Goal: Communication & Community: Answer question/provide support

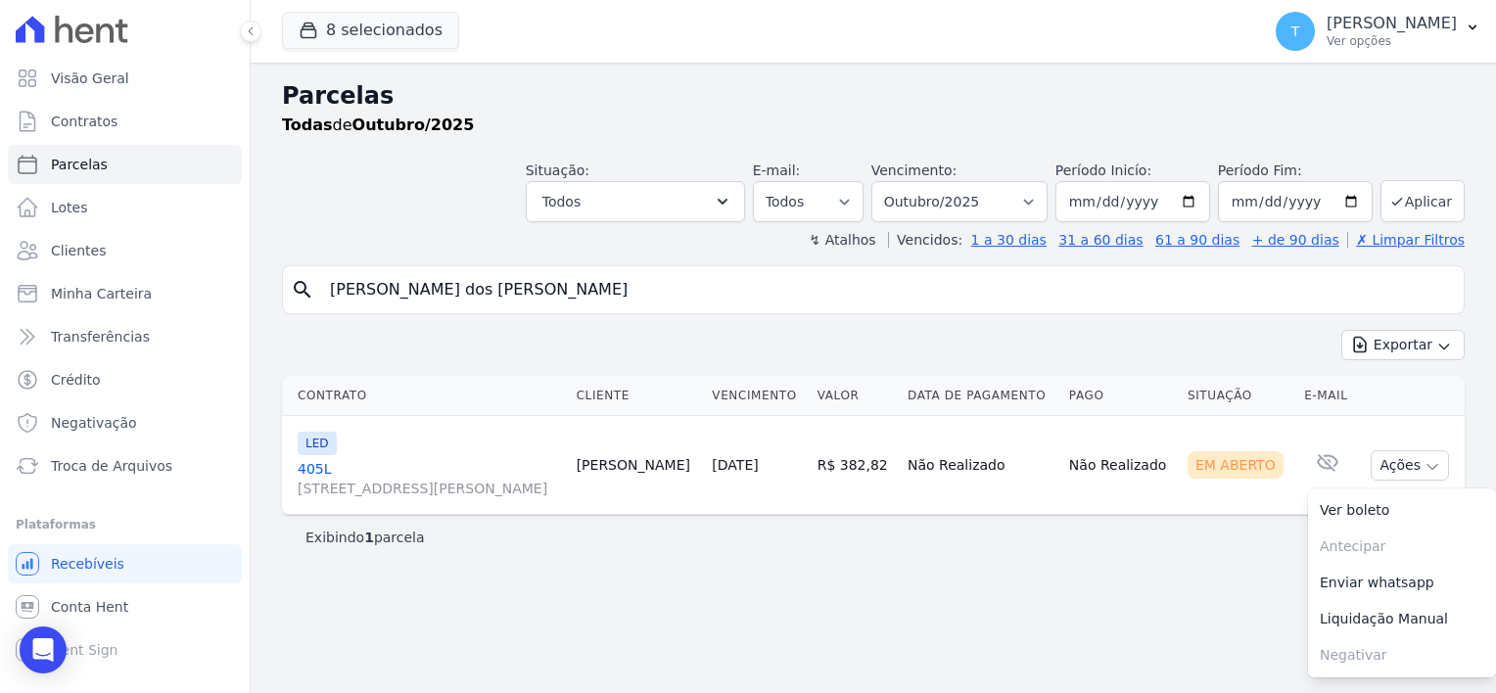
select select
drag, startPoint x: 578, startPoint y: 291, endPoint x: 301, endPoint y: 285, distance: 278.1
click at [301, 285] on div "search Erinaldo Nascimento dos Santos" at bounding box center [873, 289] width 1182 height 49
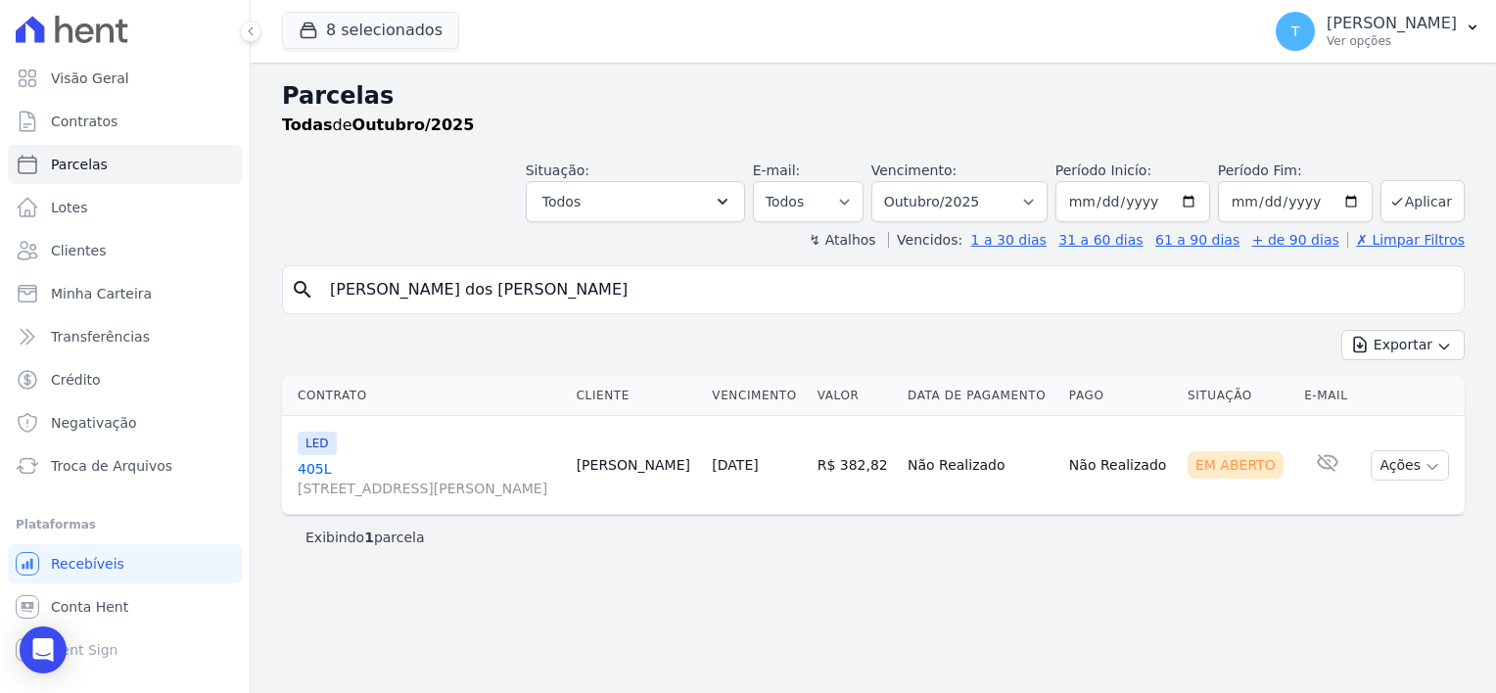
paste input "35 30/12/2025RenegociadaR$ 242.064,14"
type input "3"
paste input "Rubens José Gentil de Castro"
type input "Rubens José Gentil de Castro"
select select
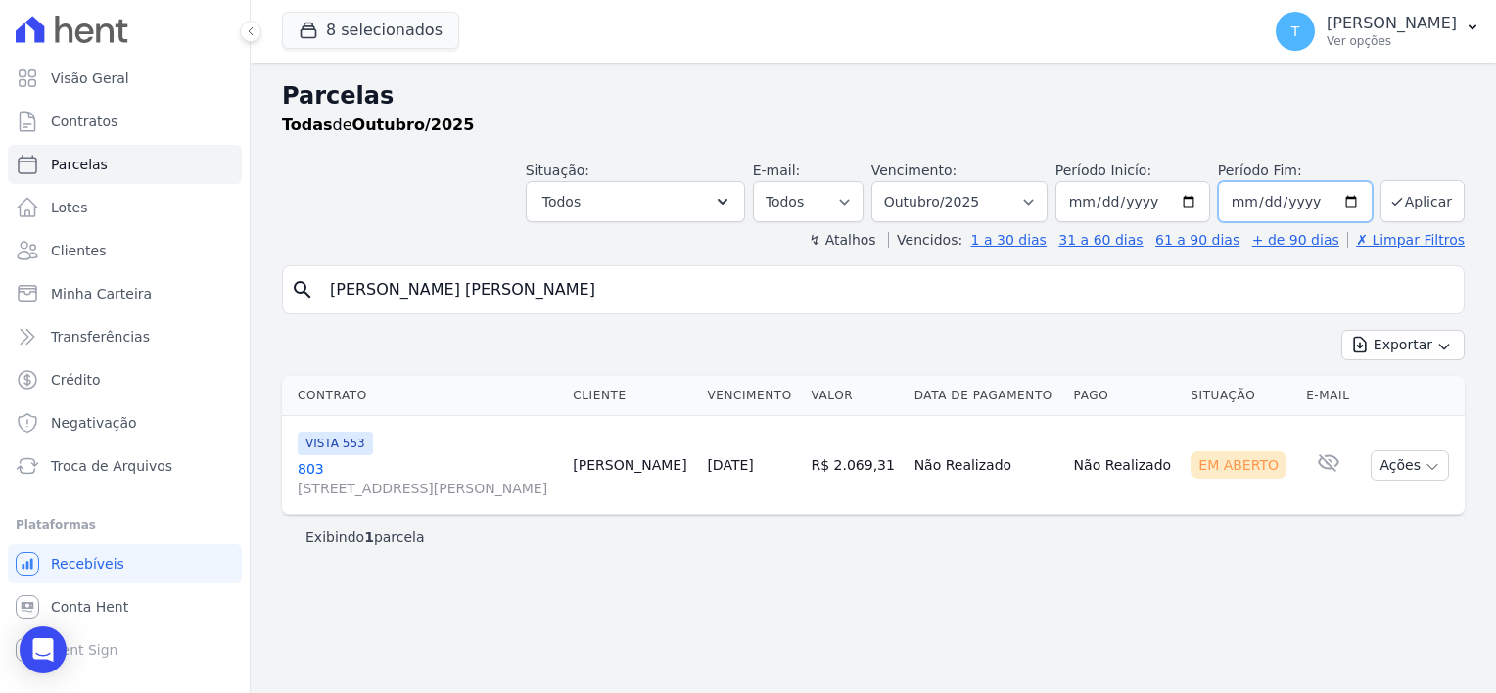
click at [1358, 200] on input "[DATE]" at bounding box center [1295, 201] width 155 height 41
click at [1364, 206] on input "[DATE]" at bounding box center [1295, 201] width 155 height 41
click at [1355, 201] on input "[DATE]" at bounding box center [1295, 201] width 155 height 41
type input "2026-01-30"
click at [1408, 202] on button "Aplicar" at bounding box center [1422, 201] width 84 height 42
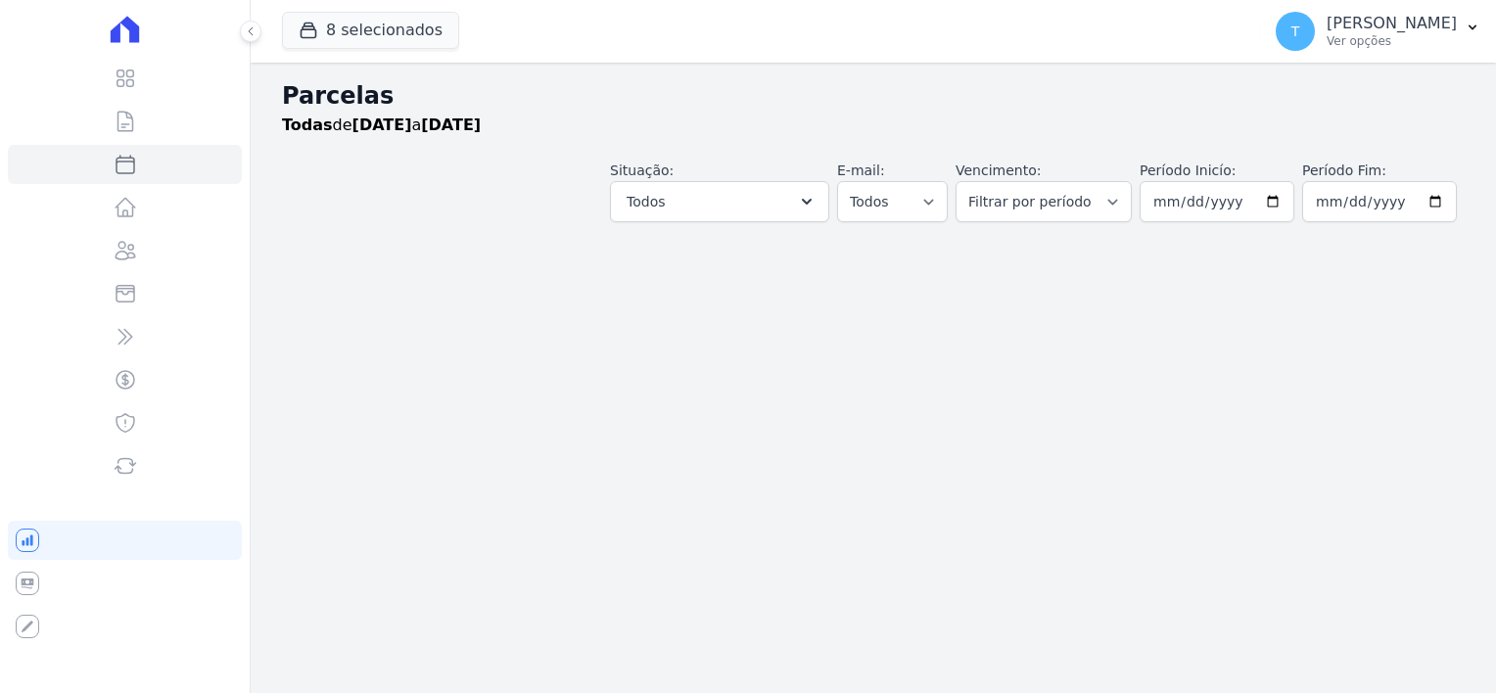
select select
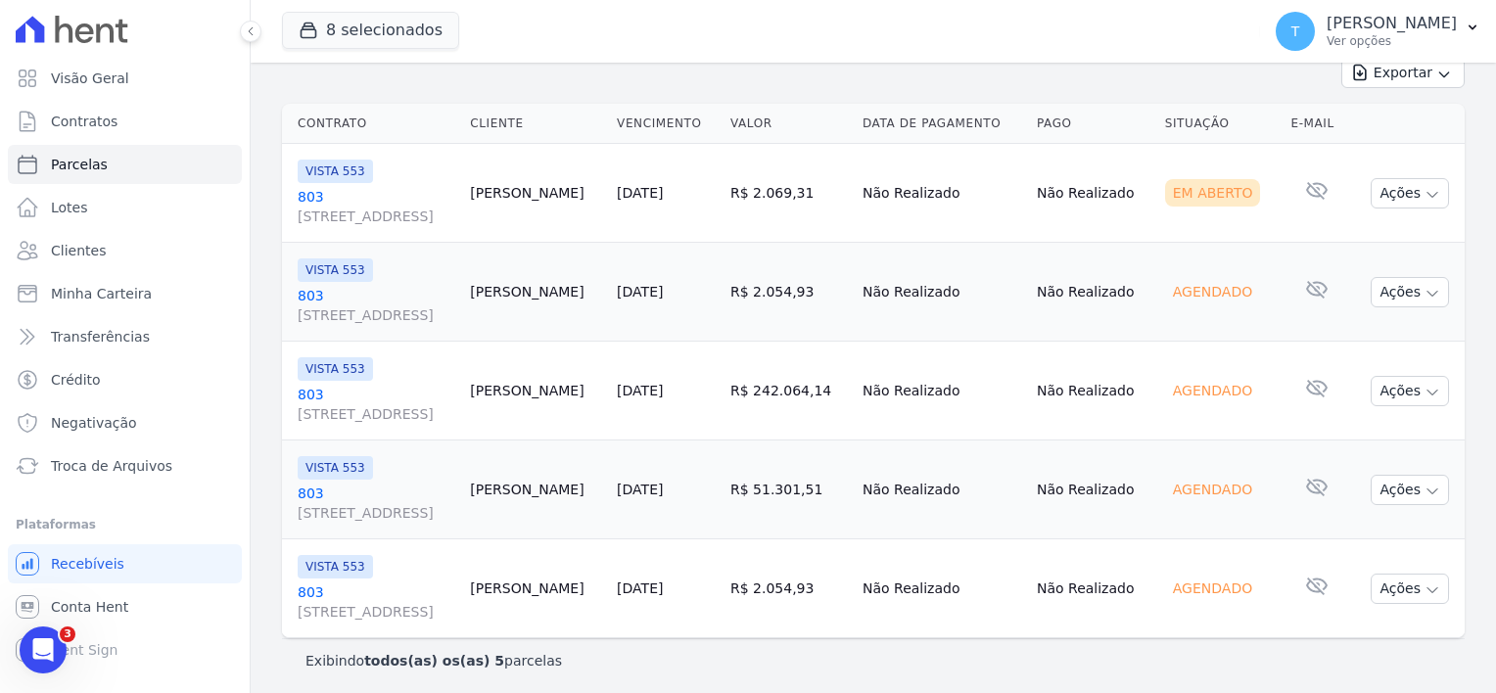
scroll to position [274, 0]
click at [1427, 389] on icon "button" at bounding box center [1432, 391] width 10 height 5
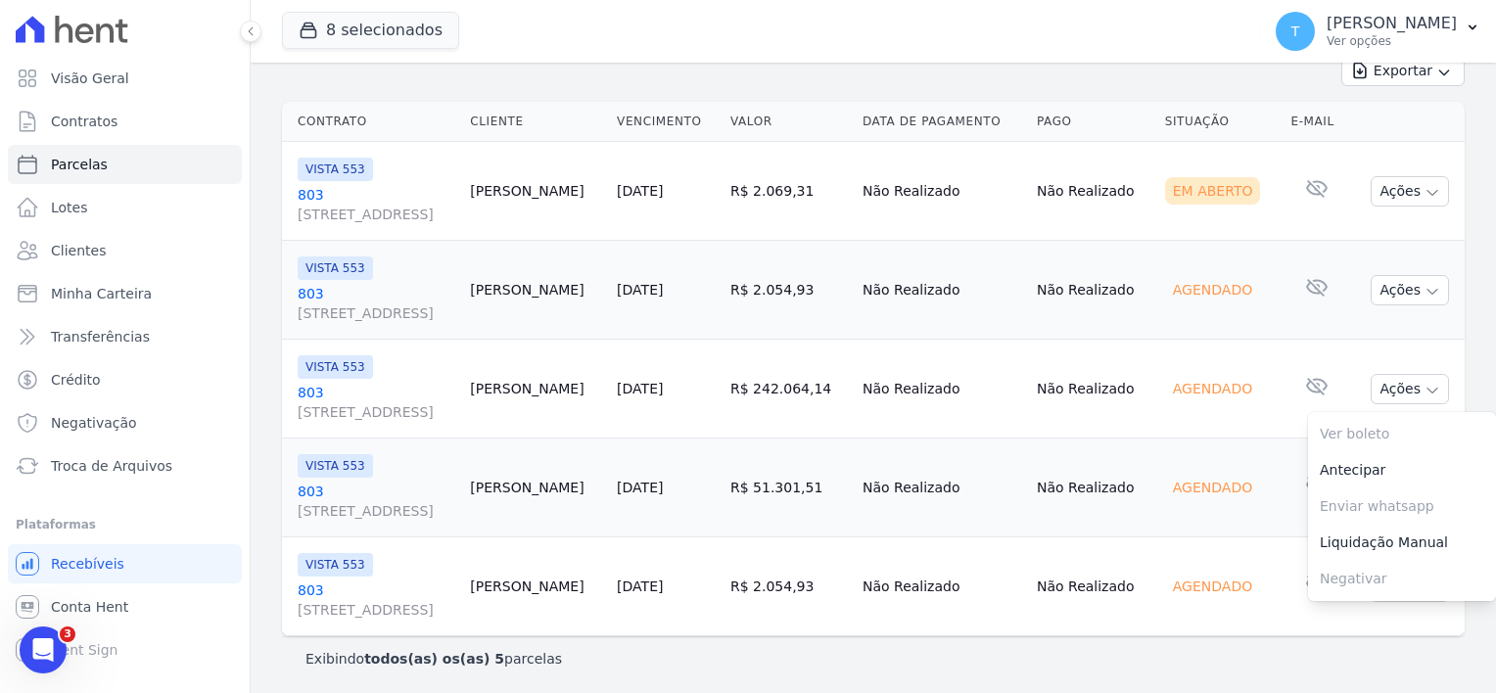
click at [302, 394] on link "803 Avenida Angélica, 2248, ANDAR 11, Consolação" at bounding box center [376, 402] width 157 height 39
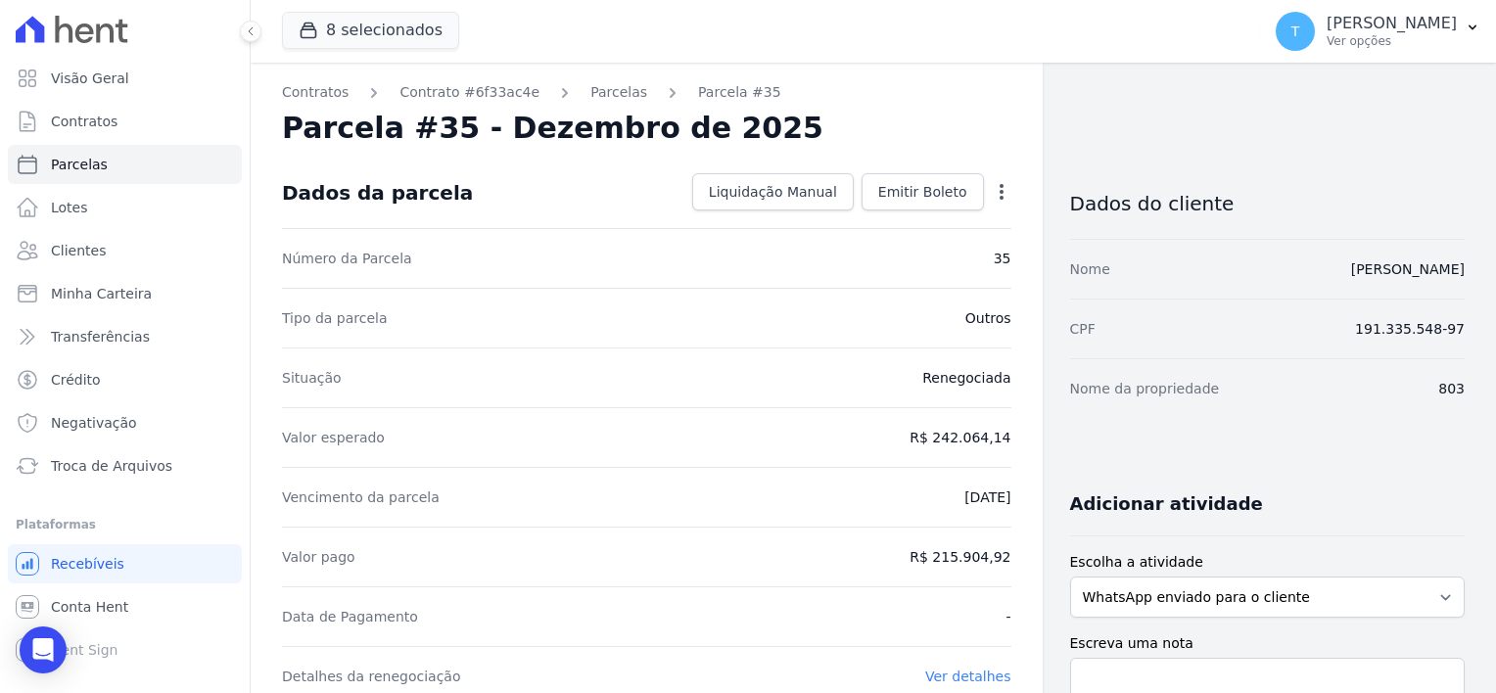
click at [992, 193] on icon "button" at bounding box center [1002, 192] width 20 height 20
click at [607, 204] on div "Dados da parcela Liquidação Manual Liquidação Manual Data de Pagamento 2025-10-…" at bounding box center [646, 193] width 729 height 70
select select
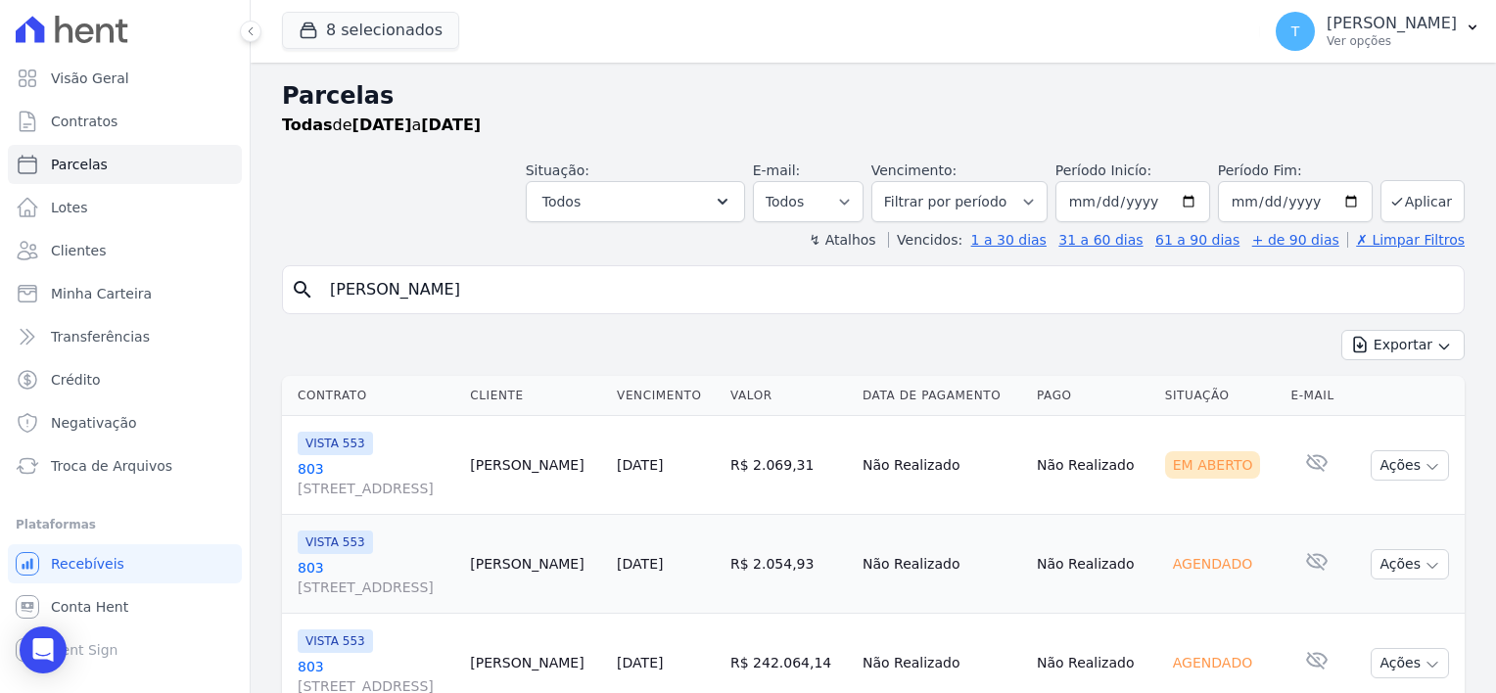
drag, startPoint x: 573, startPoint y: 279, endPoint x: 256, endPoint y: 277, distance: 316.2
click at [256, 277] on div "Parcelas Todas de 01/10/2025 a 30/01/2026 Situação: Agendado Em Aberto Pago Pro…" at bounding box center [873, 516] width 1245 height 907
paste input "dnei Resende de Oliveira"
type input "Rudnei Resende de Oliveira"
select select
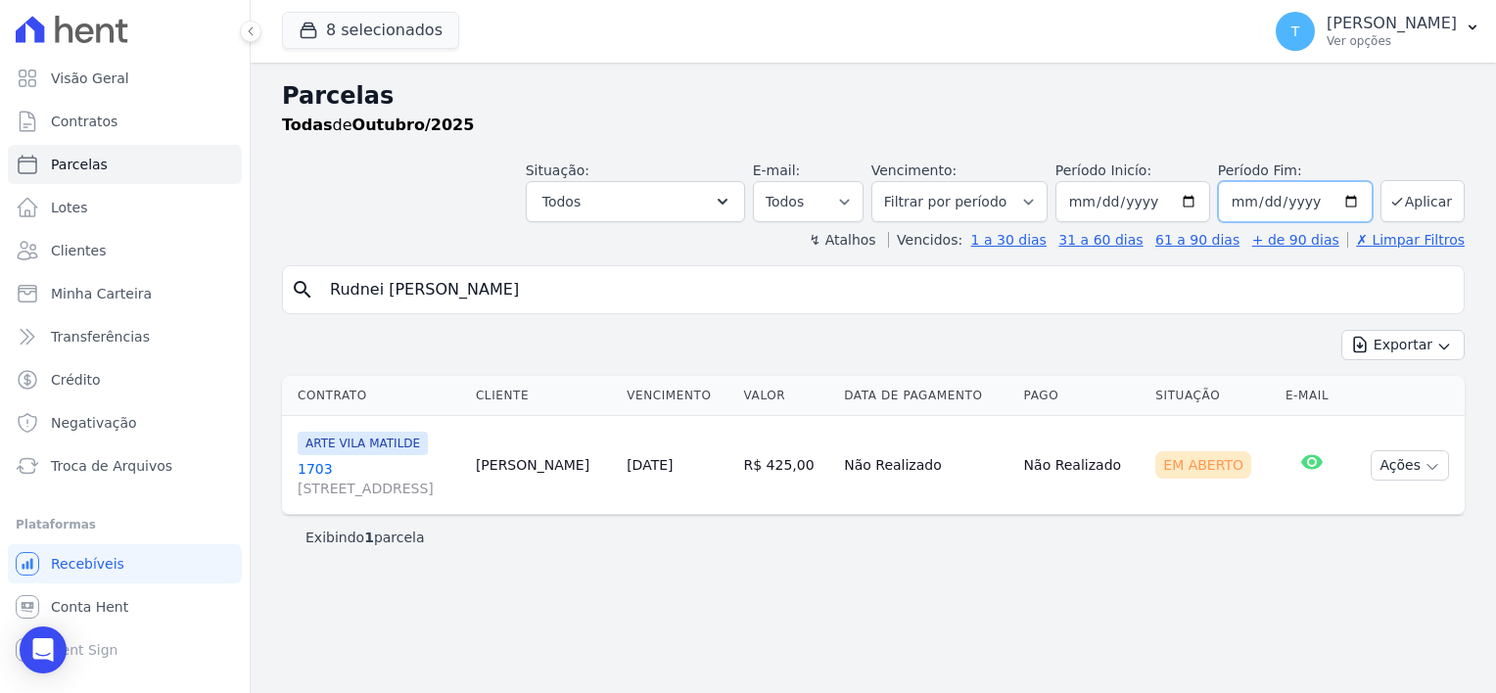
click at [1356, 196] on input "[DATE]" at bounding box center [1295, 201] width 155 height 41
type input "2025-12-30"
click at [1202, 200] on input "[DATE]" at bounding box center [1132, 201] width 155 height 41
type input "2025-08-01"
click at [1398, 199] on icon "submit" at bounding box center [1397, 202] width 16 height 16
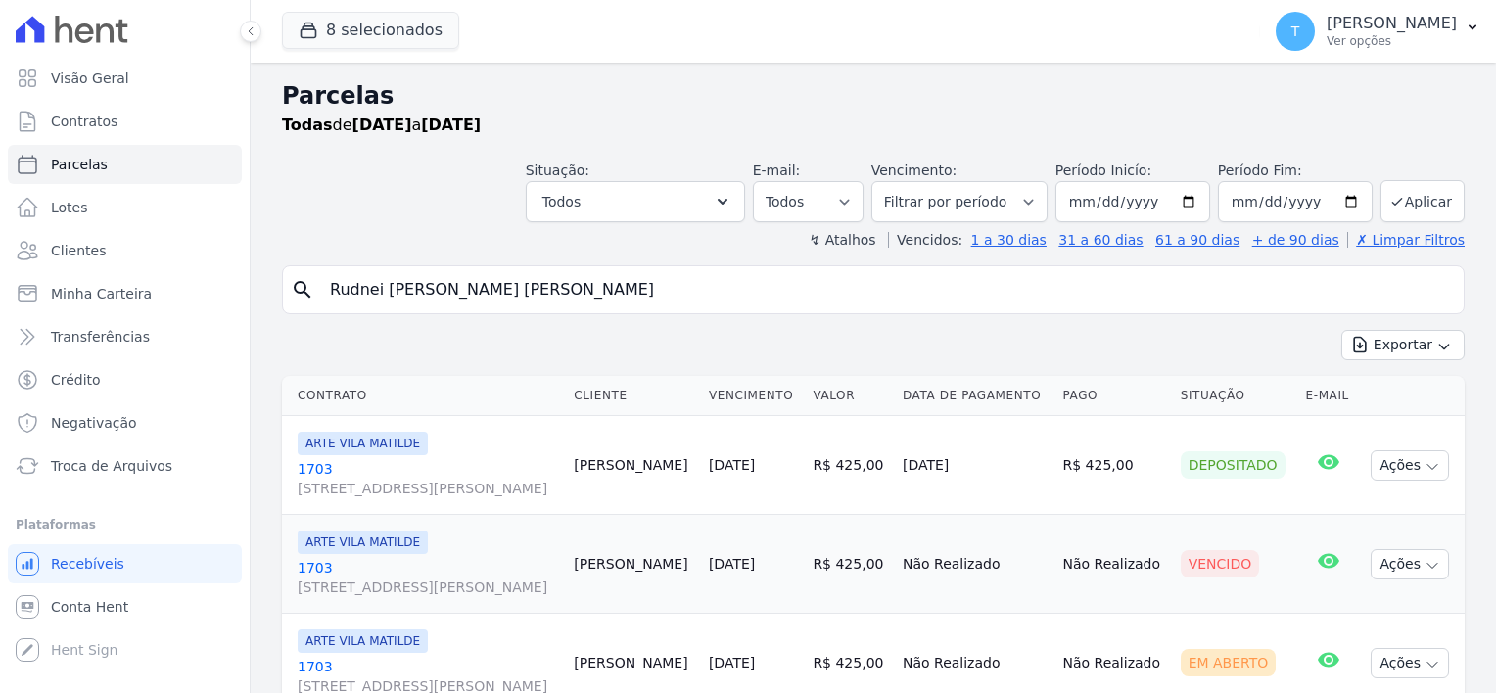
select select
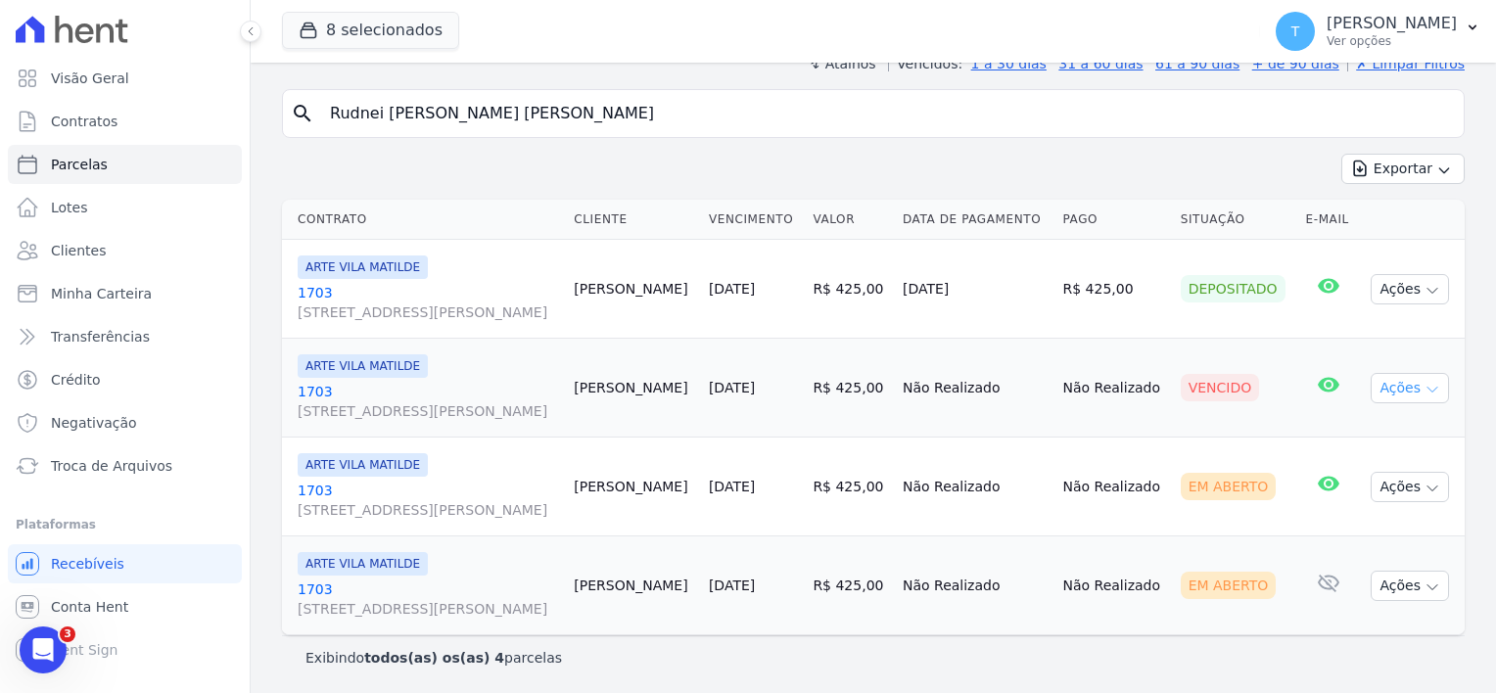
click at [1424, 382] on icon "button" at bounding box center [1432, 390] width 16 height 16
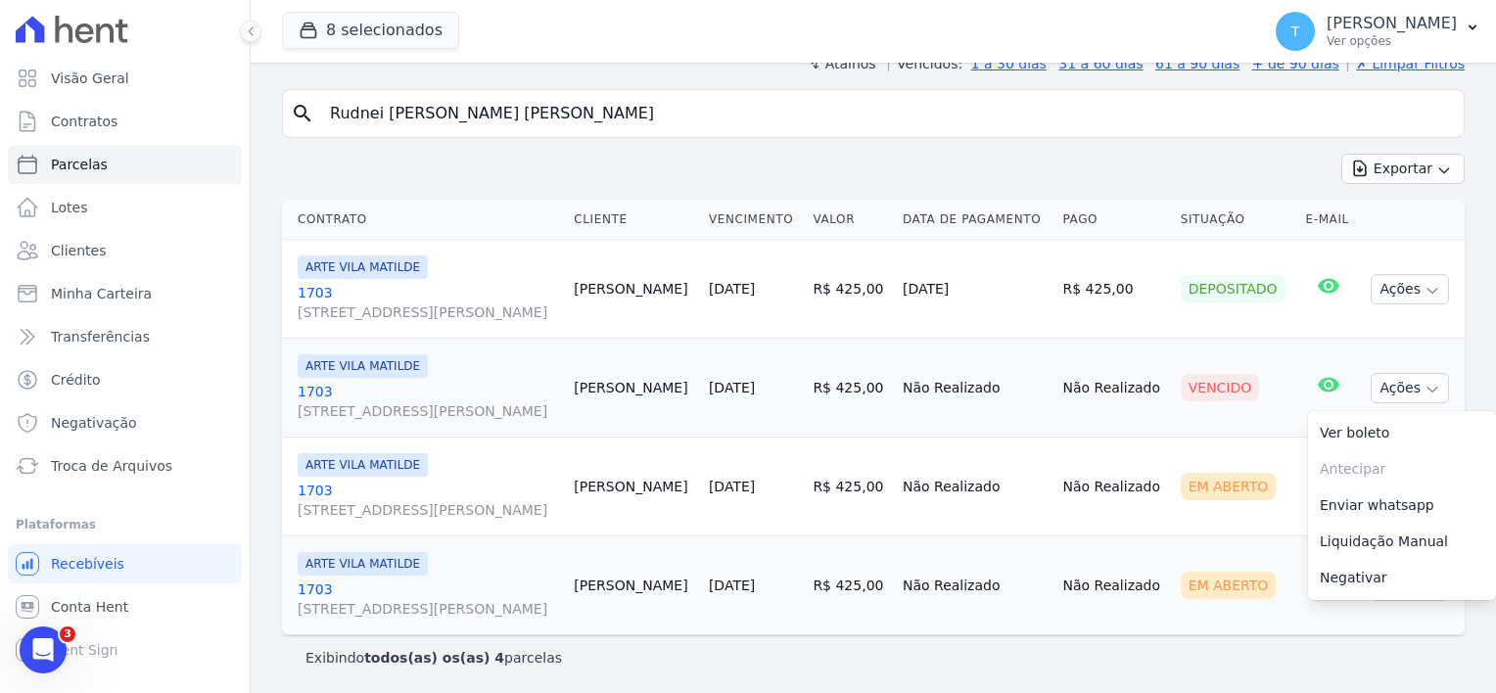
click at [361, 412] on span "[STREET_ADDRESS][PERSON_NAME]" at bounding box center [428, 411] width 260 height 20
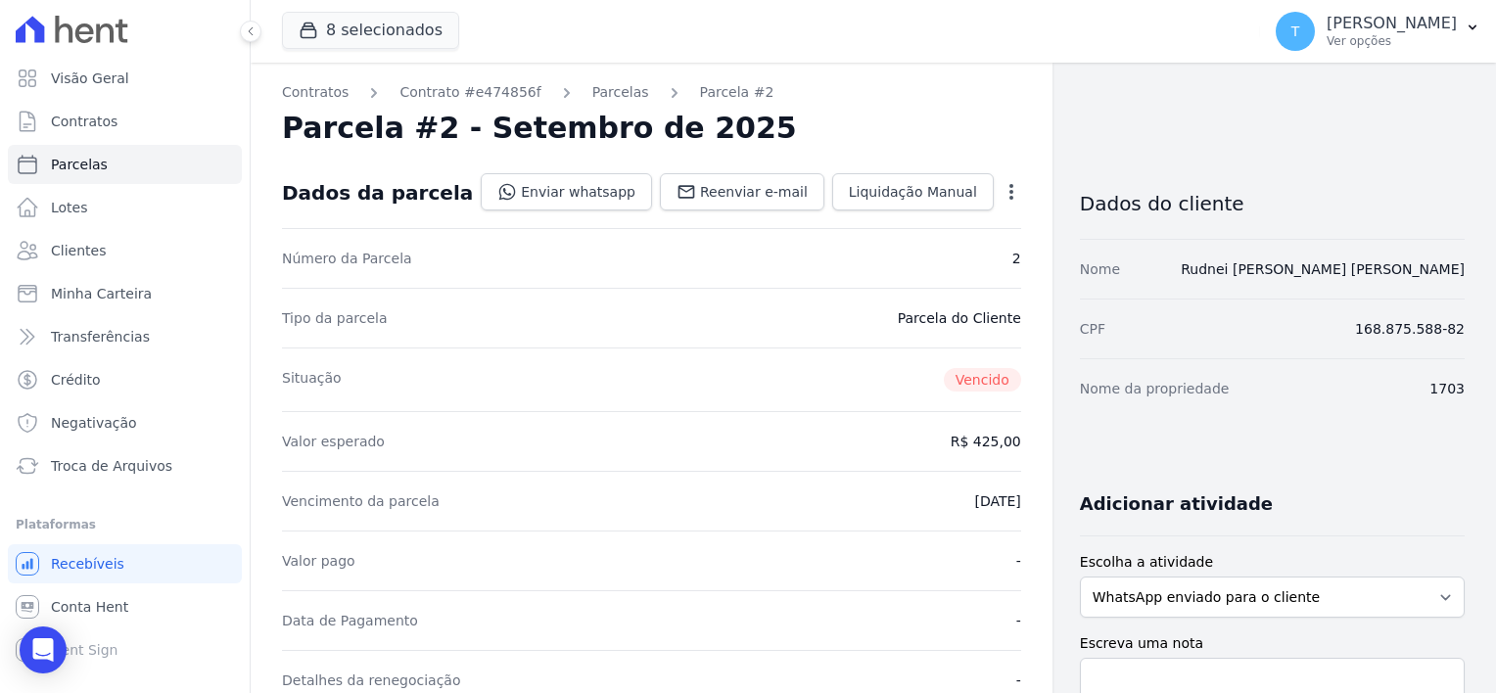
click at [1001, 201] on icon "button" at bounding box center [1011, 192] width 20 height 20
click at [937, 250] on link "Cancelar Cobrança" at bounding box center [927, 253] width 172 height 35
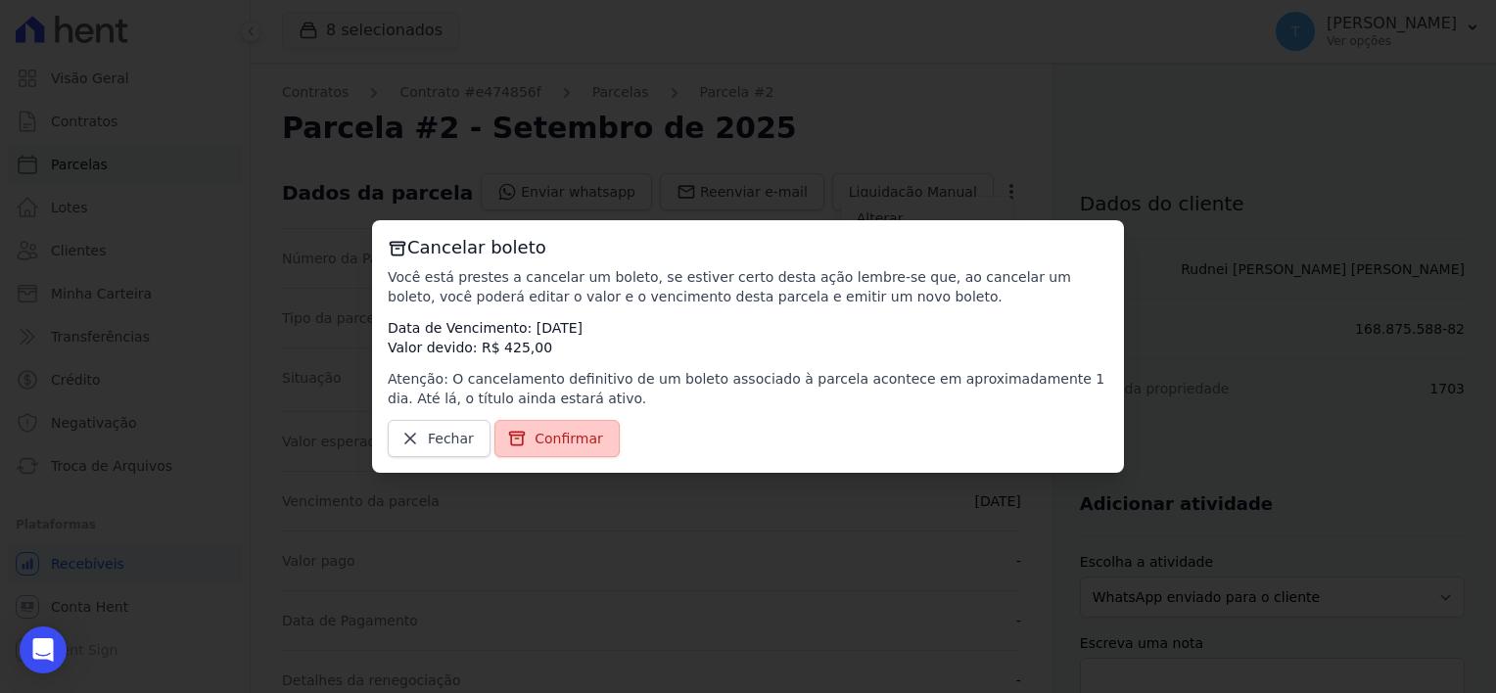
click at [576, 436] on span "Confirmar" at bounding box center [568, 439] width 69 height 20
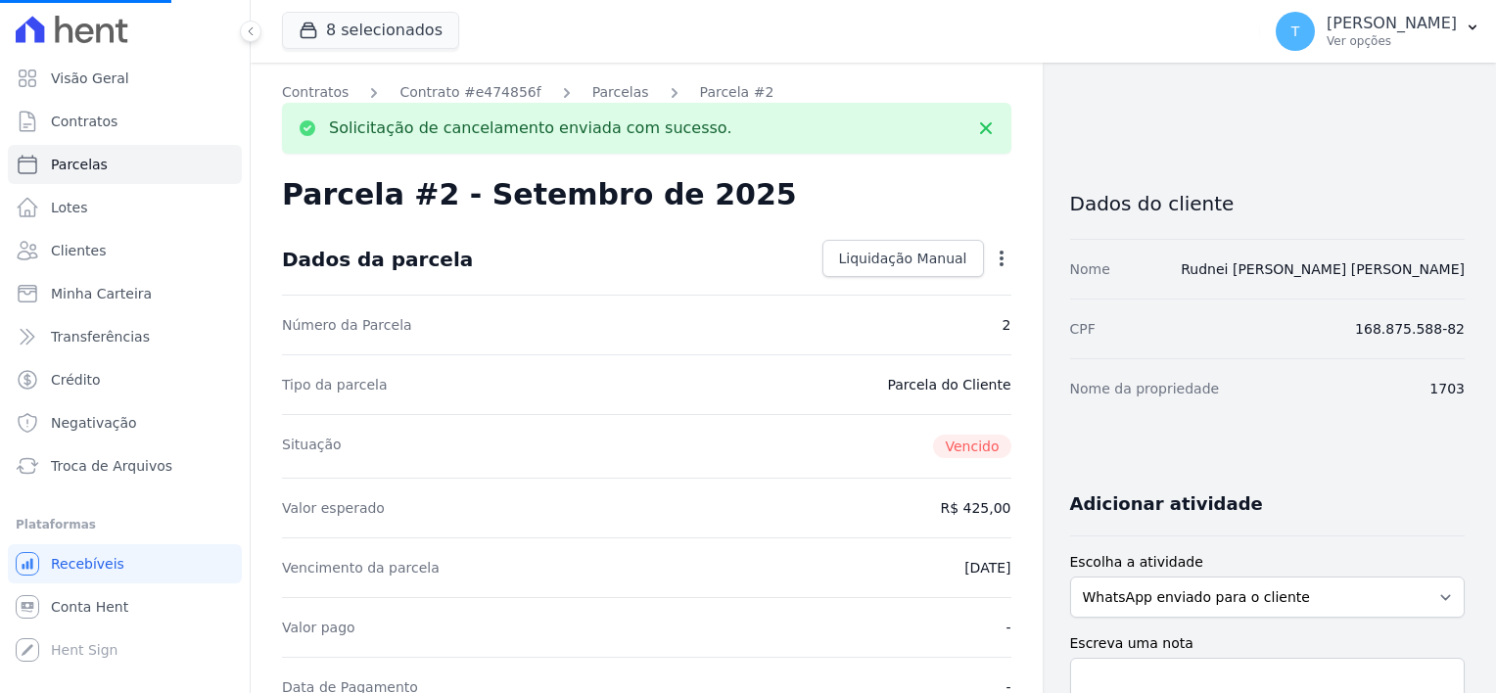
select select
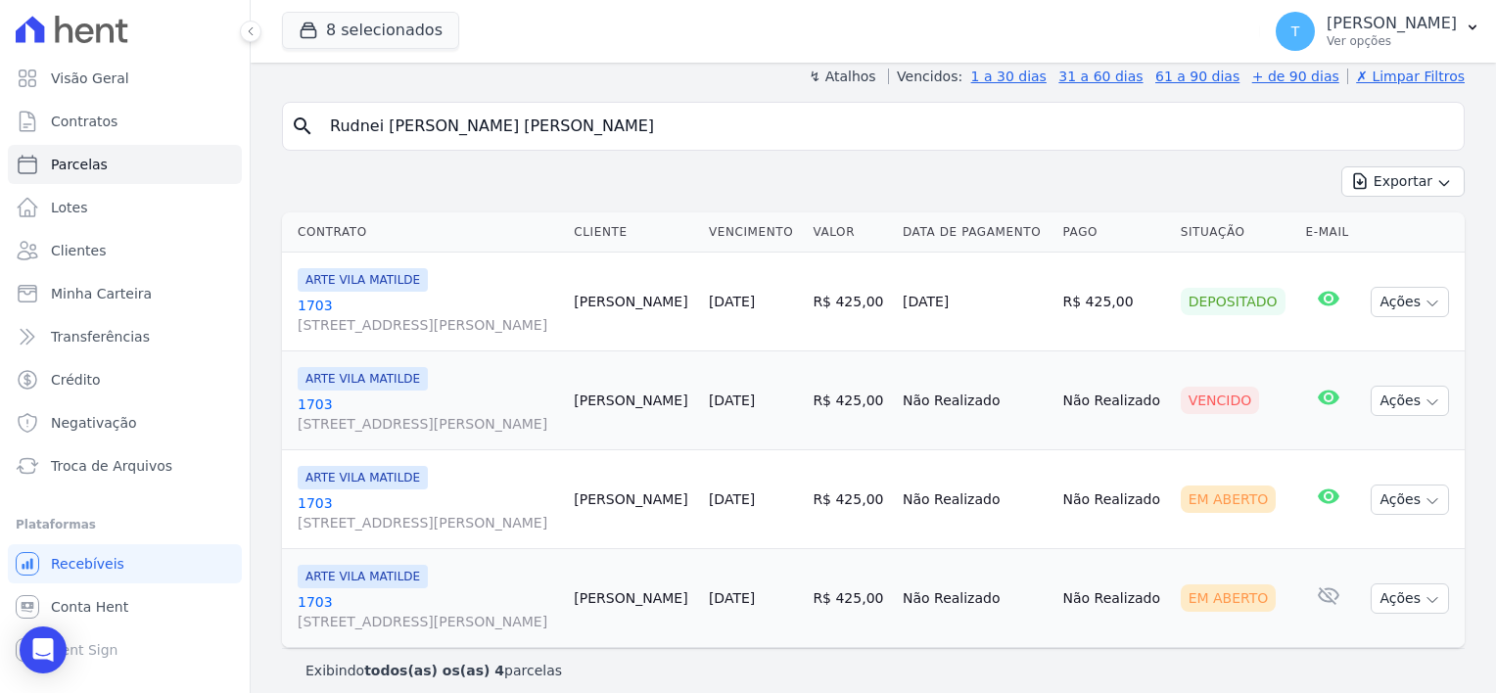
scroll to position [176, 0]
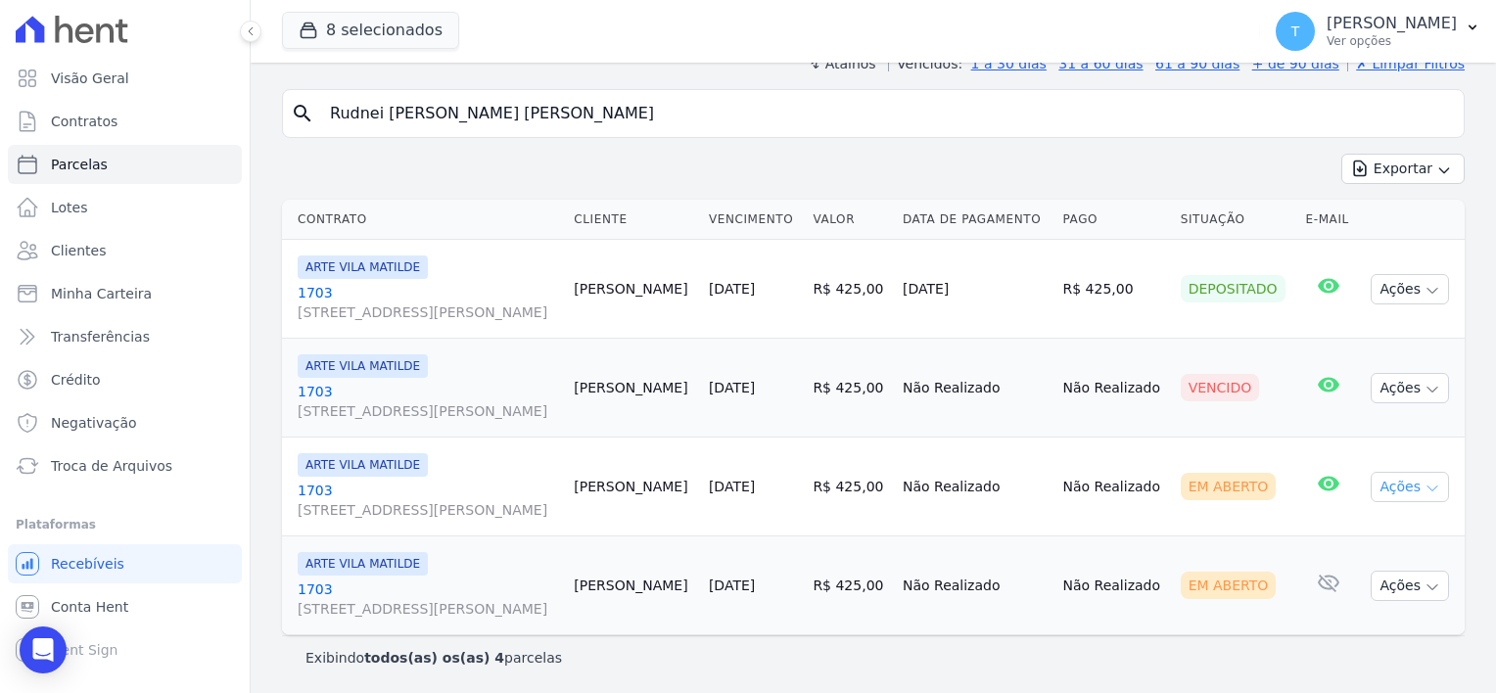
click at [1424, 491] on icon "button" at bounding box center [1432, 489] width 16 height 16
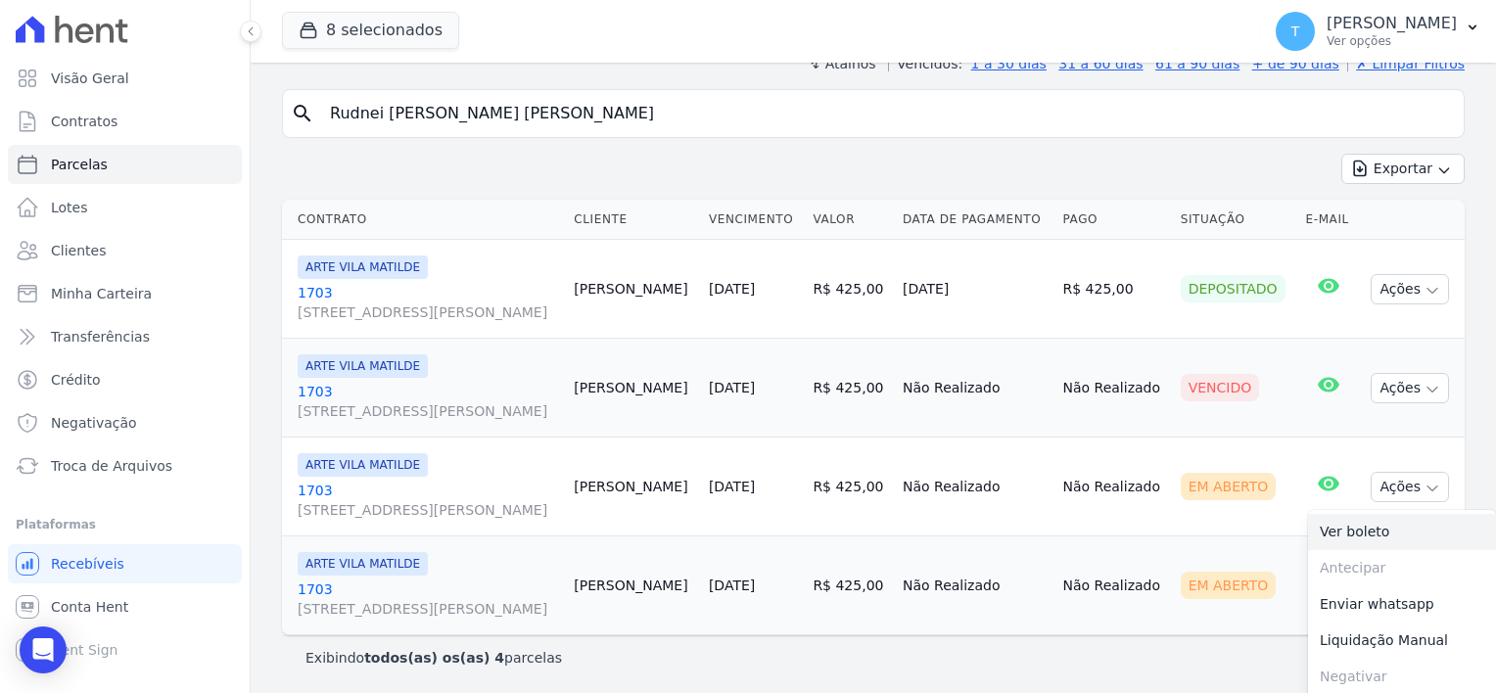
click at [1371, 533] on link "Ver boleto" at bounding box center [1402, 532] width 188 height 36
click at [1156, 550] on td "Não Realizado" at bounding box center [1113, 585] width 117 height 99
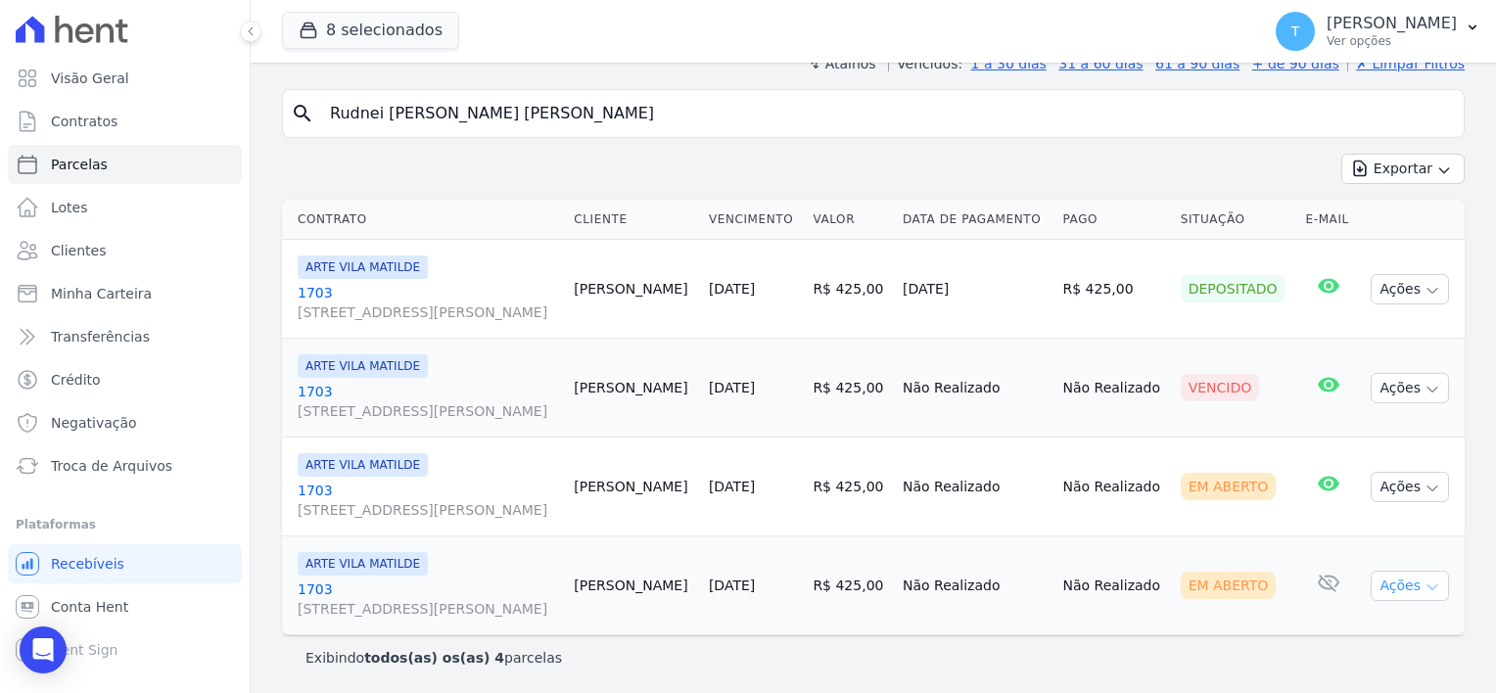
click at [1424, 592] on icon "button" at bounding box center [1432, 587] width 16 height 16
click at [1347, 629] on link "Ver boleto" at bounding box center [1402, 631] width 188 height 36
click at [114, 470] on span "Troca de Arquivos" at bounding box center [111, 466] width 121 height 20
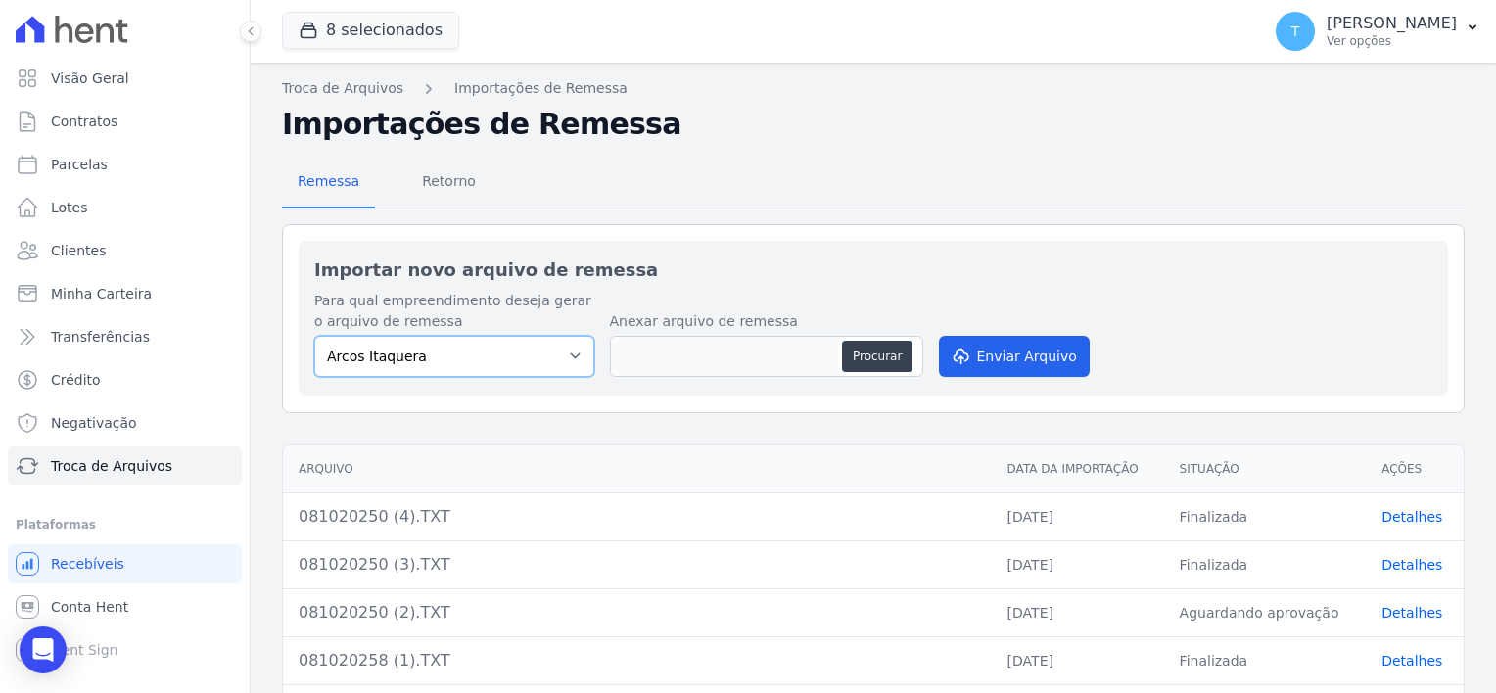
click at [504, 342] on select "Arcos Itaquera ALTOS DE SANTANA Inspire BOSQUE CLUB ARTE VILA MATILDE VISTA 553…" at bounding box center [454, 356] width 280 height 41
select select "f2036c47-f869-4cf7-aa49-d68e524f2024"
click at [314, 336] on select "Arcos Itaquera ALTOS DE SANTANA Inspire BOSQUE CLUB ARTE VILA MATILDE VISTA 553…" at bounding box center [454, 356] width 280 height 41
click at [874, 360] on button "Procurar" at bounding box center [877, 356] width 70 height 31
type input "091020250.TXT"
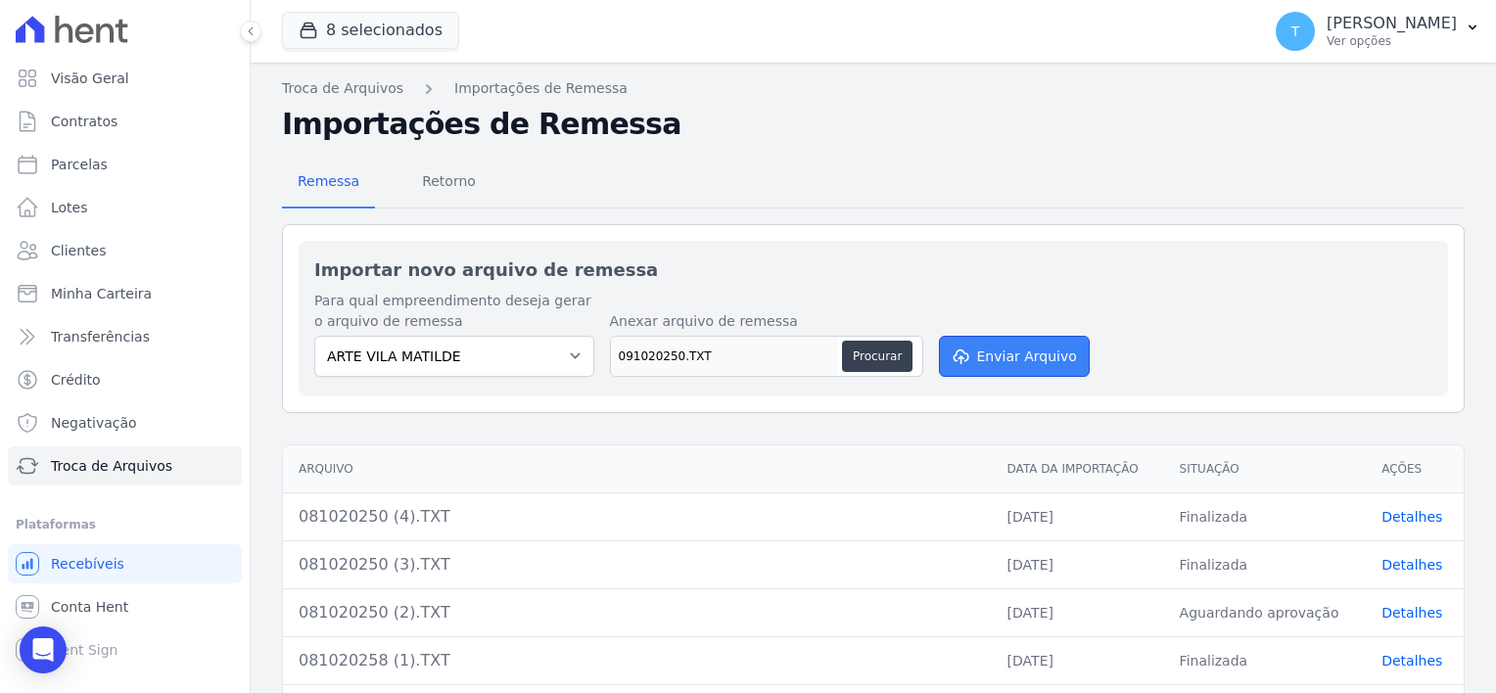
click at [1019, 352] on button "Enviar Arquivo" at bounding box center [1014, 356] width 151 height 41
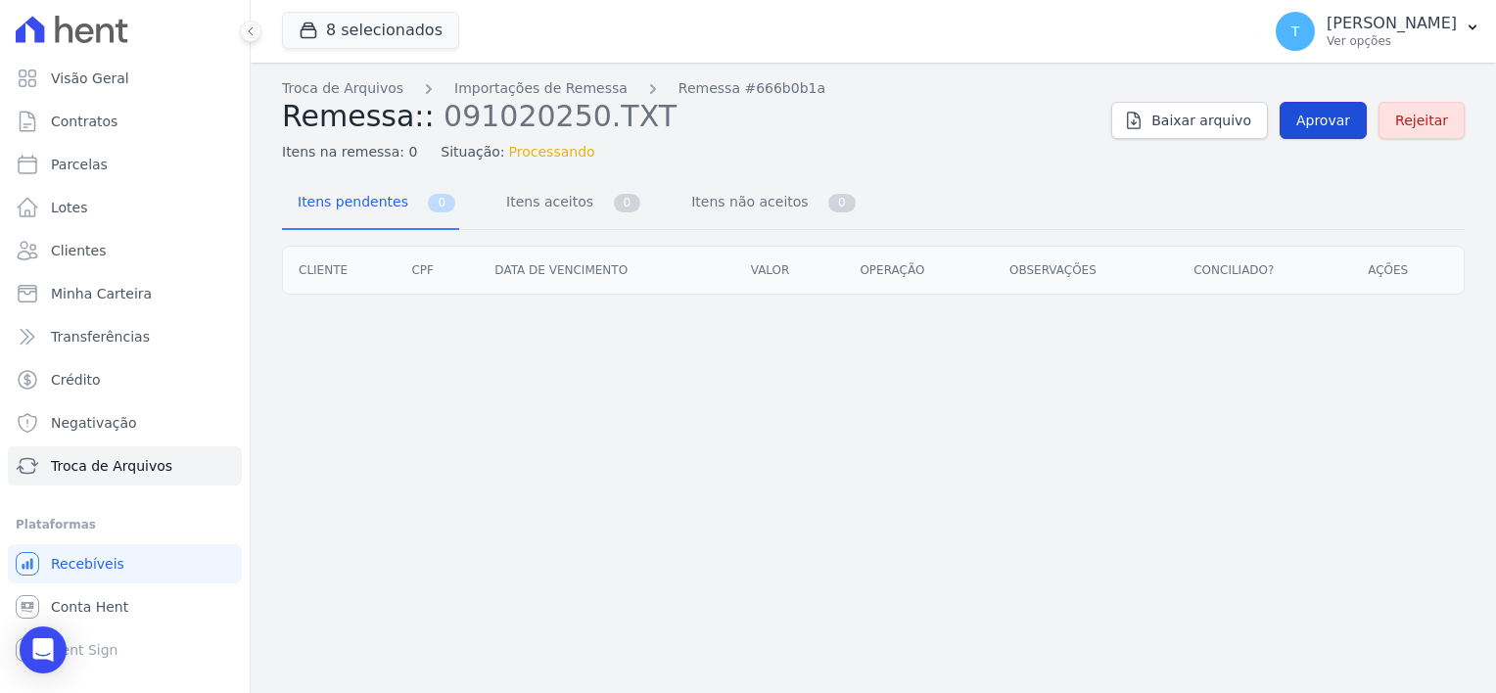
click at [1321, 116] on span "Aprovar" at bounding box center [1323, 121] width 54 height 20
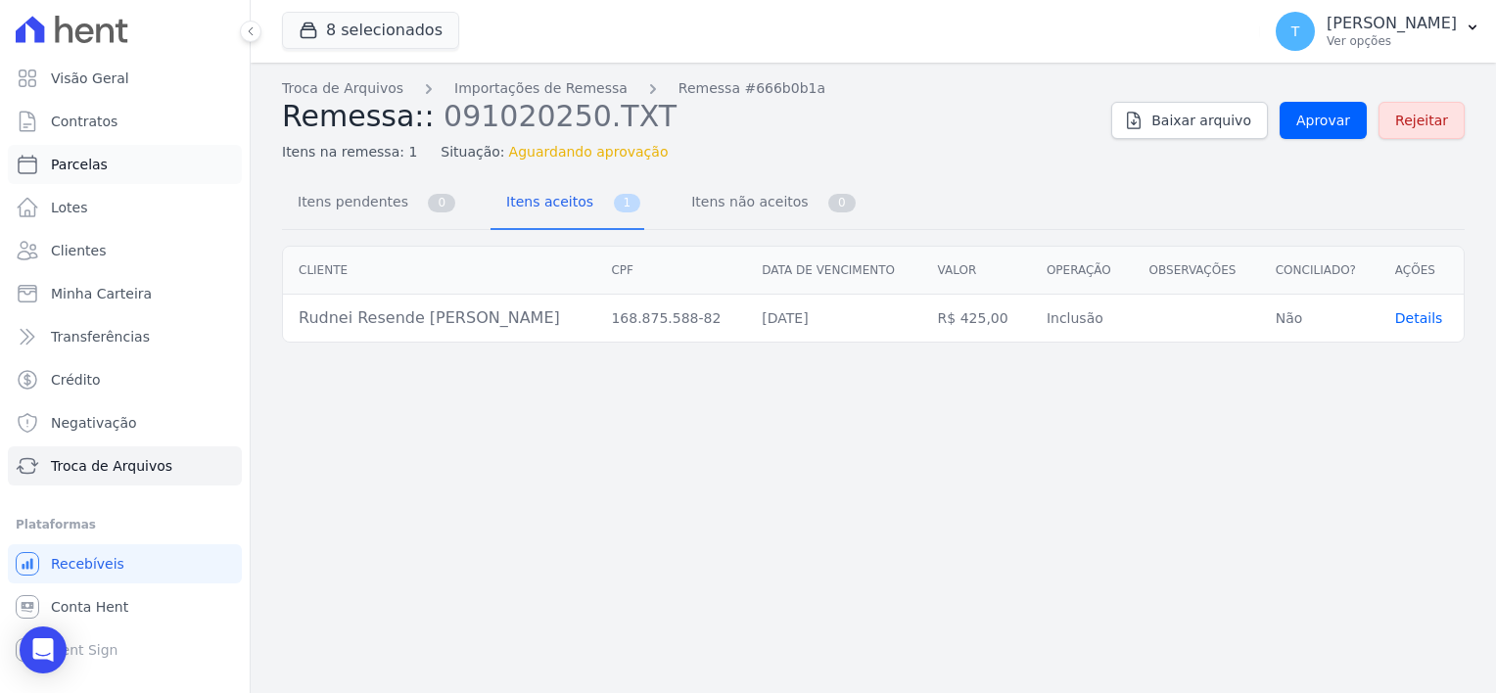
click at [75, 165] on span "Parcelas" at bounding box center [79, 165] width 57 height 20
select select
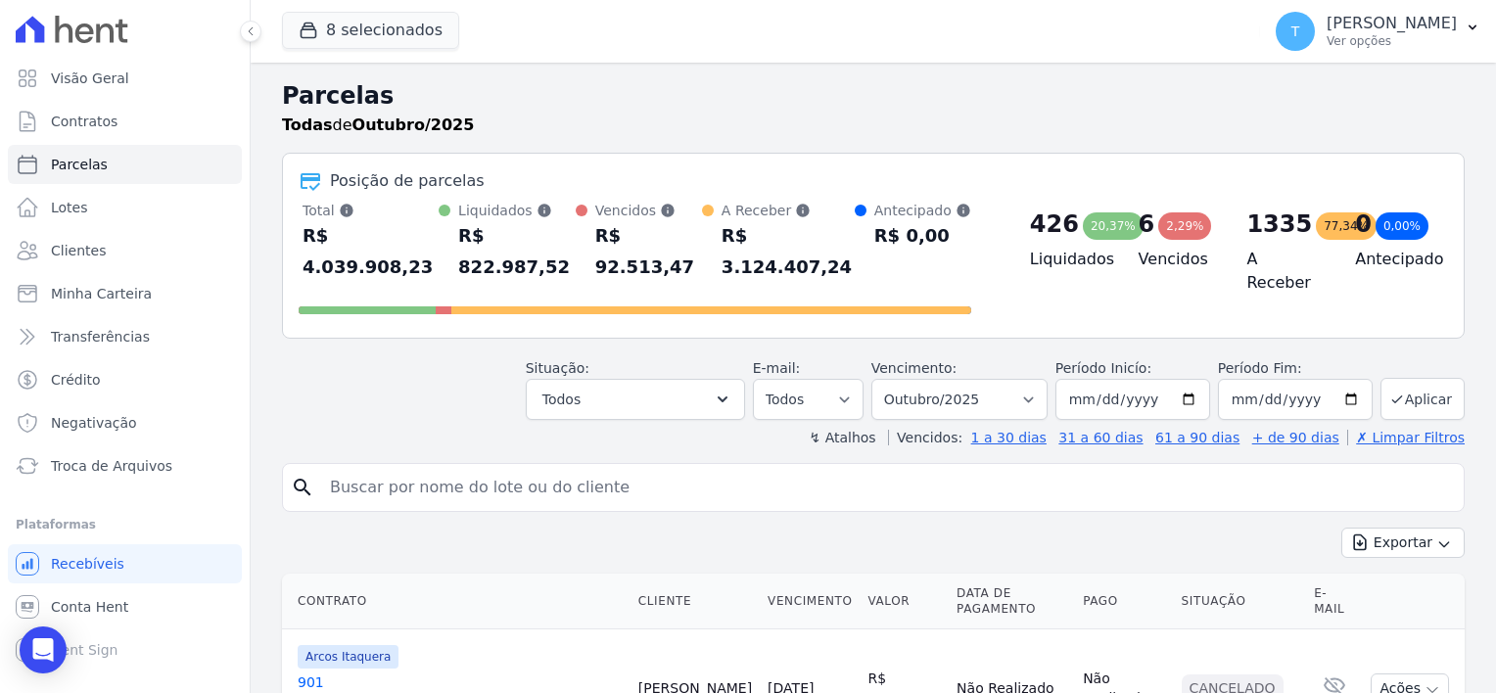
click at [361, 468] on input "search" at bounding box center [886, 487] width 1137 height 39
paste input "Rudnei Resende de Oliveira"
type input "Rudnei Resende de Oliveira"
select select
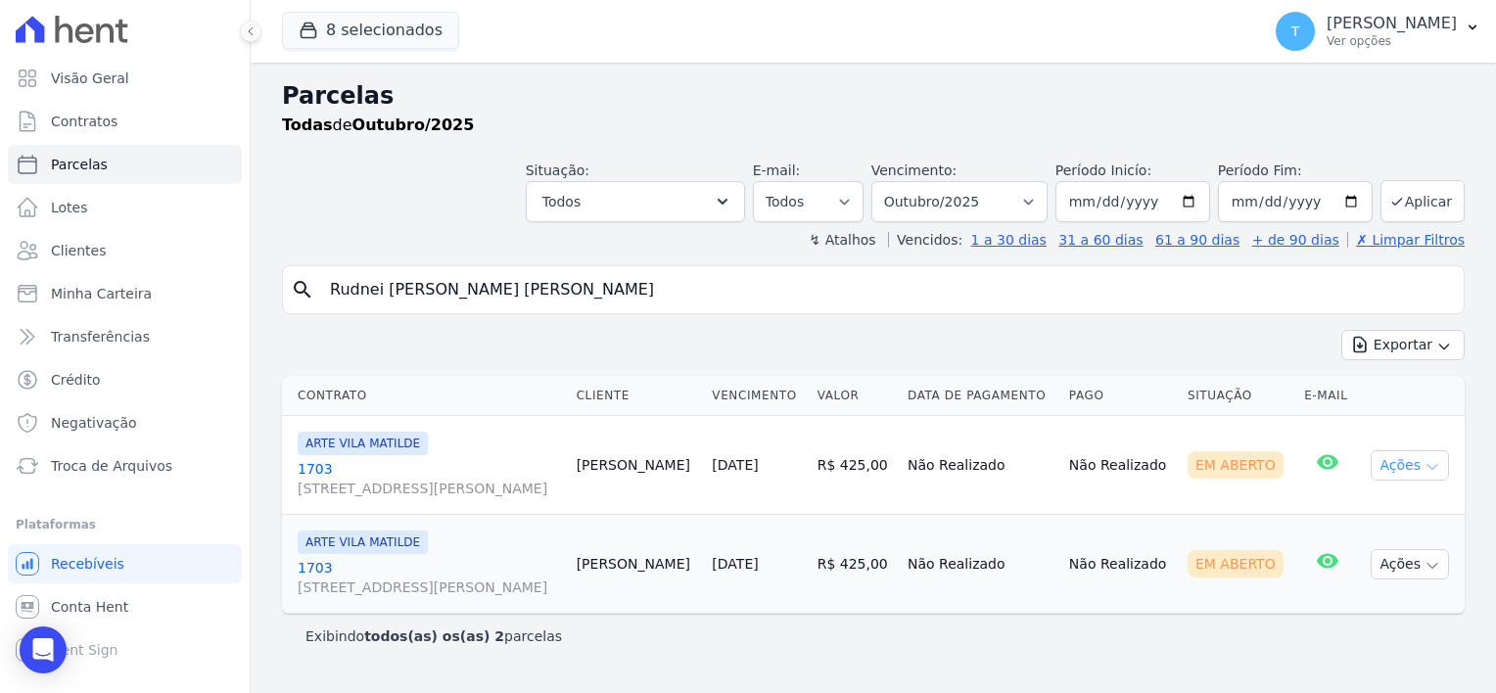
click at [1448, 469] on button "Ações" at bounding box center [1409, 465] width 78 height 30
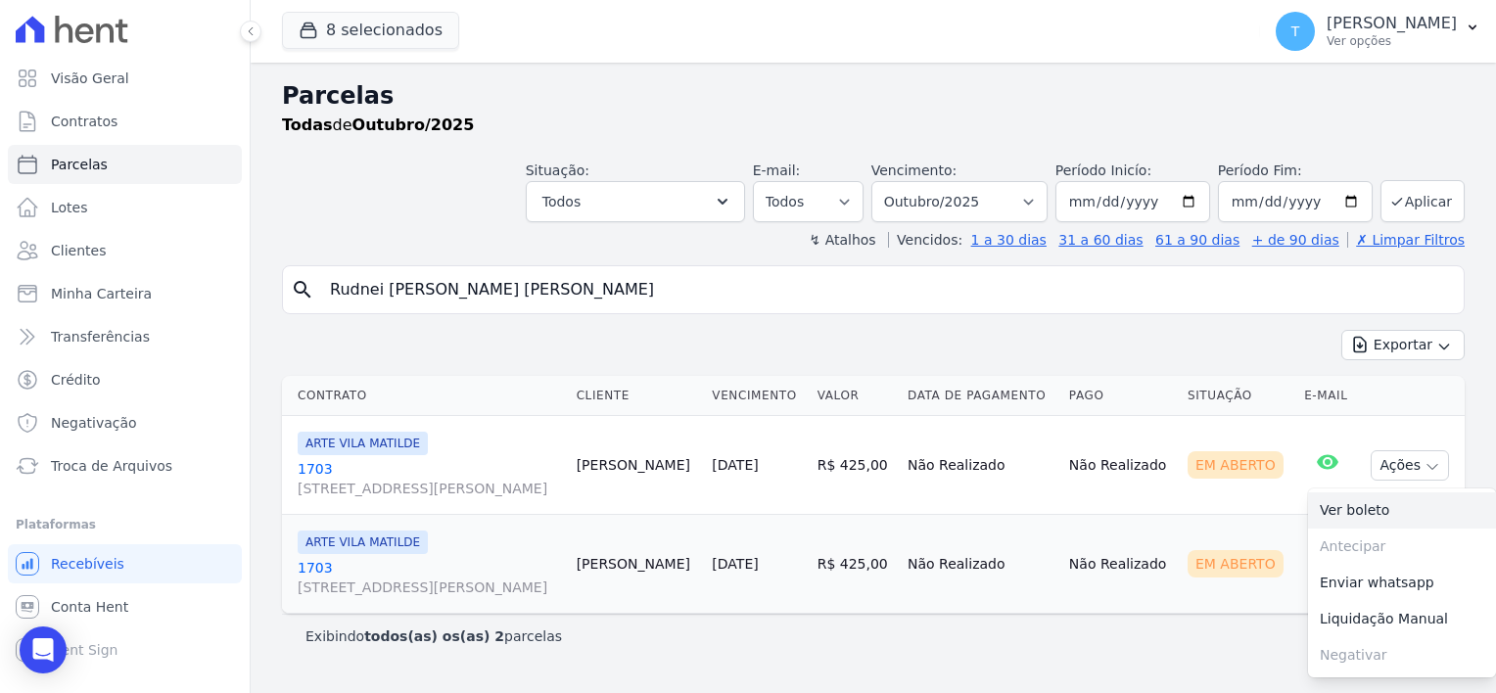
click at [1362, 517] on link "Ver boleto" at bounding box center [1402, 510] width 188 height 36
drag, startPoint x: 564, startPoint y: 287, endPoint x: 314, endPoint y: 294, distance: 249.7
click at [314, 294] on div "search Rudnei Resende de Oliveira" at bounding box center [873, 289] width 1182 height 49
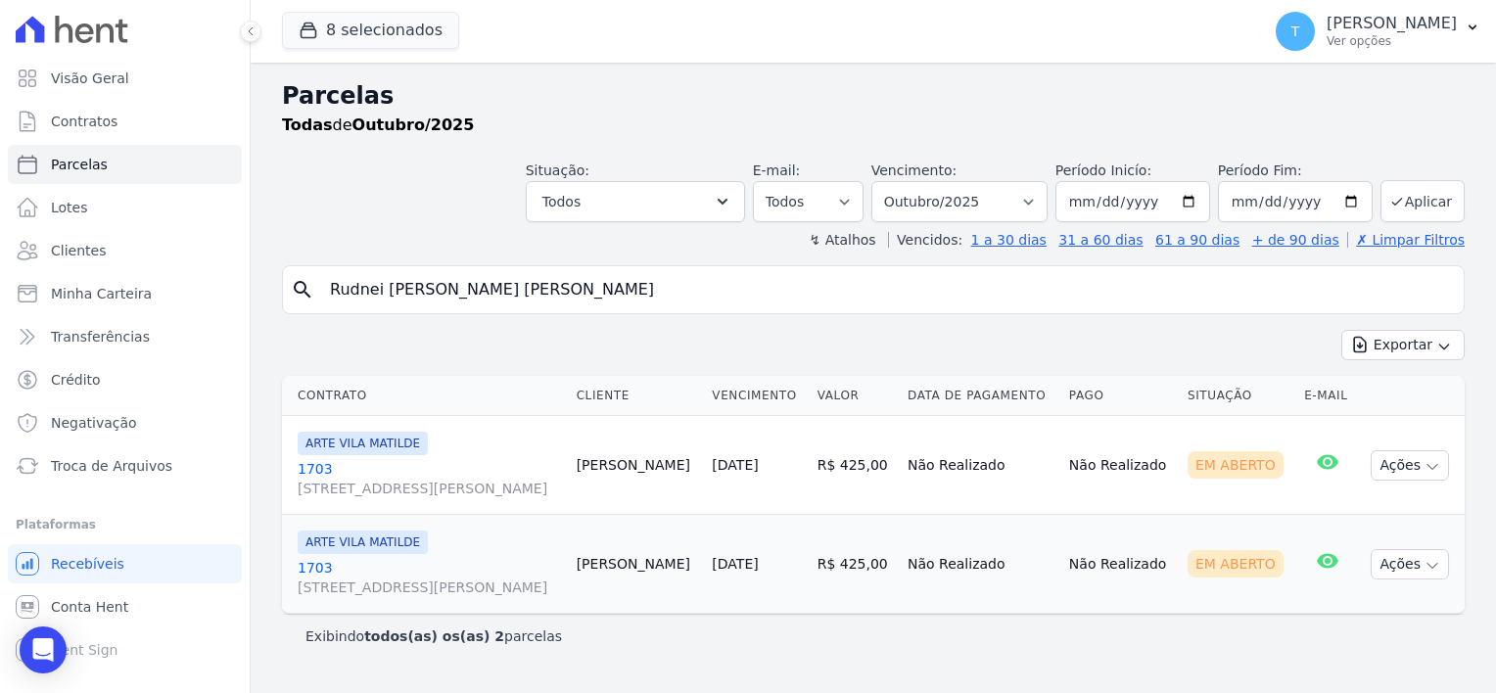
paste input "[PERSON_NAME]"
type input "[PERSON_NAME]"
select select
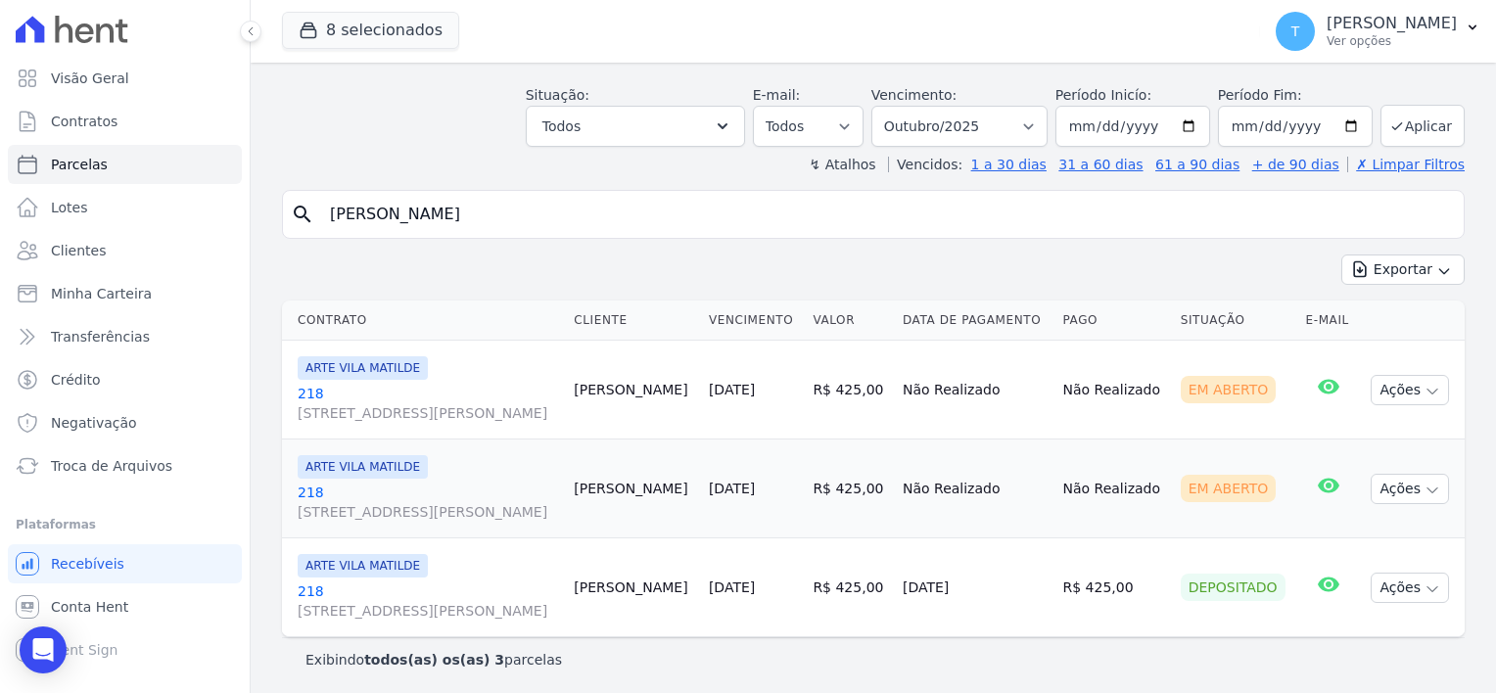
scroll to position [77, 0]
click at [352, 413] on span "Avenida Angélica, 2248, ANDAR 11, Consolação" at bounding box center [428, 411] width 260 height 20
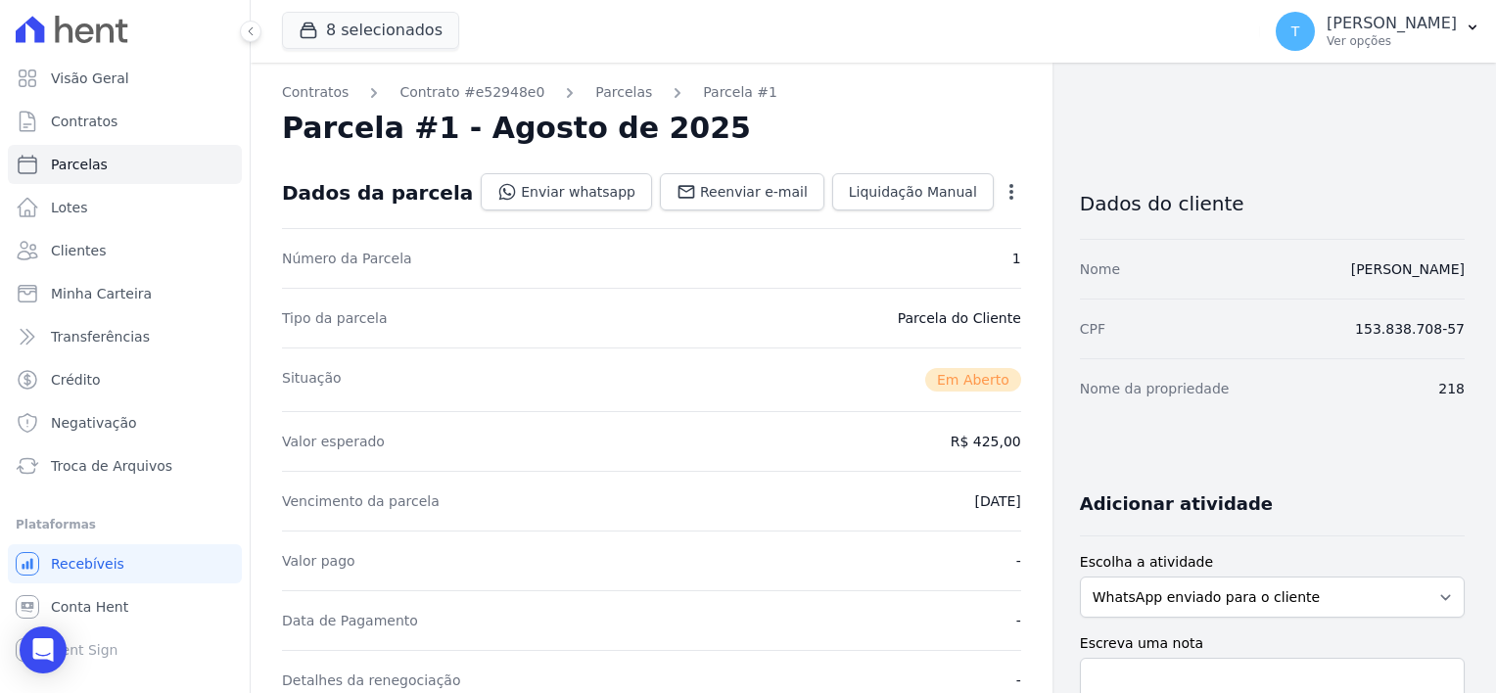
select select
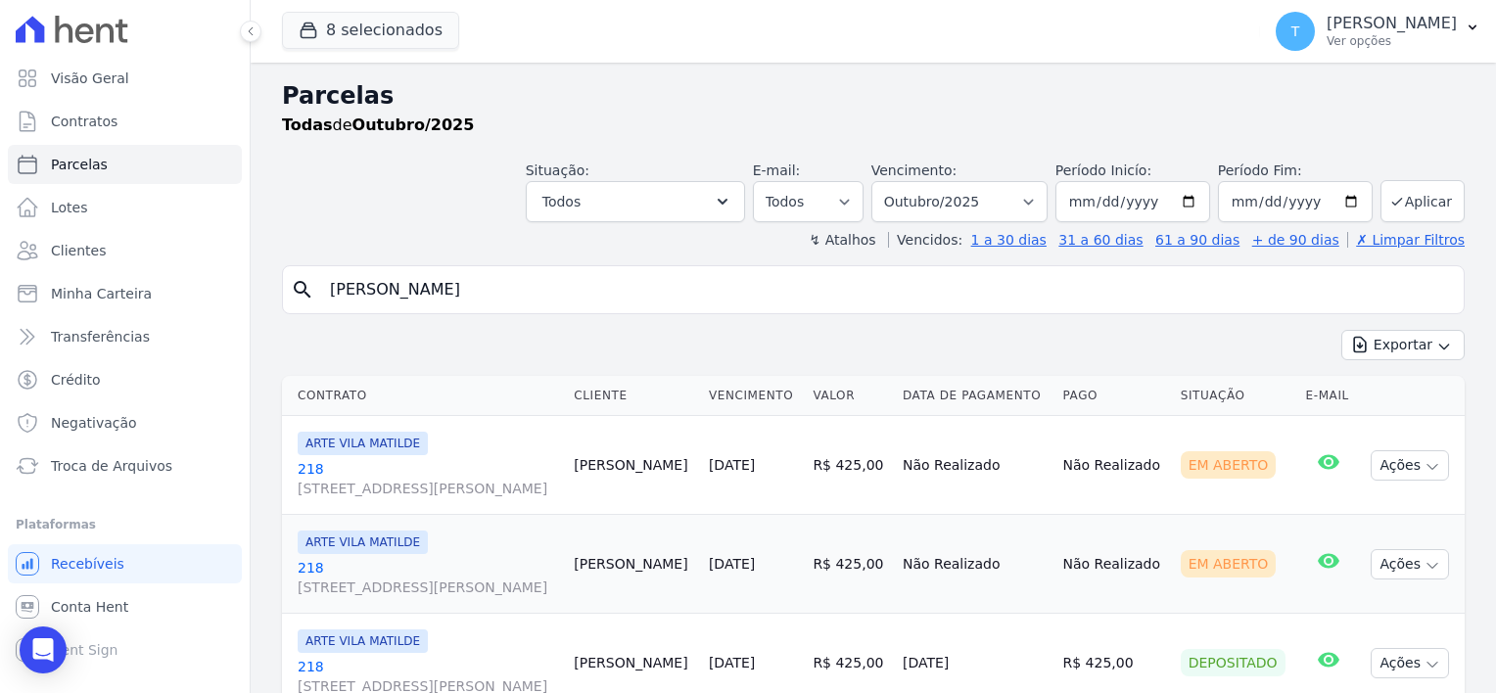
click at [345, 585] on span "Avenida Angélica, 2248, ANDAR 11, Consolação" at bounding box center [428, 588] width 260 height 20
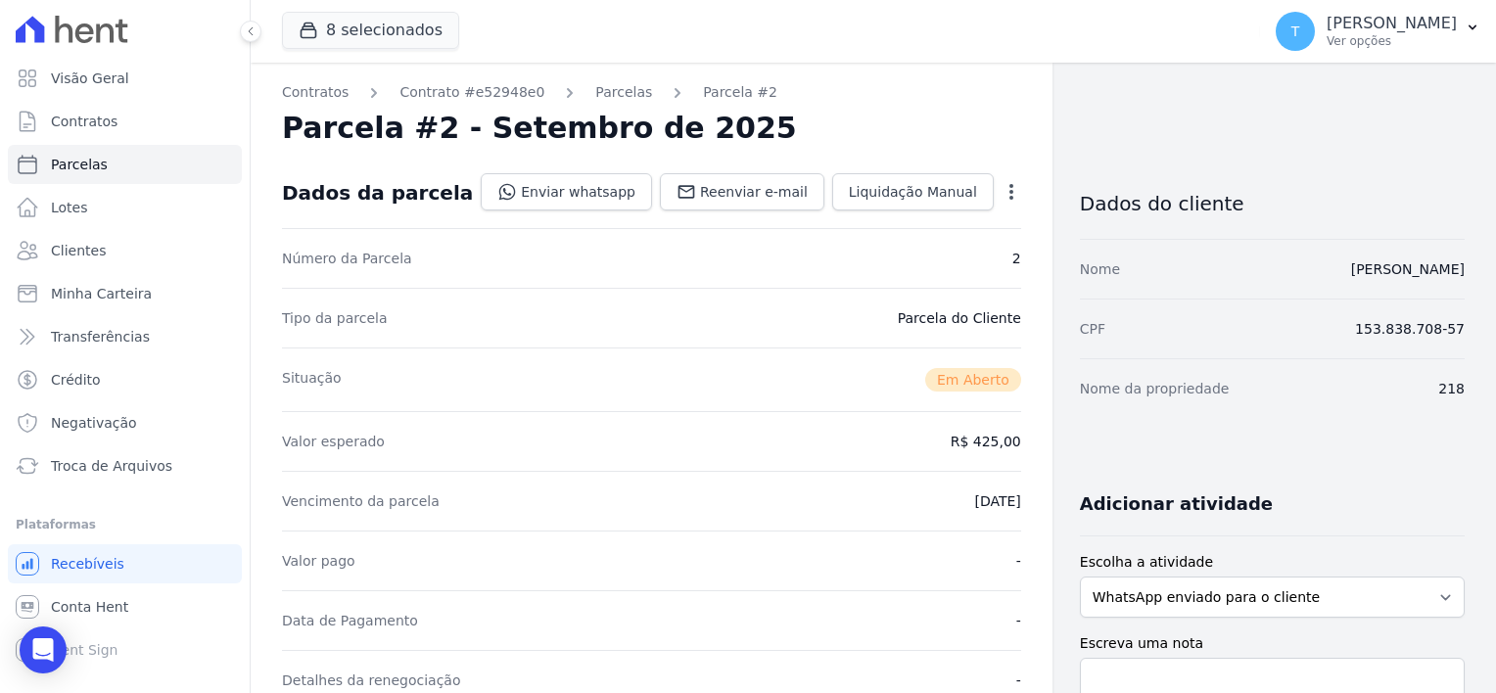
select select
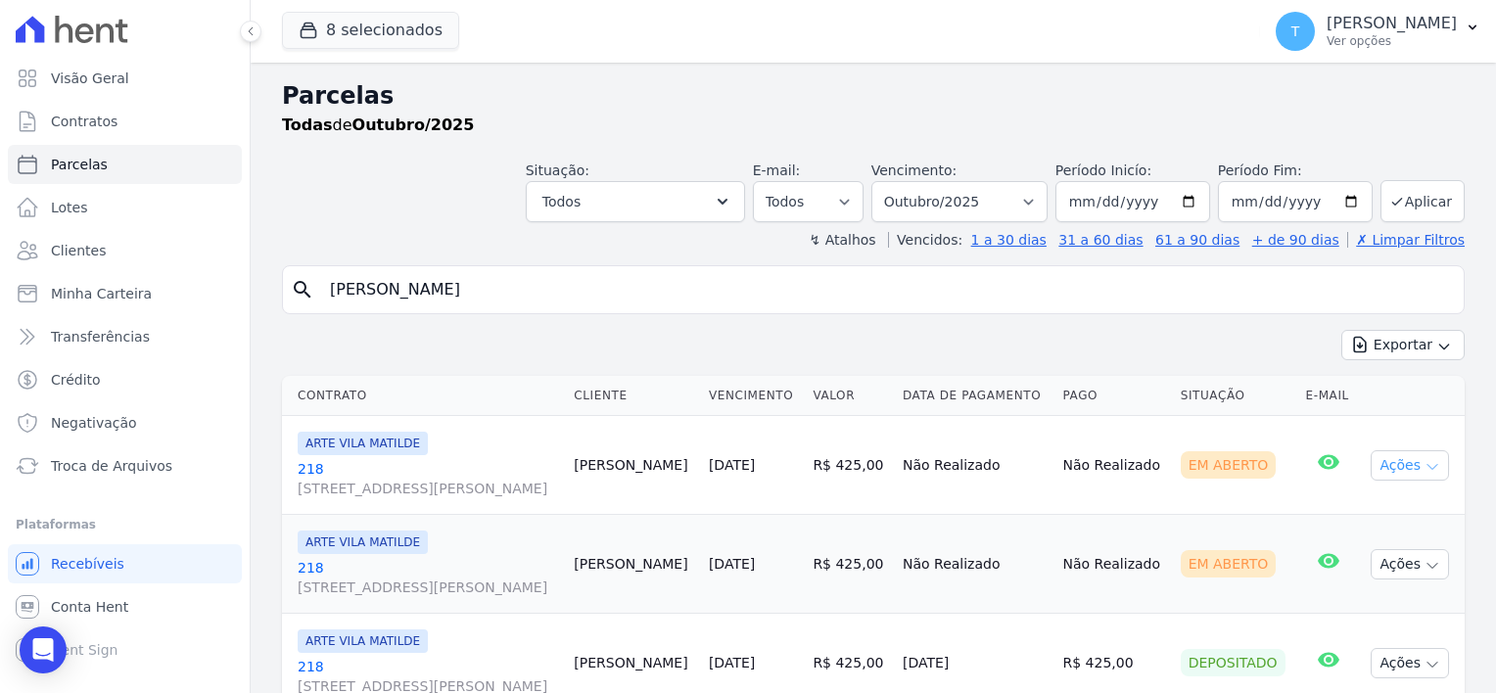
click at [1424, 468] on icon "button" at bounding box center [1432, 467] width 16 height 16
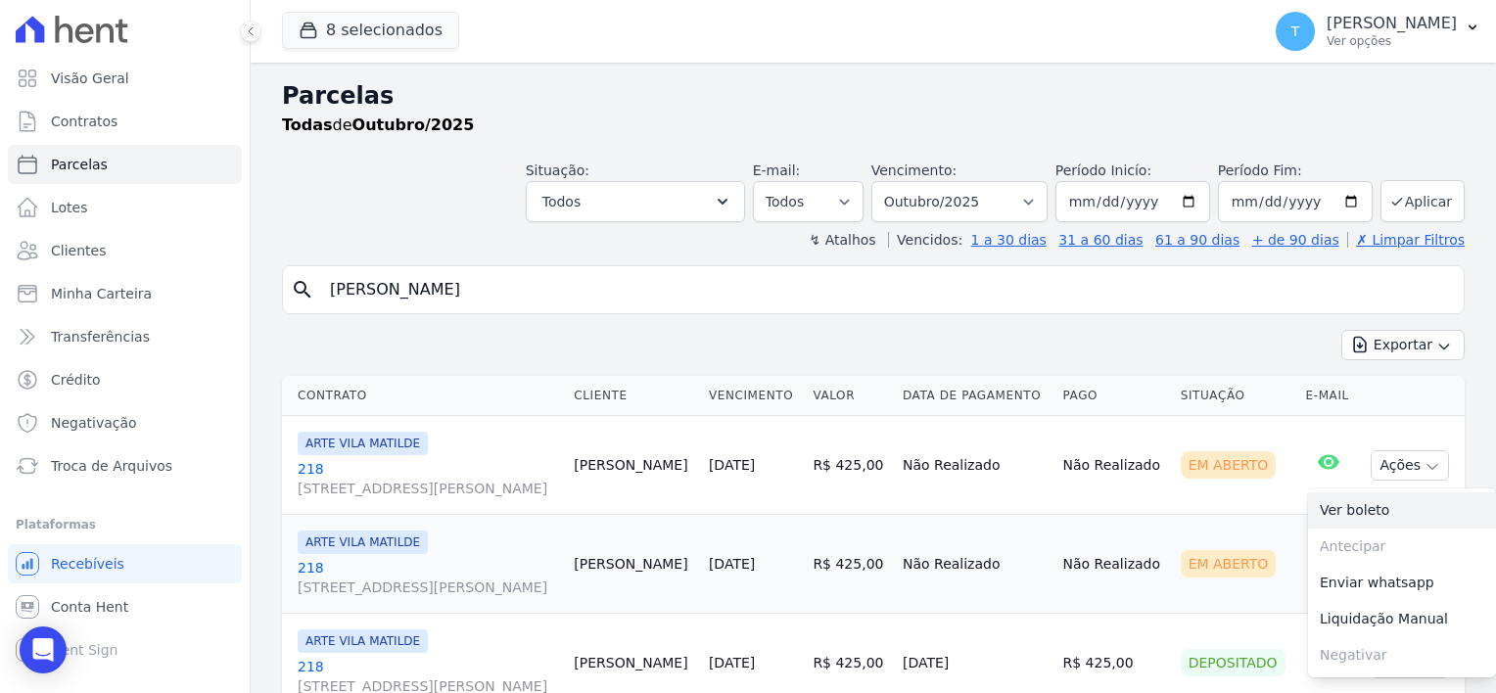
click at [1367, 509] on link "Ver boleto" at bounding box center [1402, 510] width 188 height 36
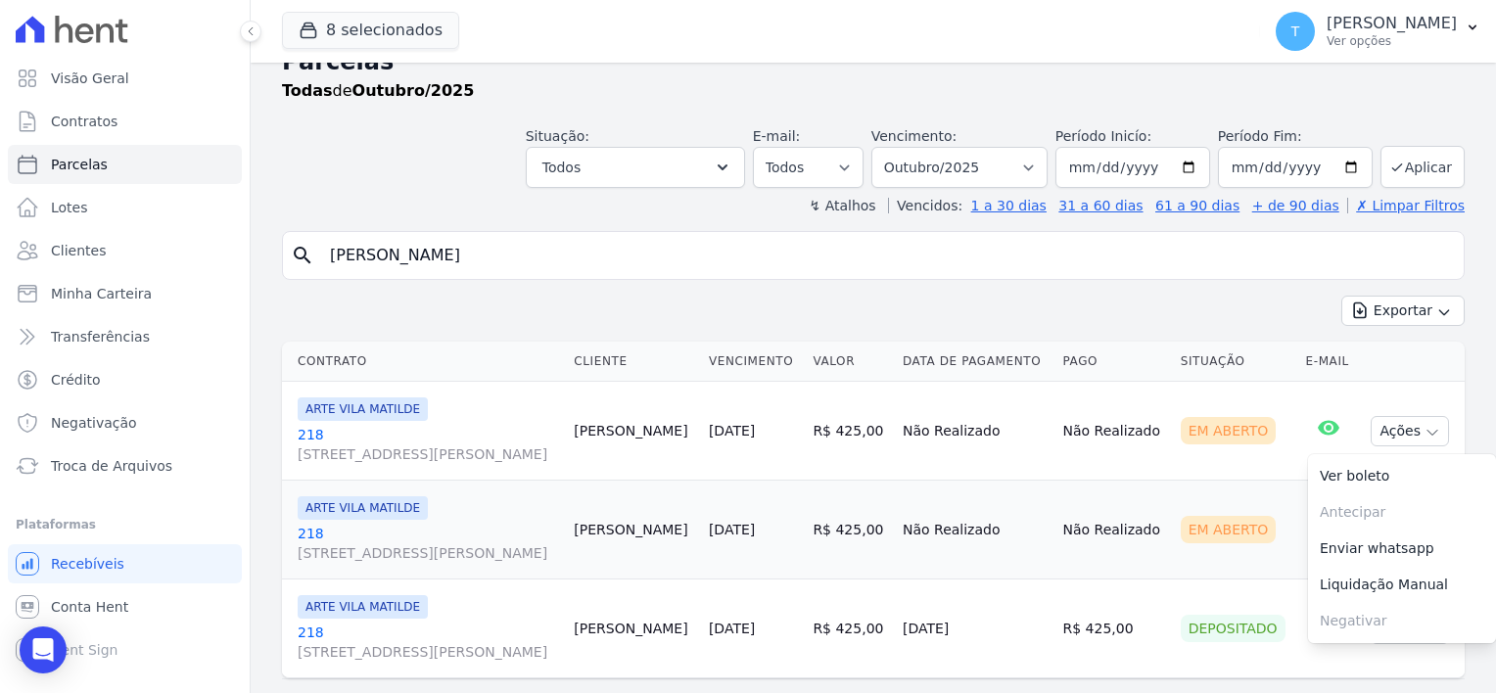
scroll to position [77, 0]
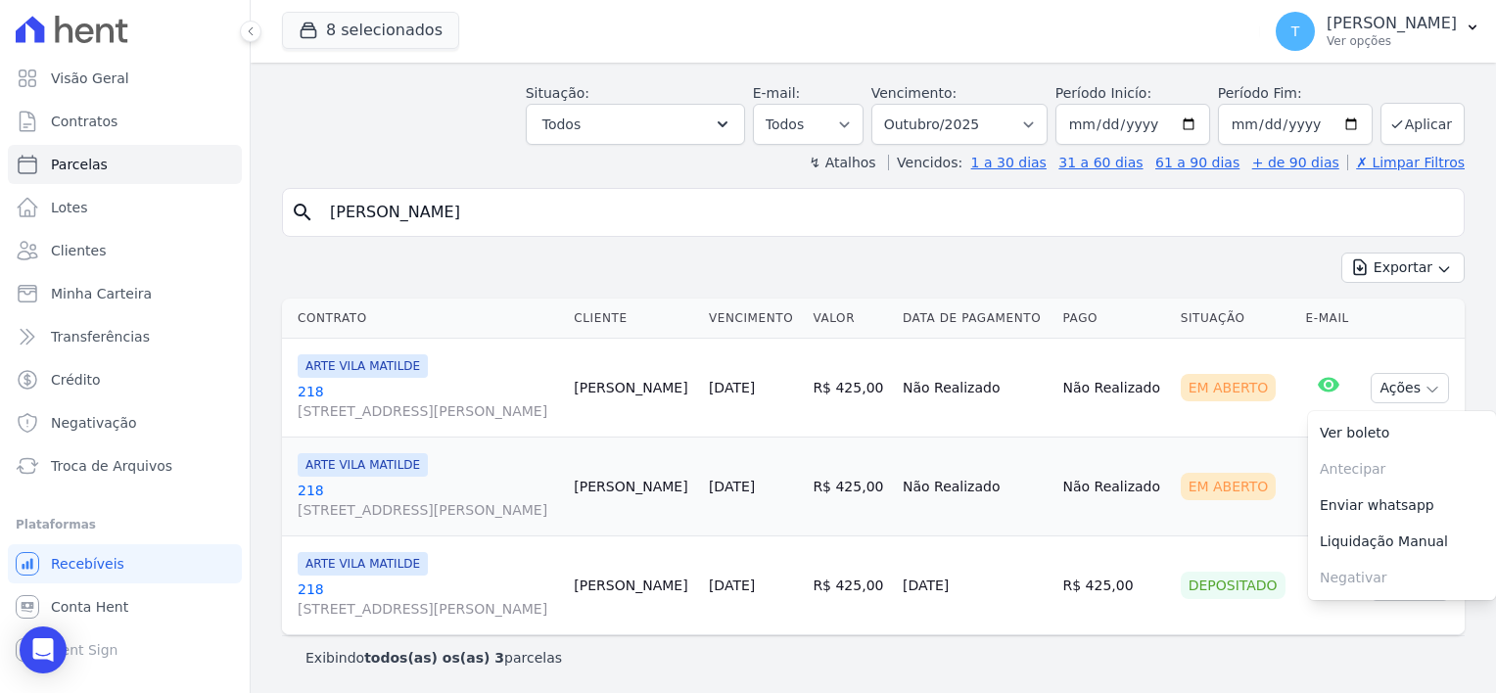
click at [1076, 522] on td "Não Realizado" at bounding box center [1113, 487] width 117 height 99
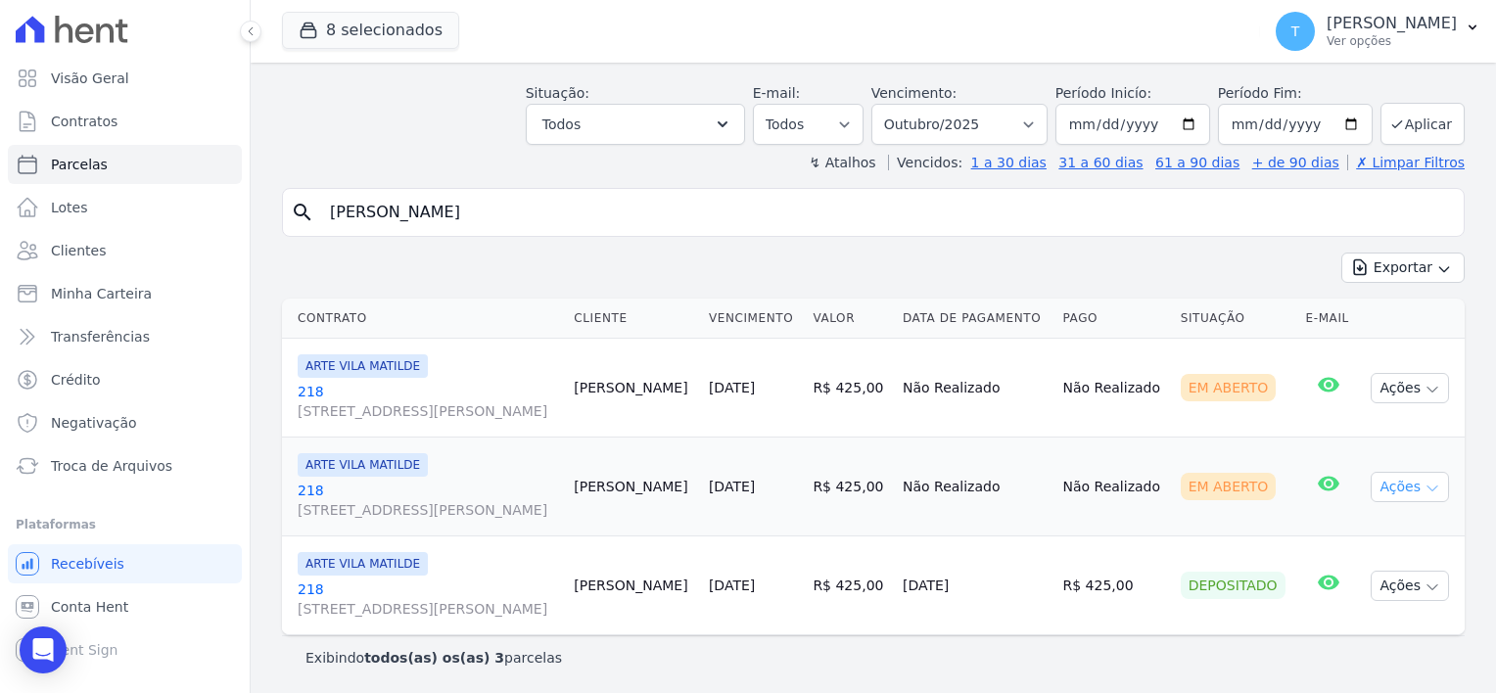
click at [1424, 489] on icon "button" at bounding box center [1432, 489] width 16 height 16
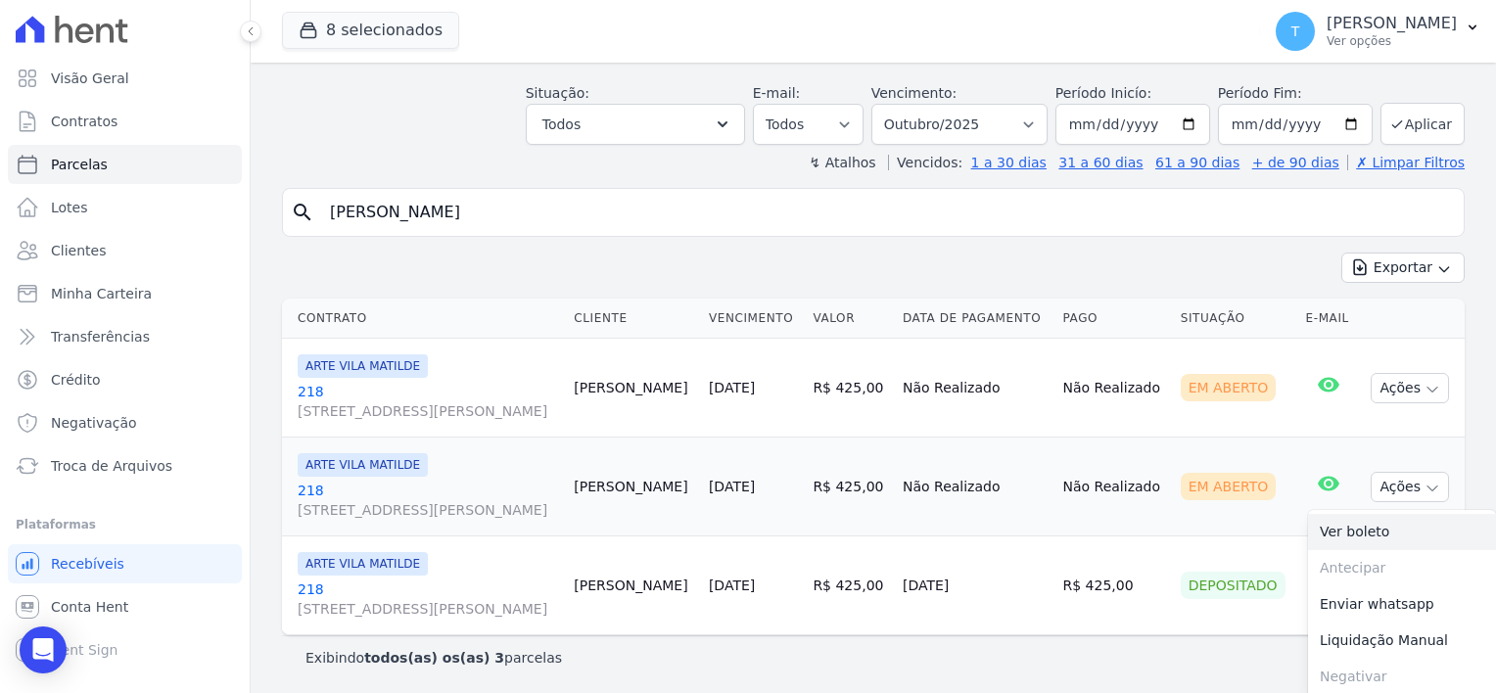
click at [1363, 525] on link "Ver boleto" at bounding box center [1402, 532] width 188 height 36
click at [101, 473] on span "Troca de Arquivos" at bounding box center [111, 466] width 121 height 20
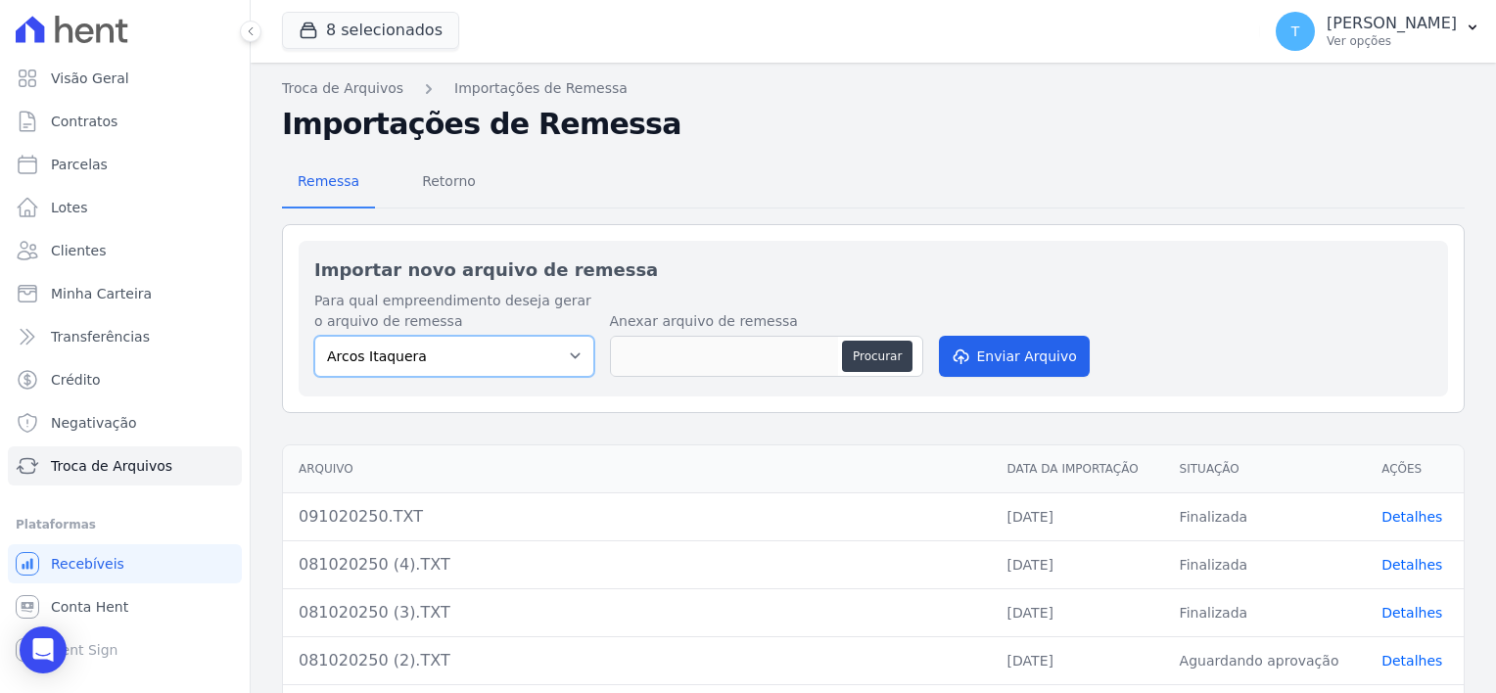
click at [530, 352] on select "Arcos Itaquera ALTOS DE SANTANA Inspire BOSQUE CLUB ARTE VILA MATILDE VISTA 553…" at bounding box center [454, 356] width 280 height 41
click at [567, 357] on select "Arcos Itaquera ALTOS DE SANTANA Inspire BOSQUE CLUB ARTE VILA MATILDE VISTA 553…" at bounding box center [454, 356] width 280 height 41
select select "f2036c47-f869-4cf7-aa49-d68e524f2024"
click at [314, 336] on select "Arcos Itaquera ALTOS DE SANTANA Inspire BOSQUE CLUB ARTE VILA MATILDE VISTA 553…" at bounding box center [454, 356] width 280 height 41
click at [849, 361] on button "Procurar" at bounding box center [877, 356] width 70 height 31
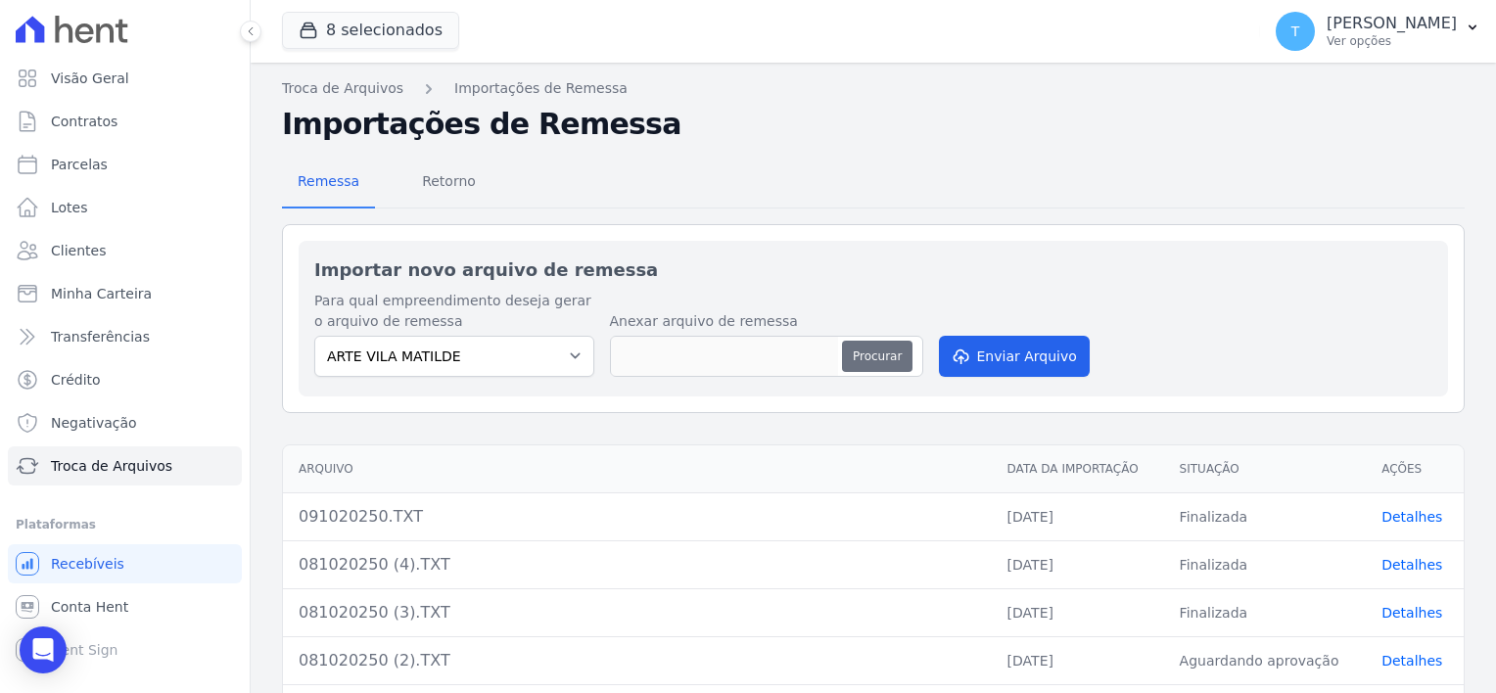
type input "091020250 (1).TXT"
click at [1015, 357] on button "Enviar Arquivo" at bounding box center [1014, 356] width 151 height 41
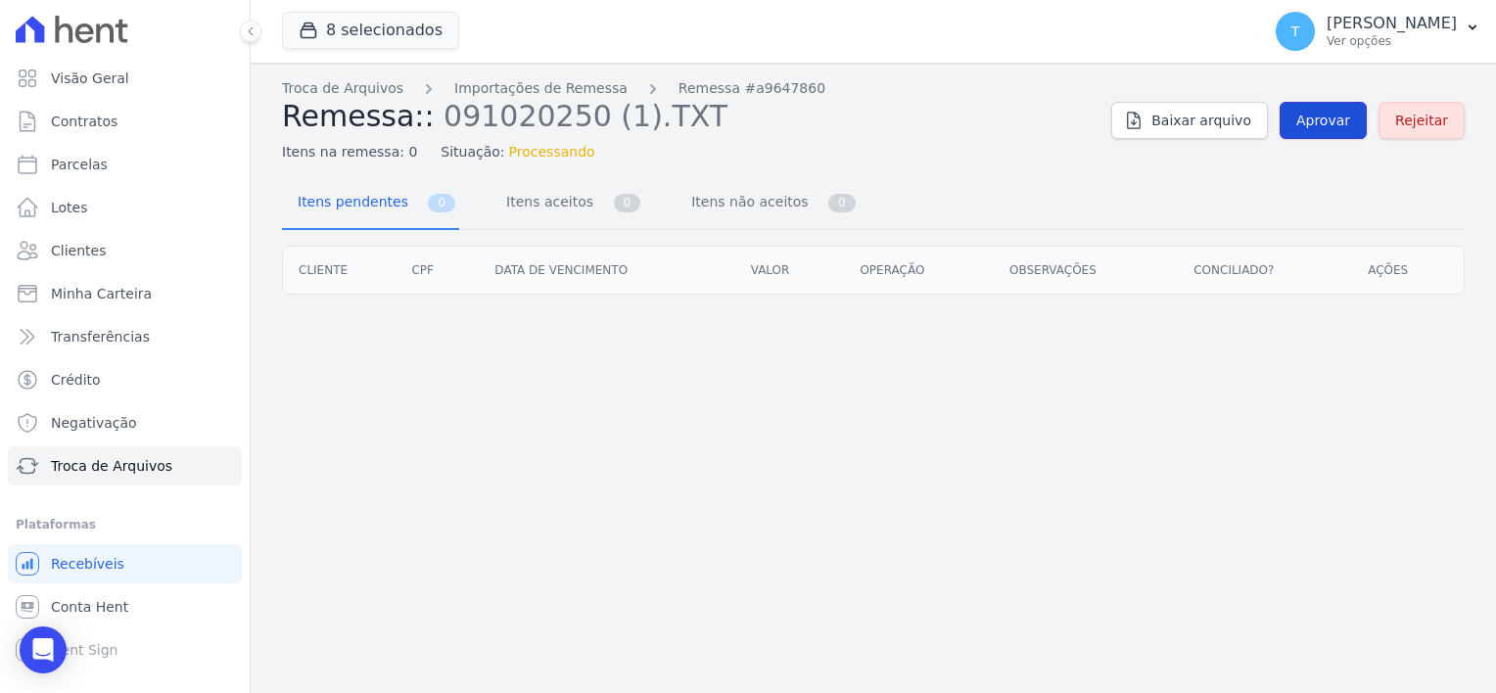
click at [1323, 121] on span "Aprovar" at bounding box center [1323, 121] width 54 height 20
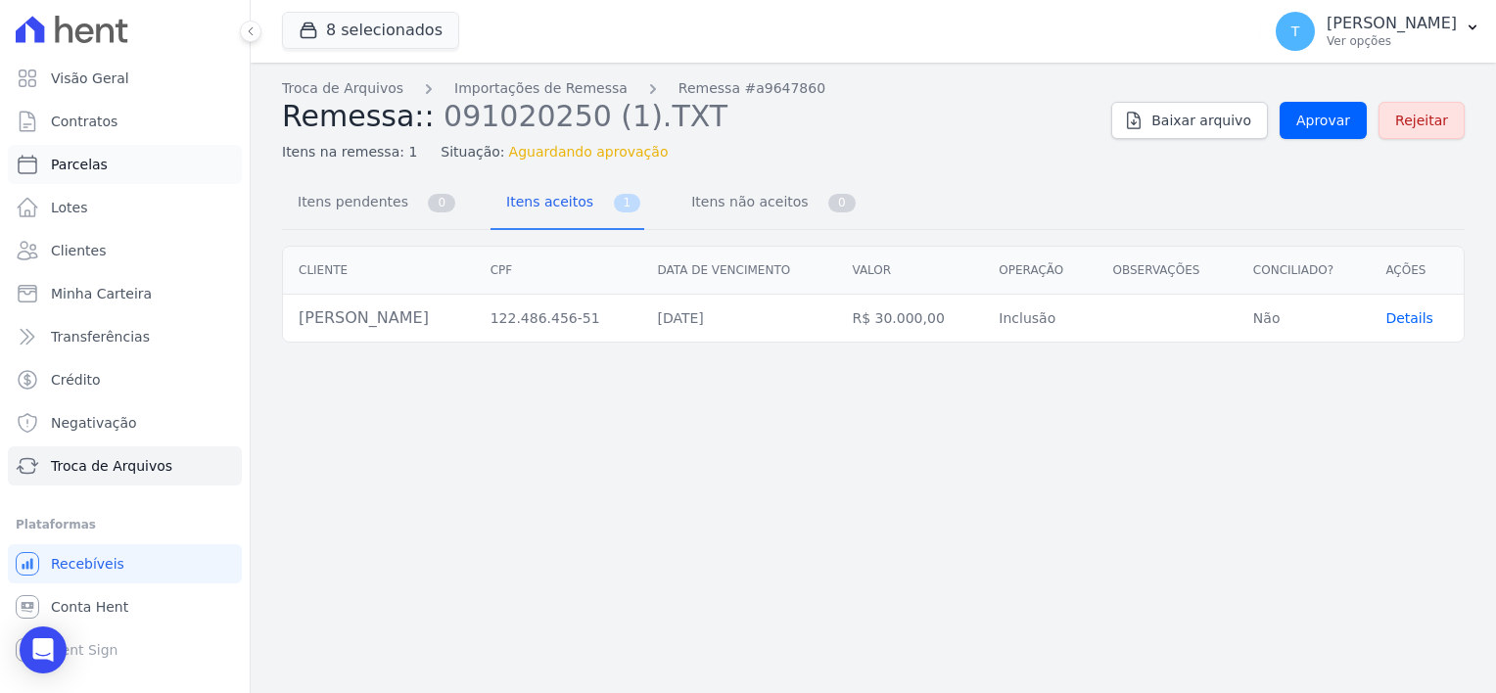
click at [128, 162] on link "Parcelas" at bounding box center [125, 164] width 234 height 39
select select
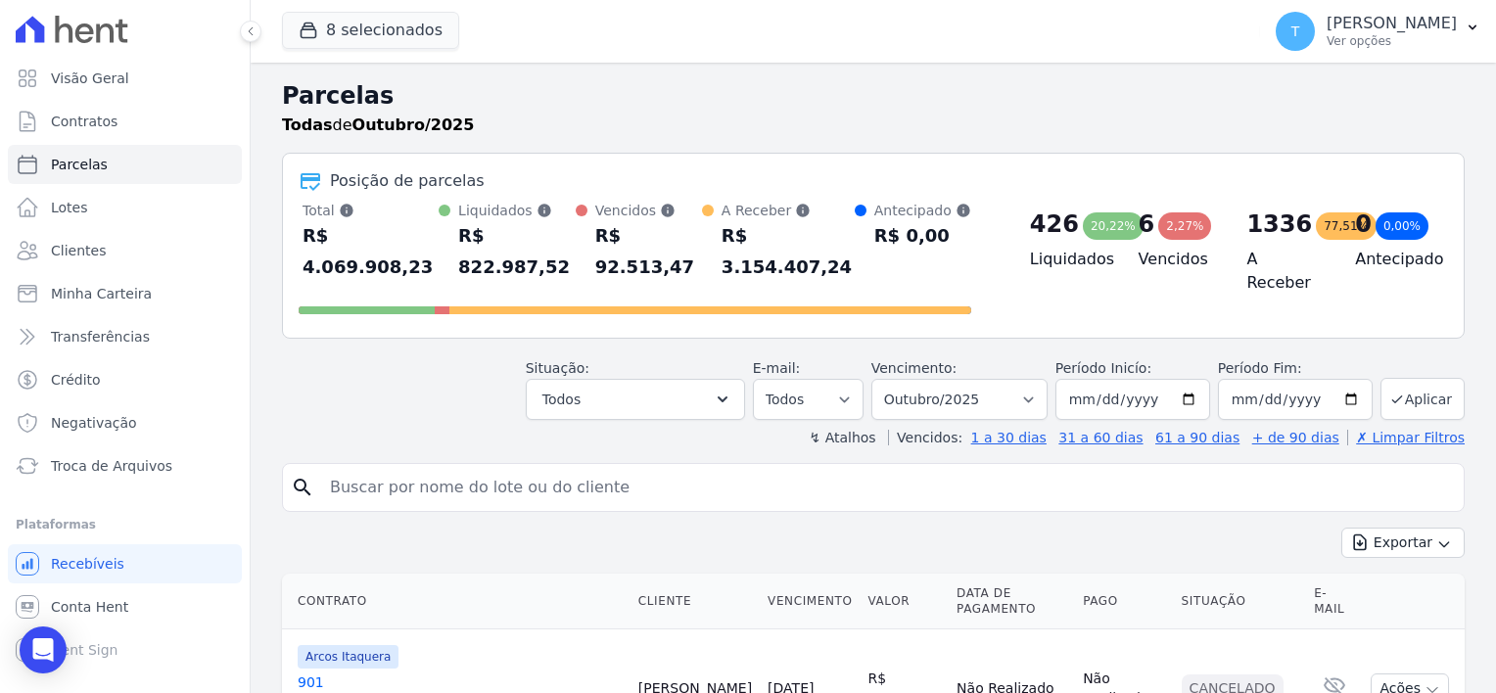
click at [458, 468] on input "search" at bounding box center [886, 487] width 1137 height 39
paste input "Arthur Freitas"
type input "Arthur Freitas"
select select
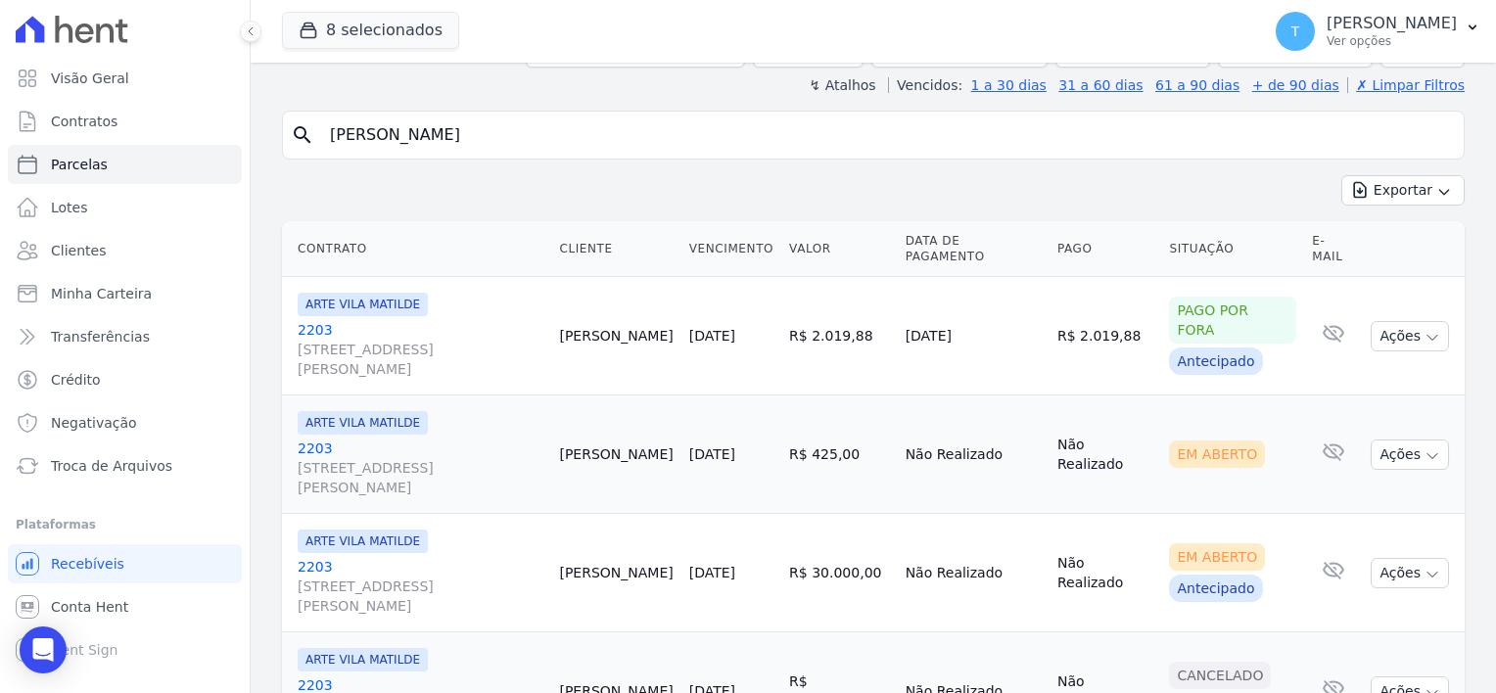
scroll to position [176, 0]
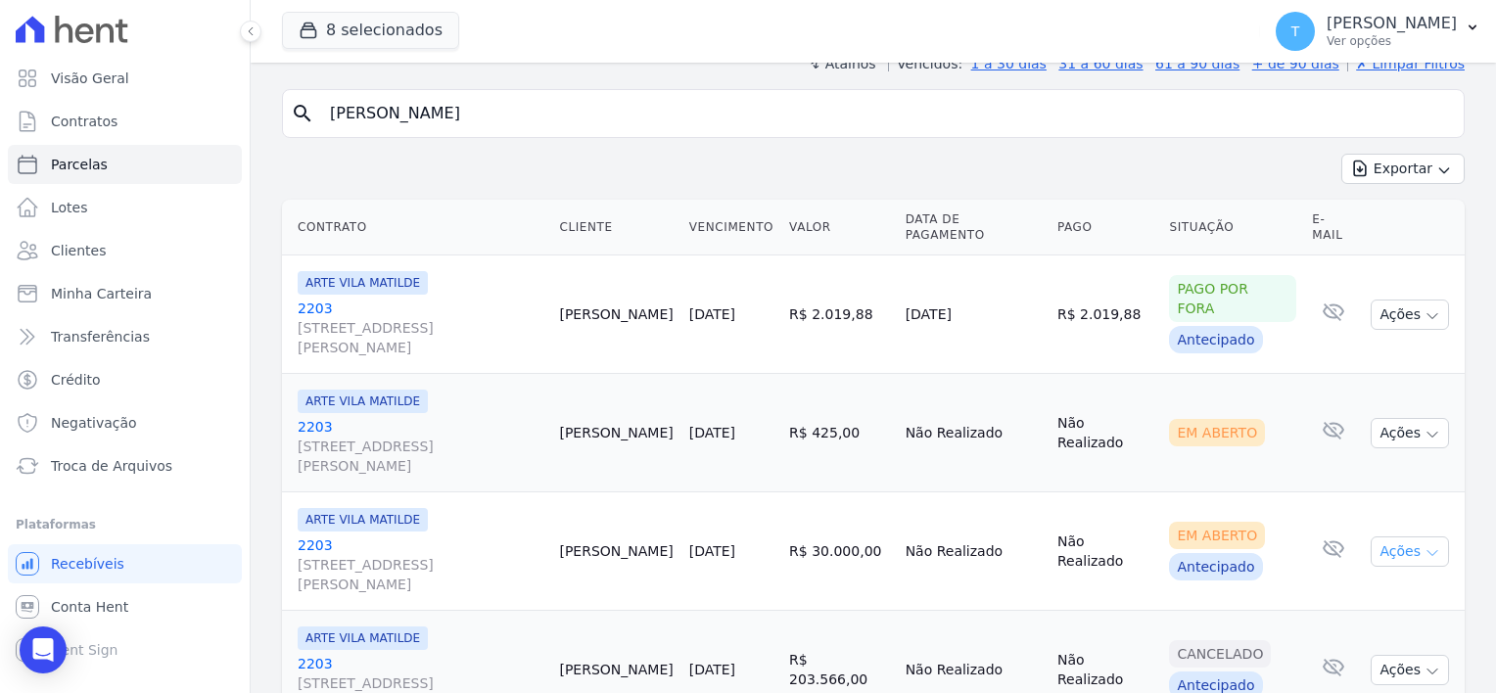
click at [1424, 545] on icon "button" at bounding box center [1432, 553] width 16 height 16
click at [1370, 578] on link "Ver boleto" at bounding box center [1402, 596] width 188 height 36
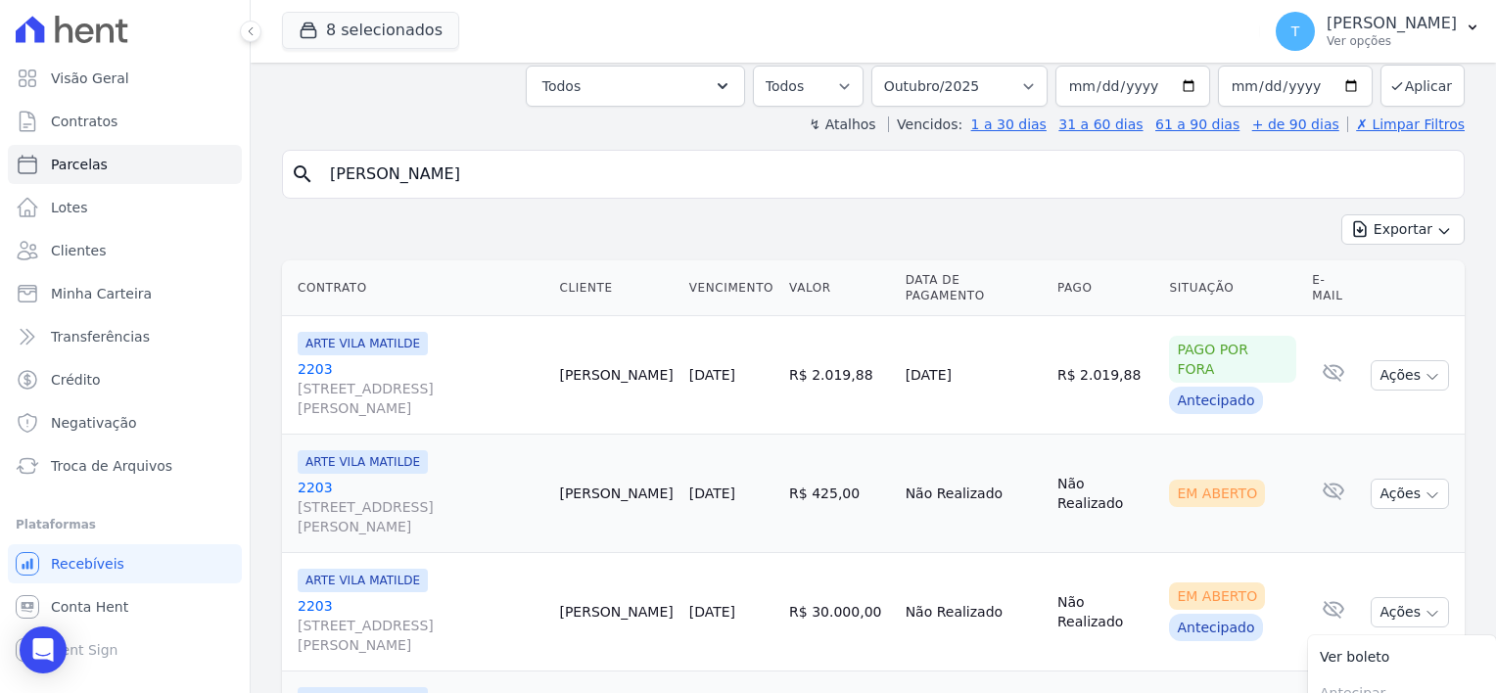
scroll to position [0, 0]
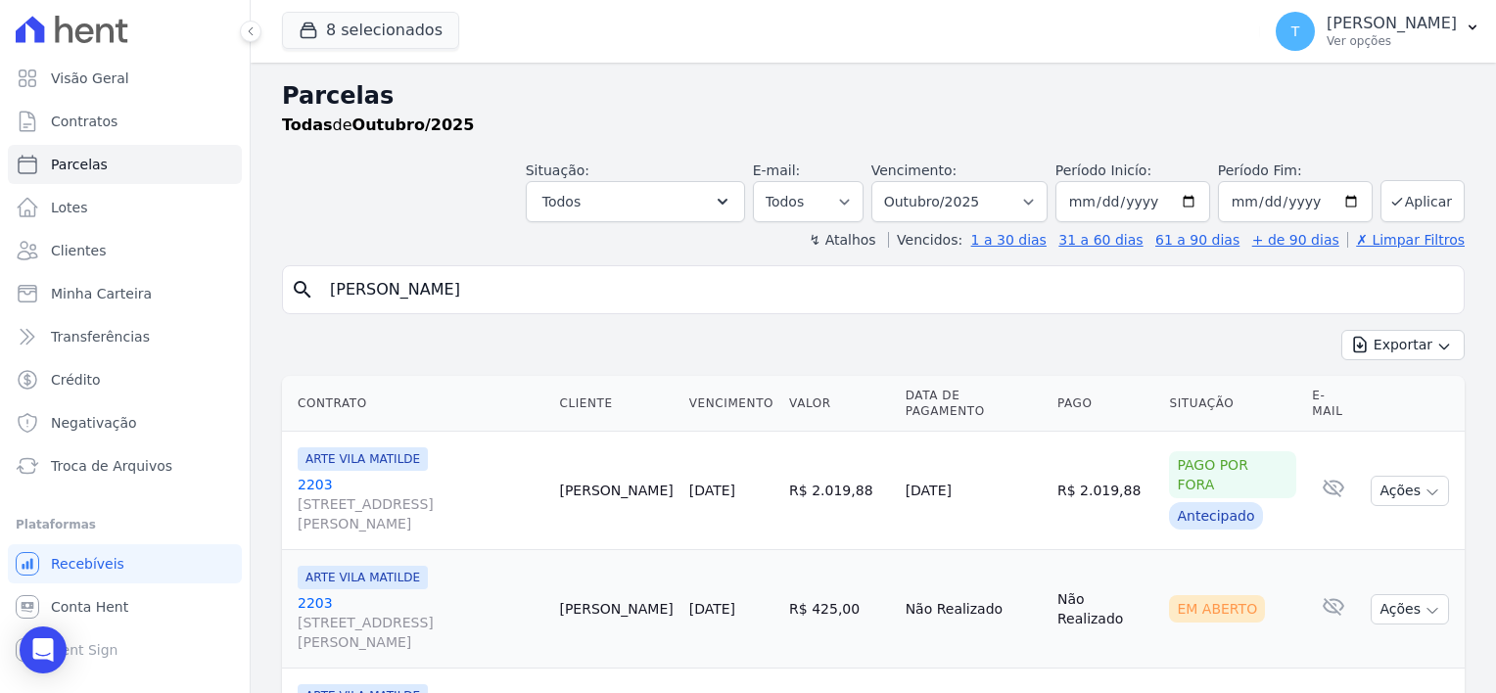
drag, startPoint x: 467, startPoint y: 270, endPoint x: 330, endPoint y: 271, distance: 137.0
click at [330, 271] on input "Arthur Freitas" at bounding box center [886, 289] width 1137 height 39
paste input "[PERSON_NAME] Lessa Teles Lourenço"
type input "[PERSON_NAME] Lessa Teles Lourenço"
select select
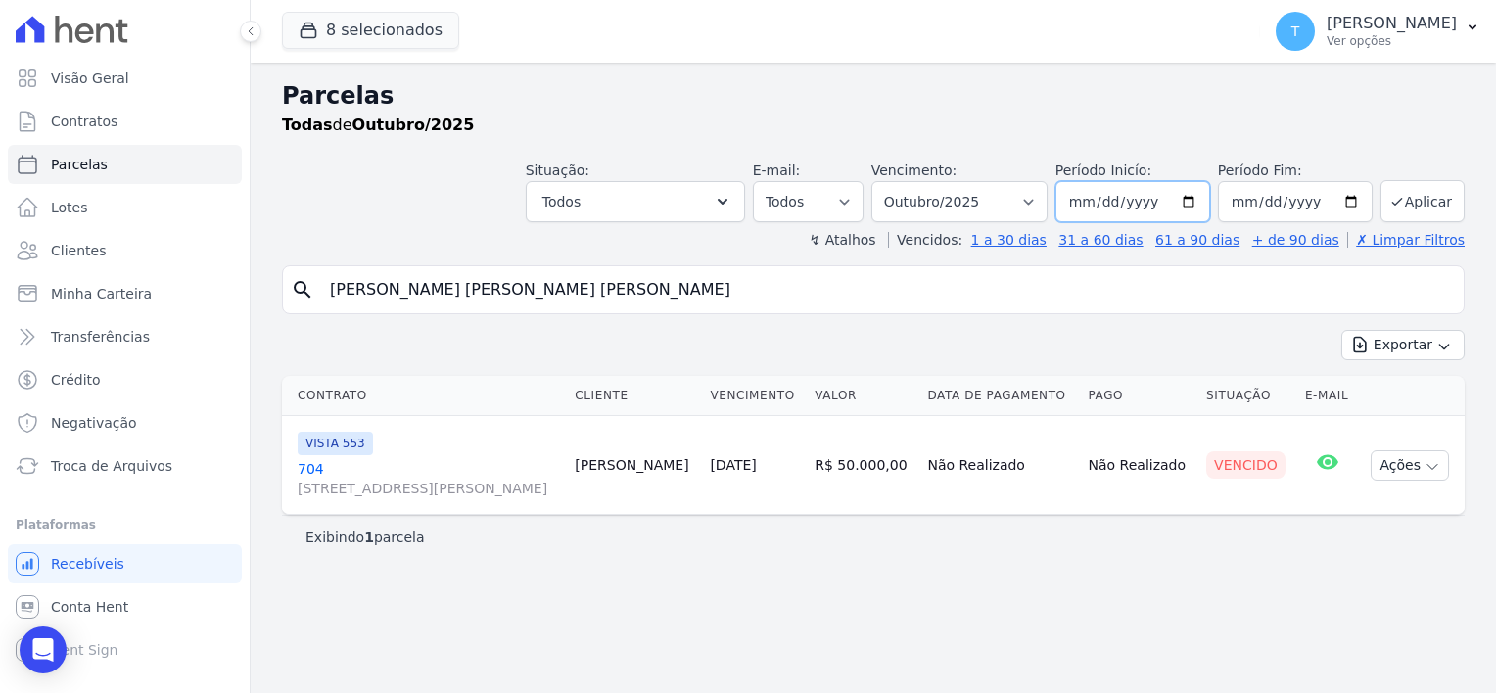
click at [1208, 192] on input "[DATE]" at bounding box center [1132, 201] width 155 height 41
type input "2025-09-01"
click at [1424, 200] on button "Aplicar" at bounding box center [1422, 201] width 84 height 42
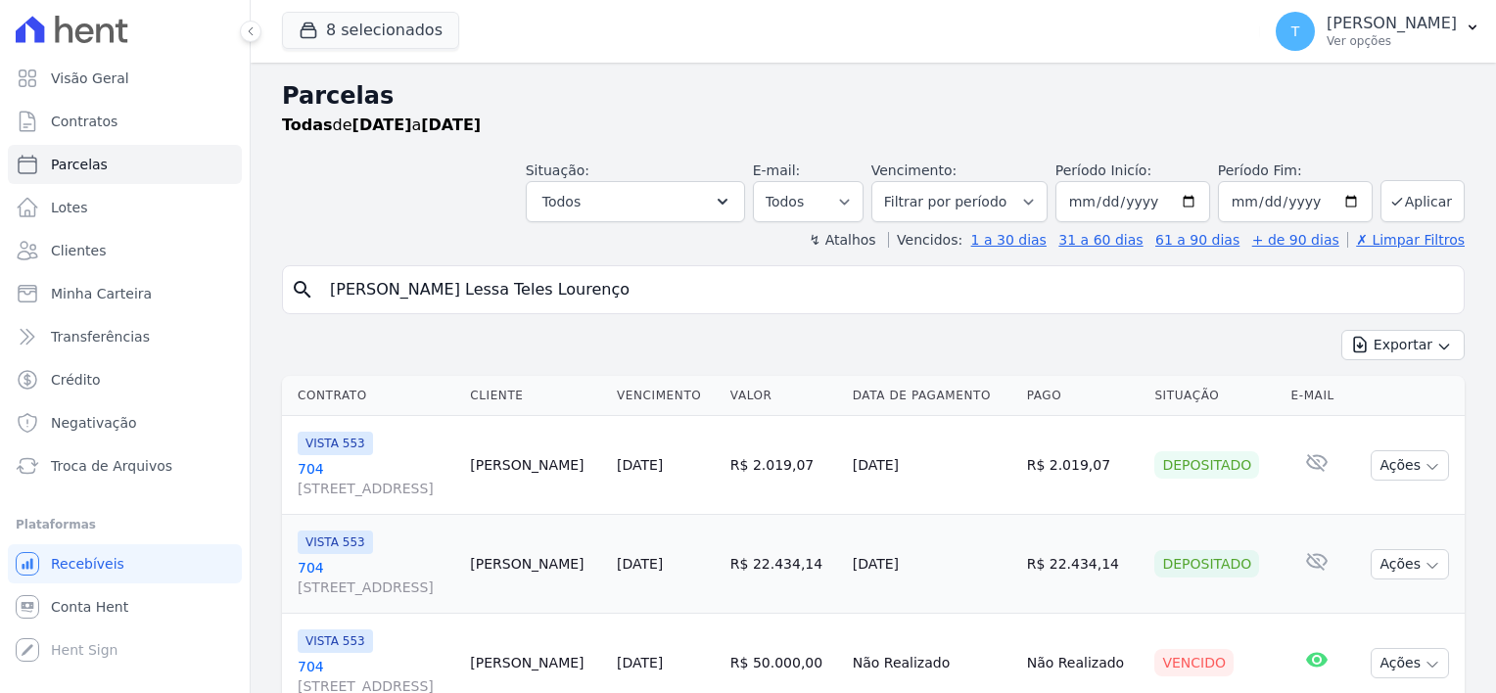
select select
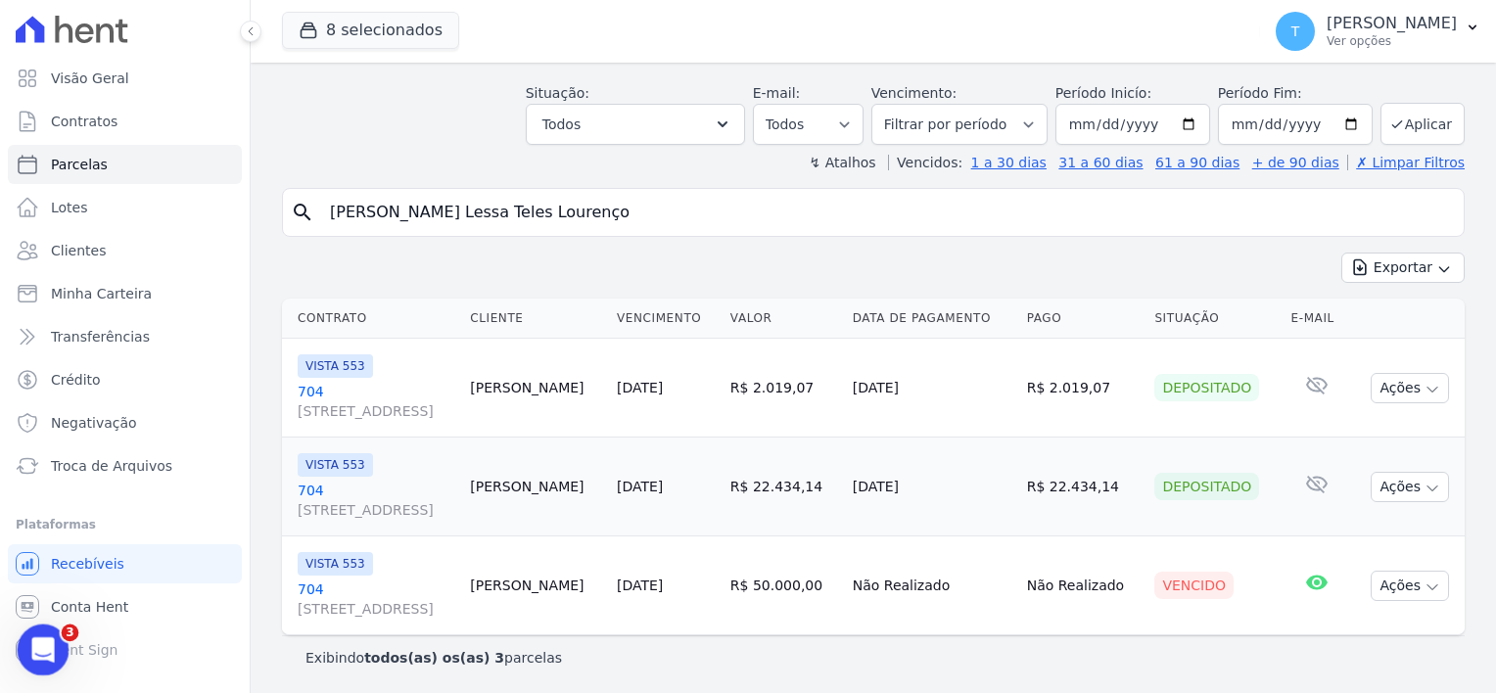
click at [42, 639] on icon "Abertura do Messenger da Intercom" at bounding box center [40, 647] width 32 height 32
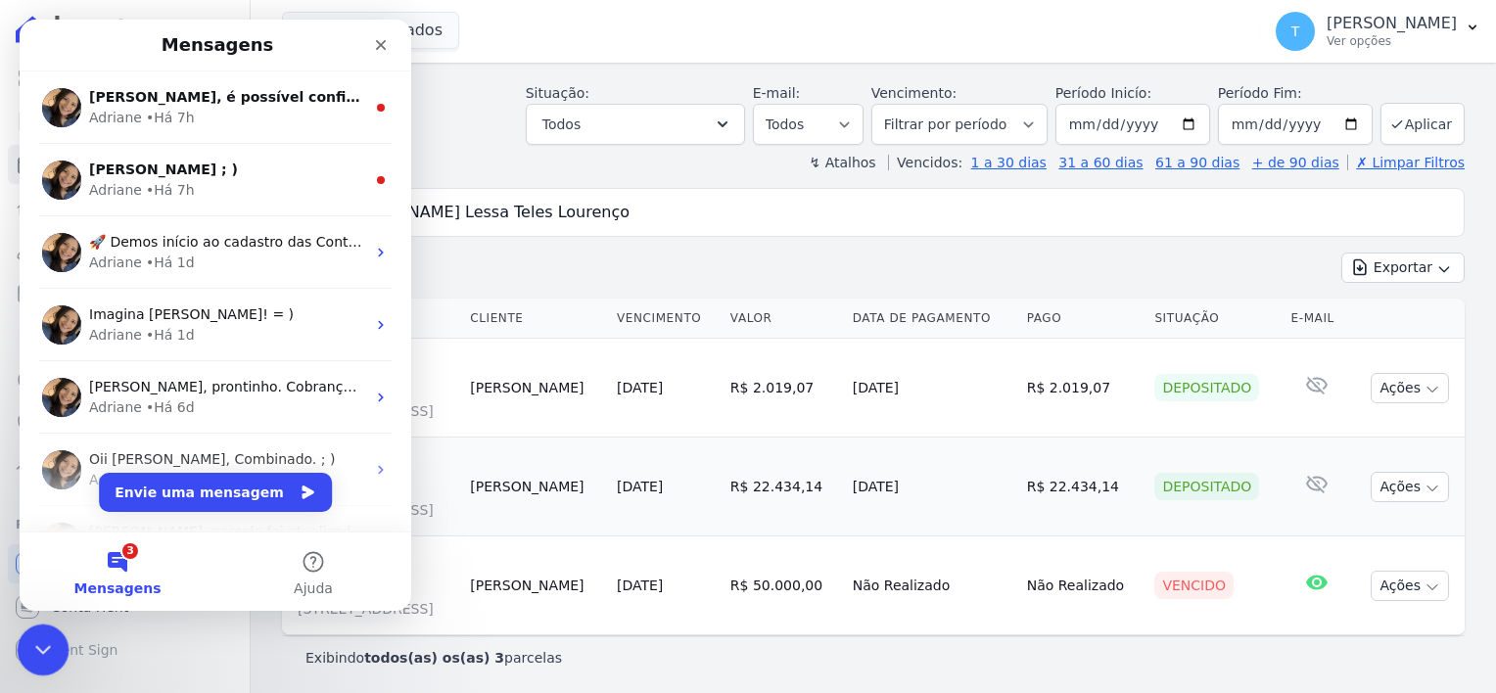
scroll to position [0, 0]
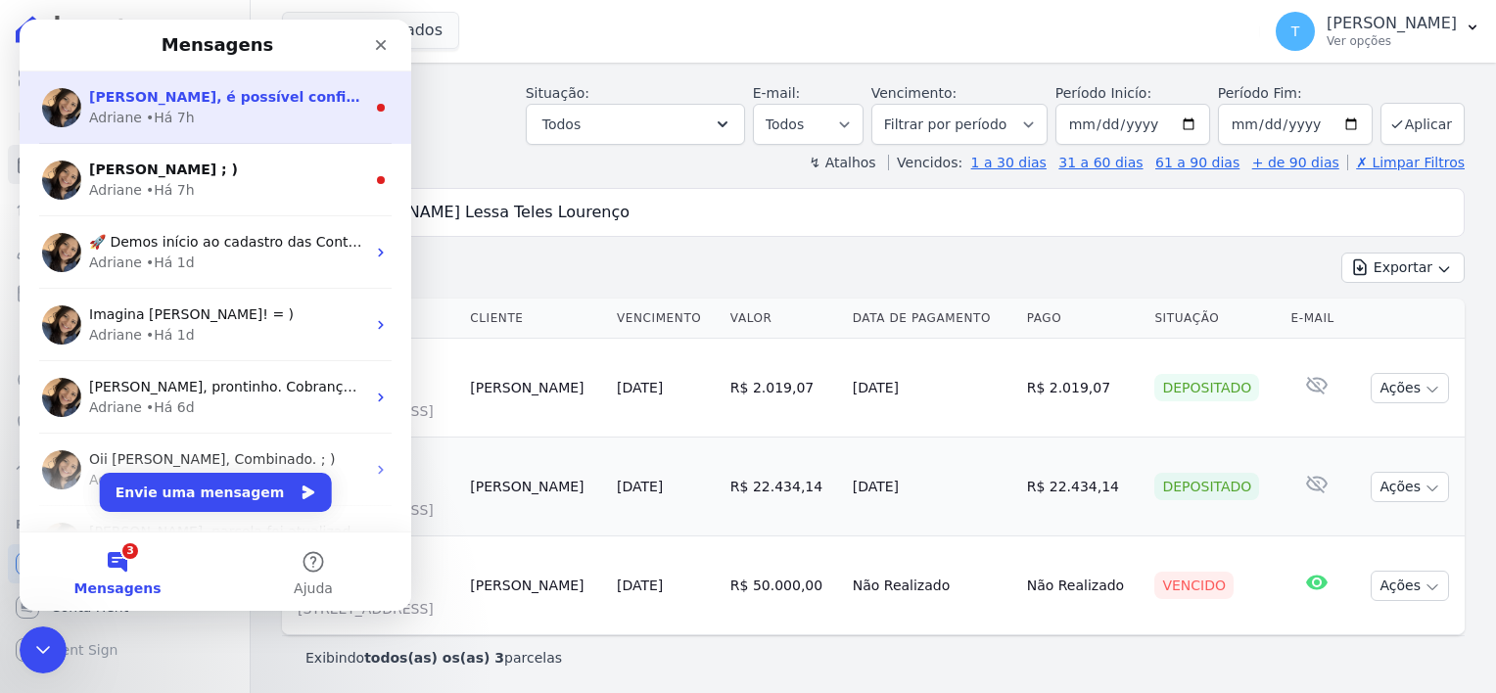
click at [271, 118] on div "Adriane • Há 7h" at bounding box center [227, 118] width 276 height 21
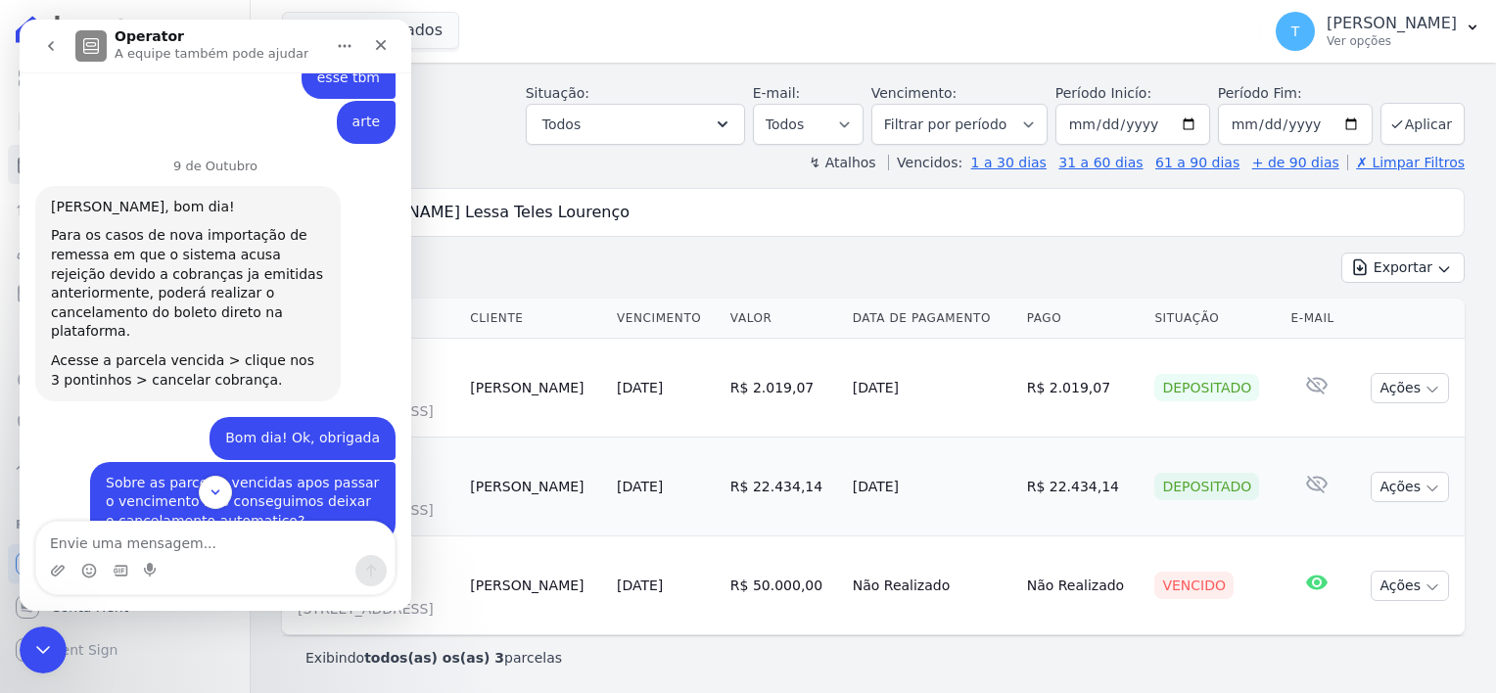
scroll to position [2578, 0]
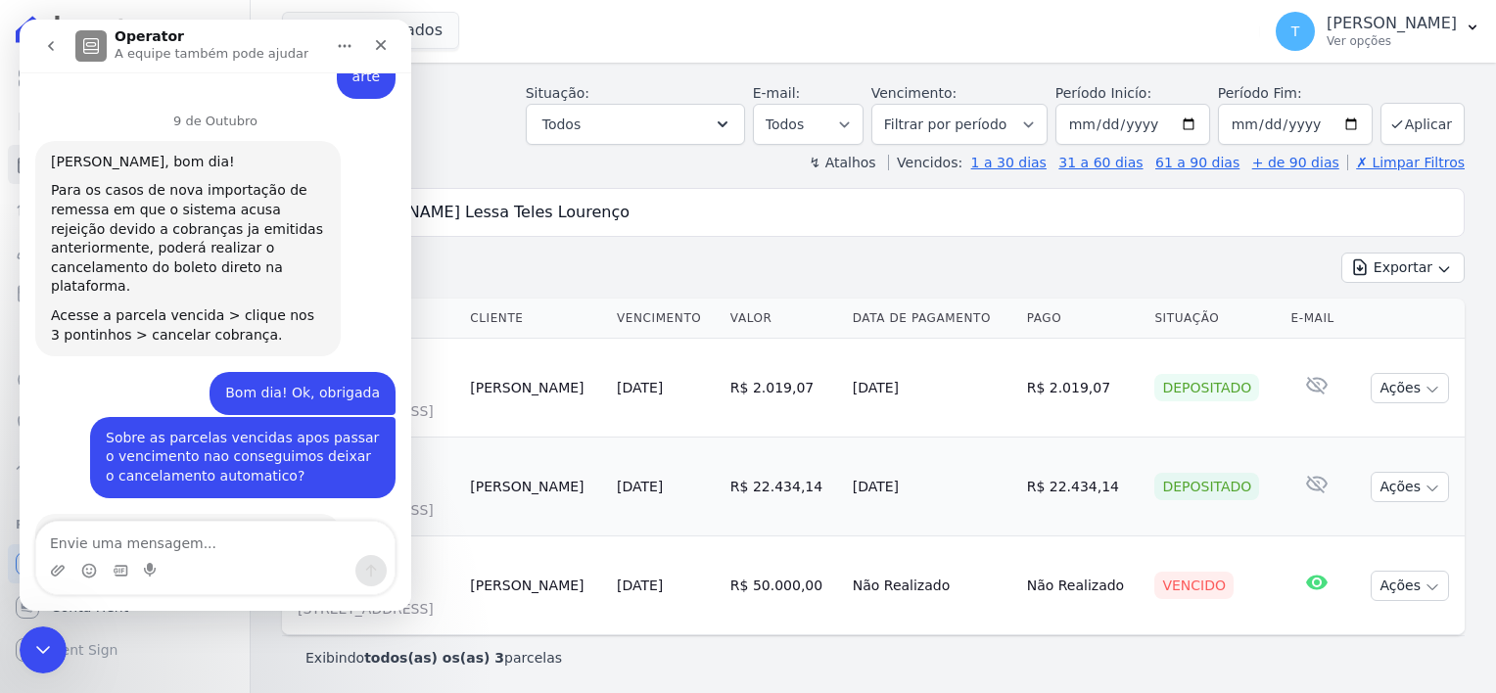
click at [162, 539] on textarea "Envie uma mensagem..." at bounding box center [215, 538] width 358 height 33
type textarea "podemos fazer?"
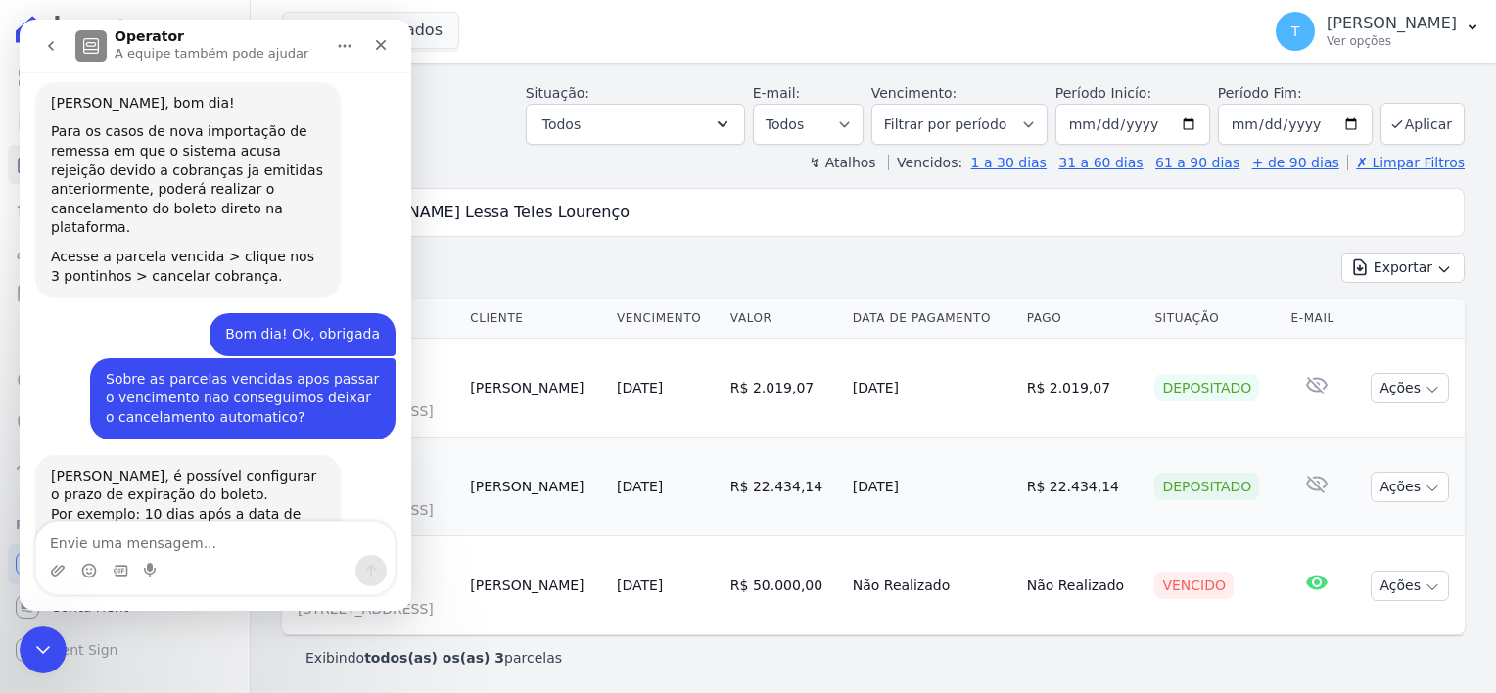
click at [59, 51] on button "go back" at bounding box center [50, 45] width 37 height 37
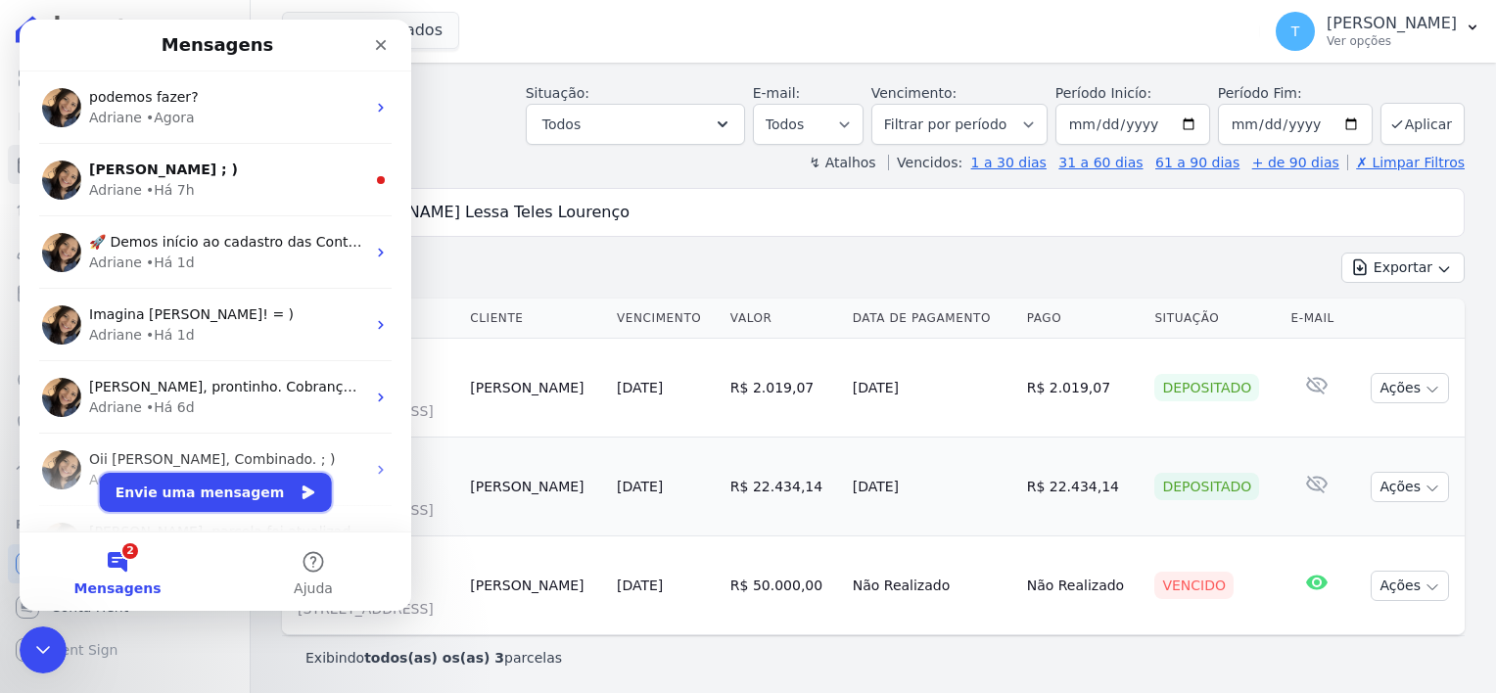
click at [160, 492] on button "Envie uma mensagem" at bounding box center [216, 492] width 232 height 39
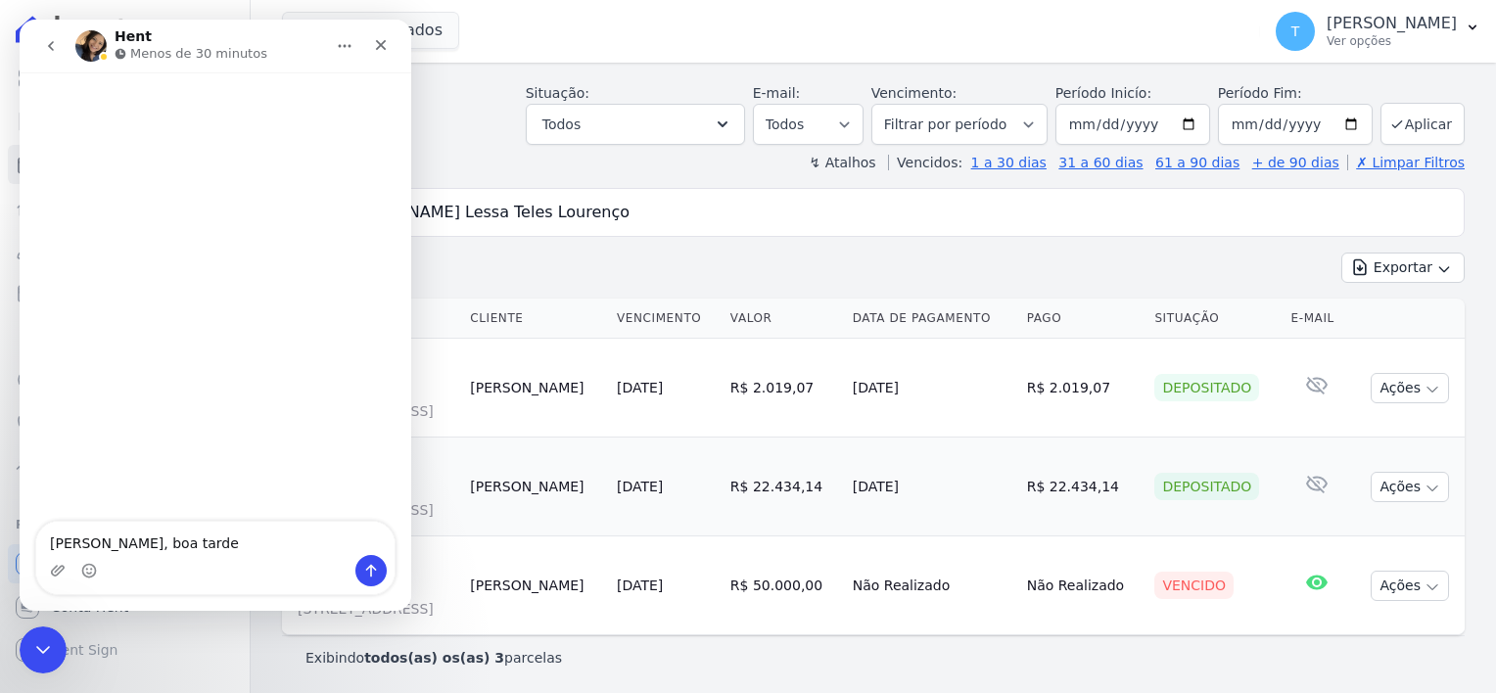
type textarea "[PERSON_NAME], boa tarde!"
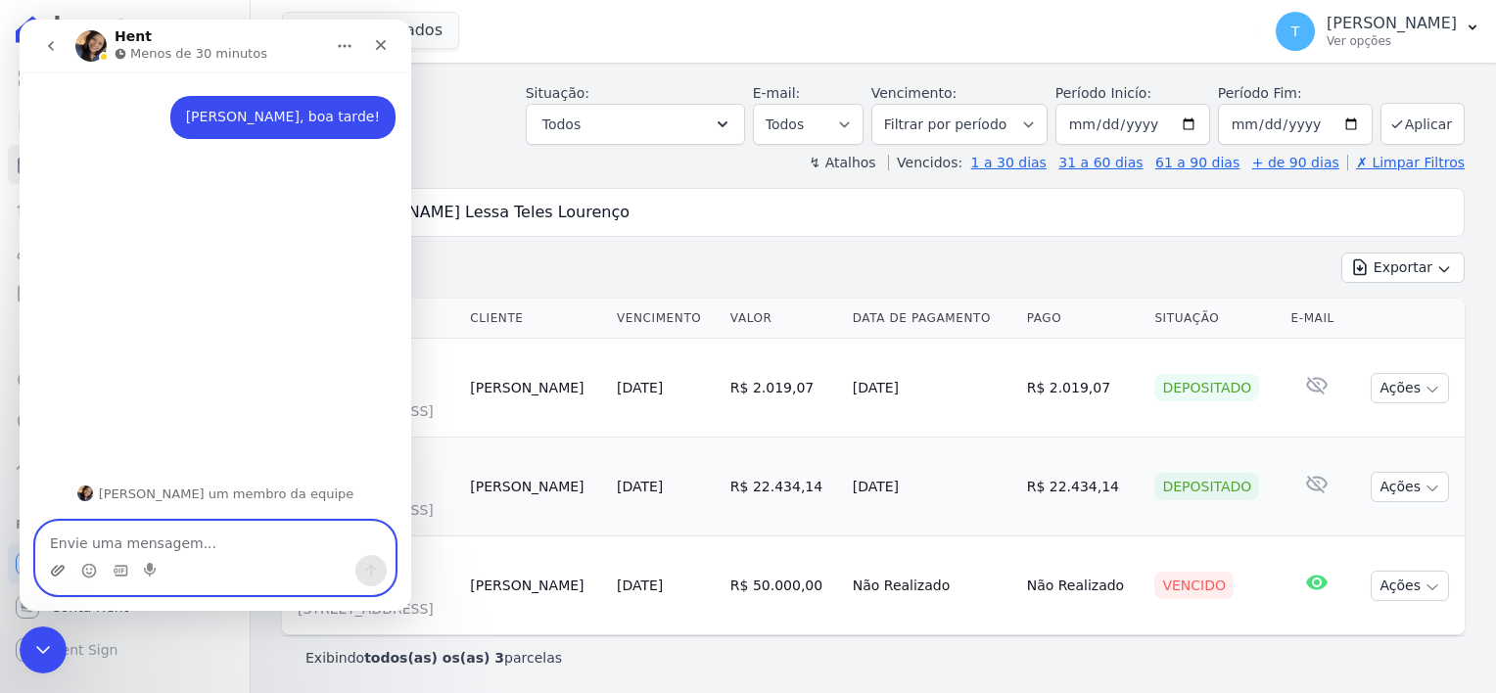
click at [60, 568] on icon "Upload do anexo" at bounding box center [58, 571] width 16 height 16
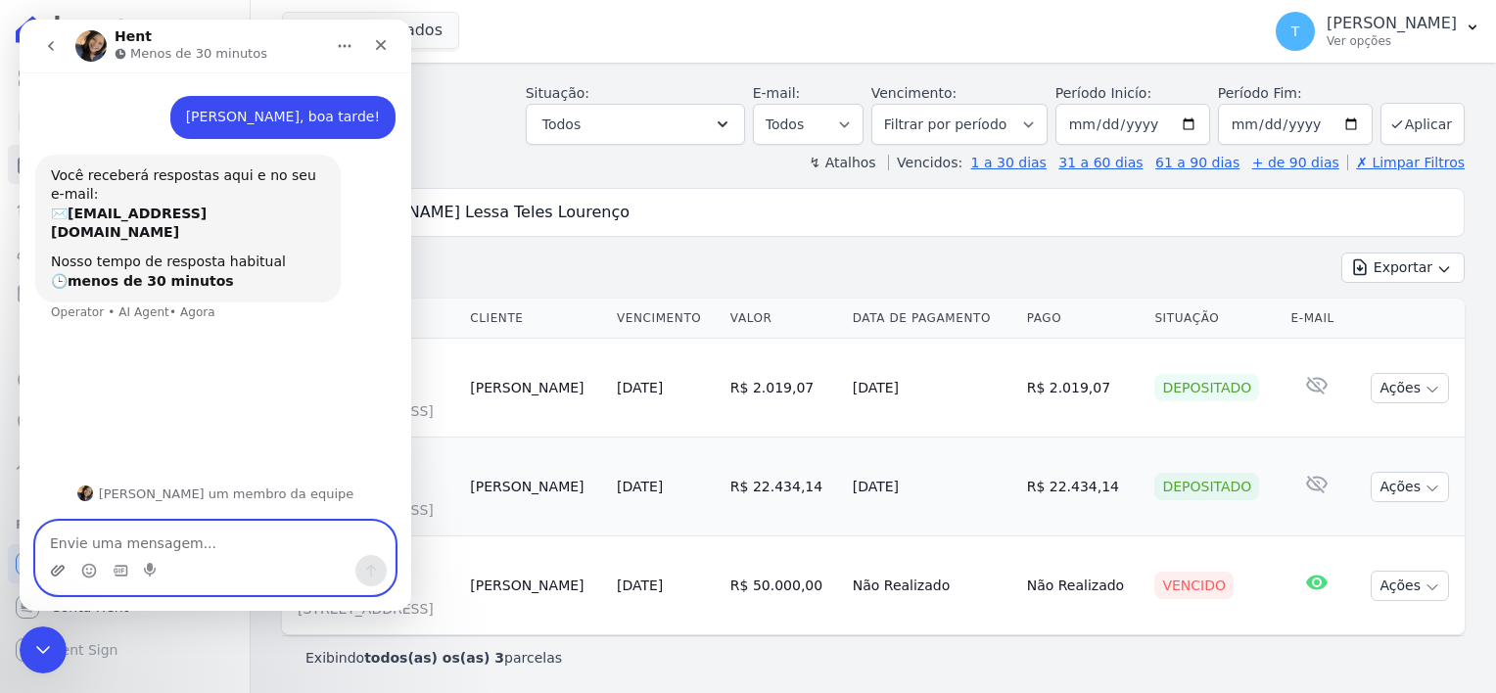
click at [56, 572] on icon "Upload do anexo" at bounding box center [58, 571] width 16 height 16
click at [57, 568] on icon "Upload do anexo" at bounding box center [58, 571] width 16 height 16
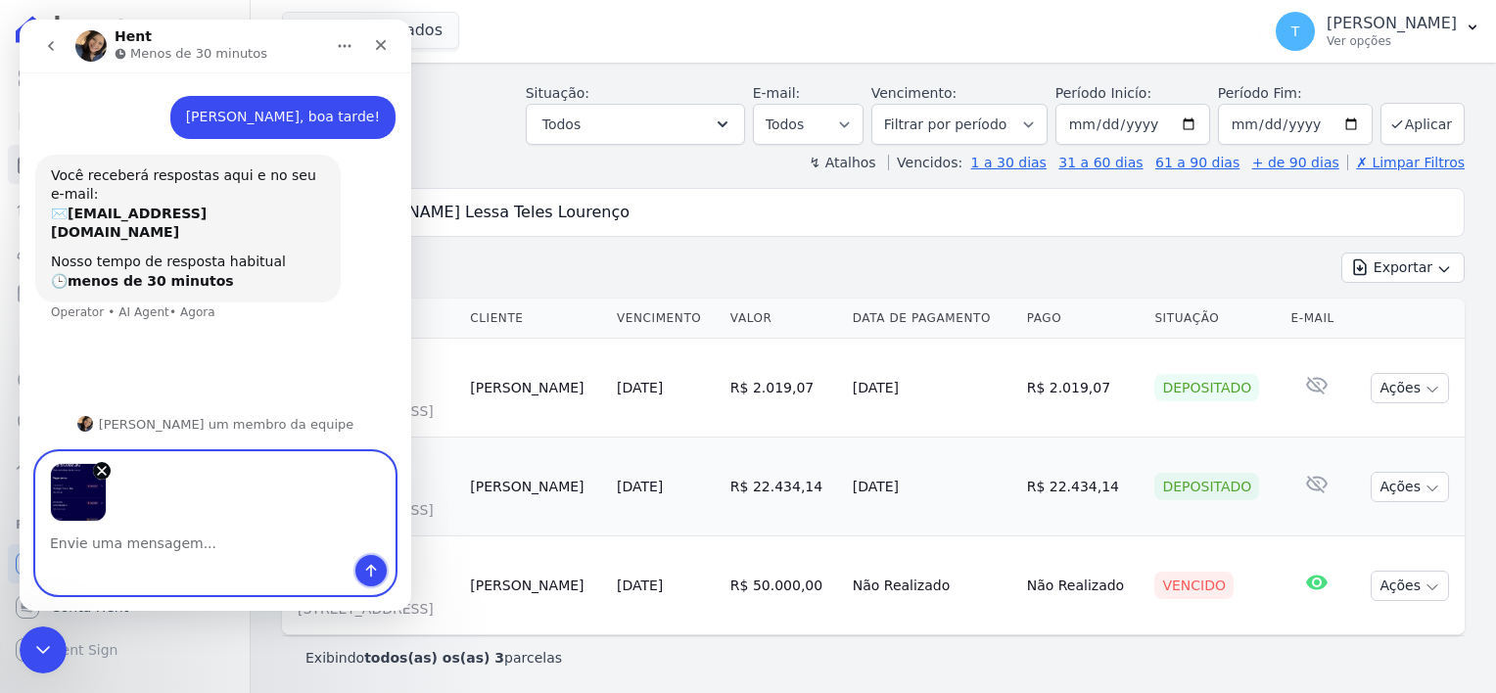
click at [369, 572] on icon "Enviar uma mensagem" at bounding box center [371, 571] width 16 height 16
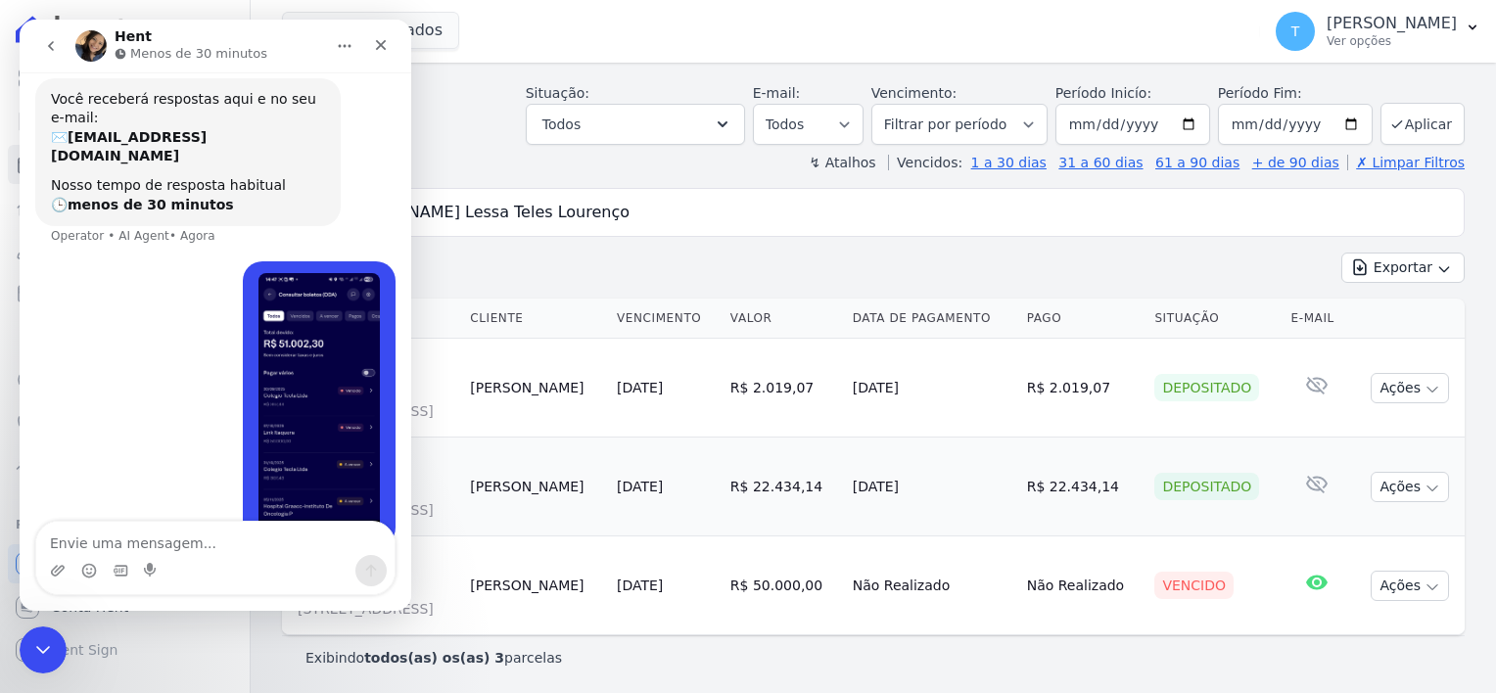
scroll to position [159, 0]
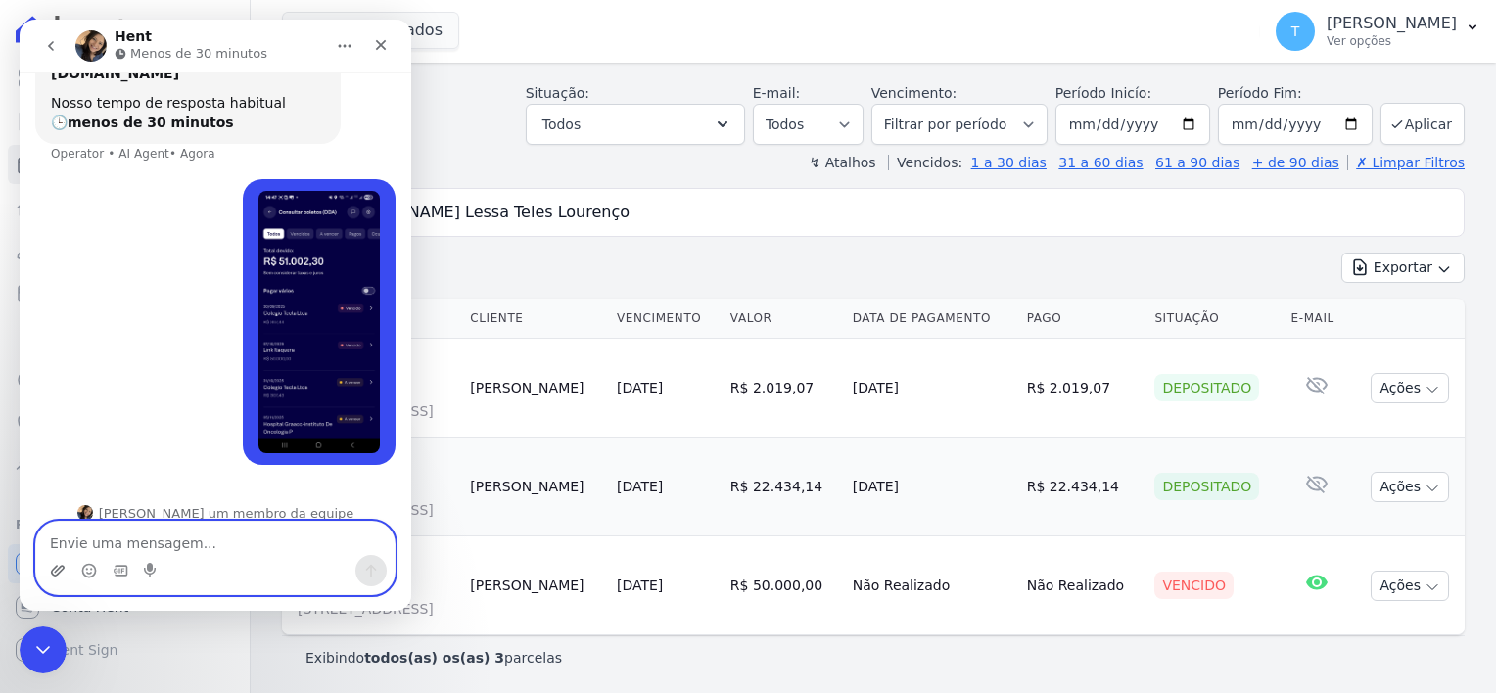
click at [60, 569] on icon "Upload do anexo" at bounding box center [58, 571] width 16 height 16
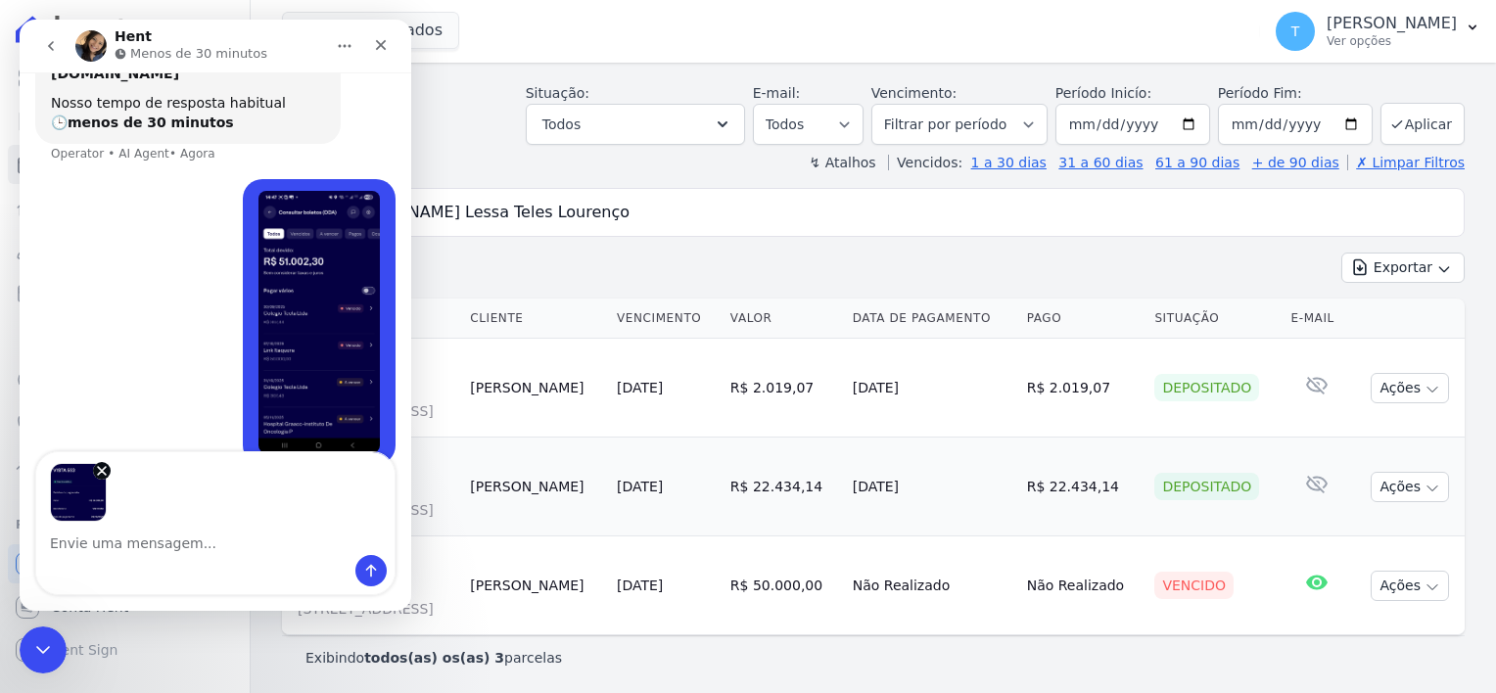
scroll to position [228, 0]
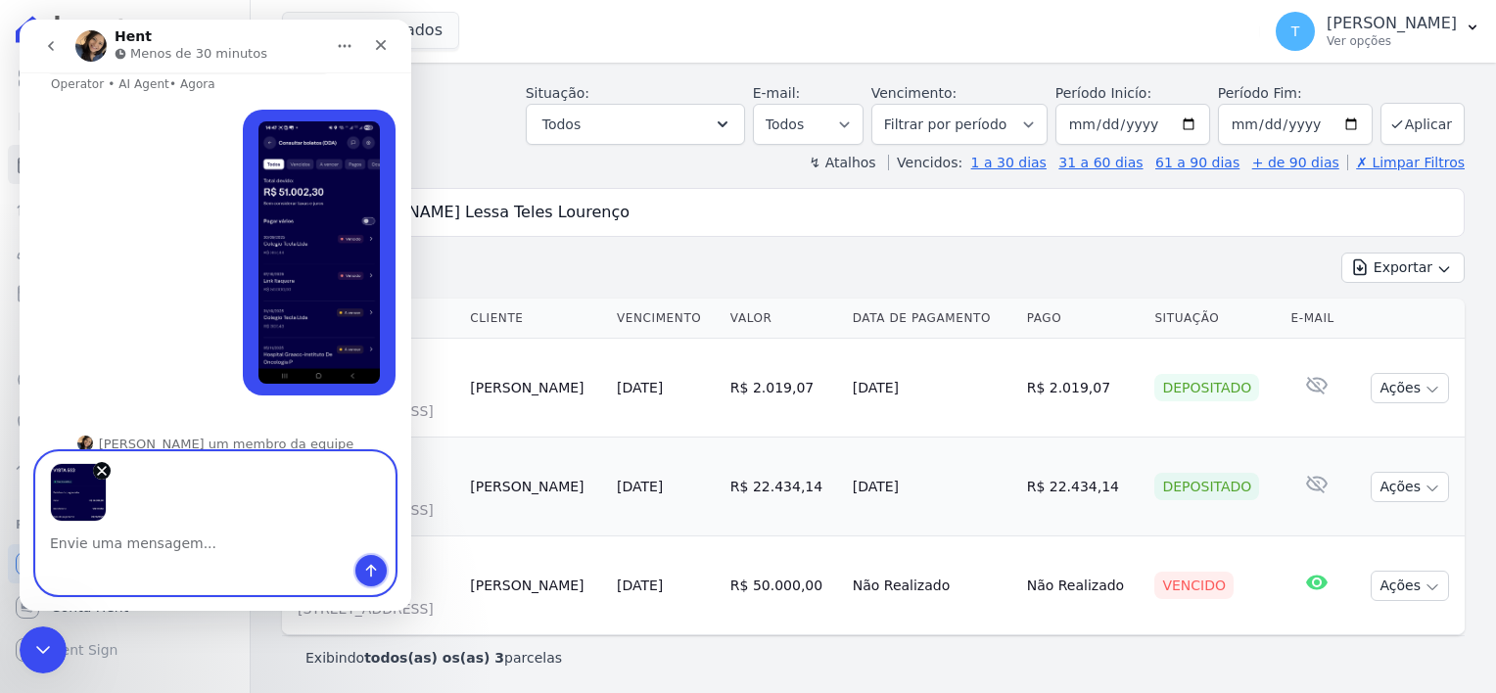
click at [375, 572] on icon "Enviar uma mensagem" at bounding box center [371, 571] width 16 height 16
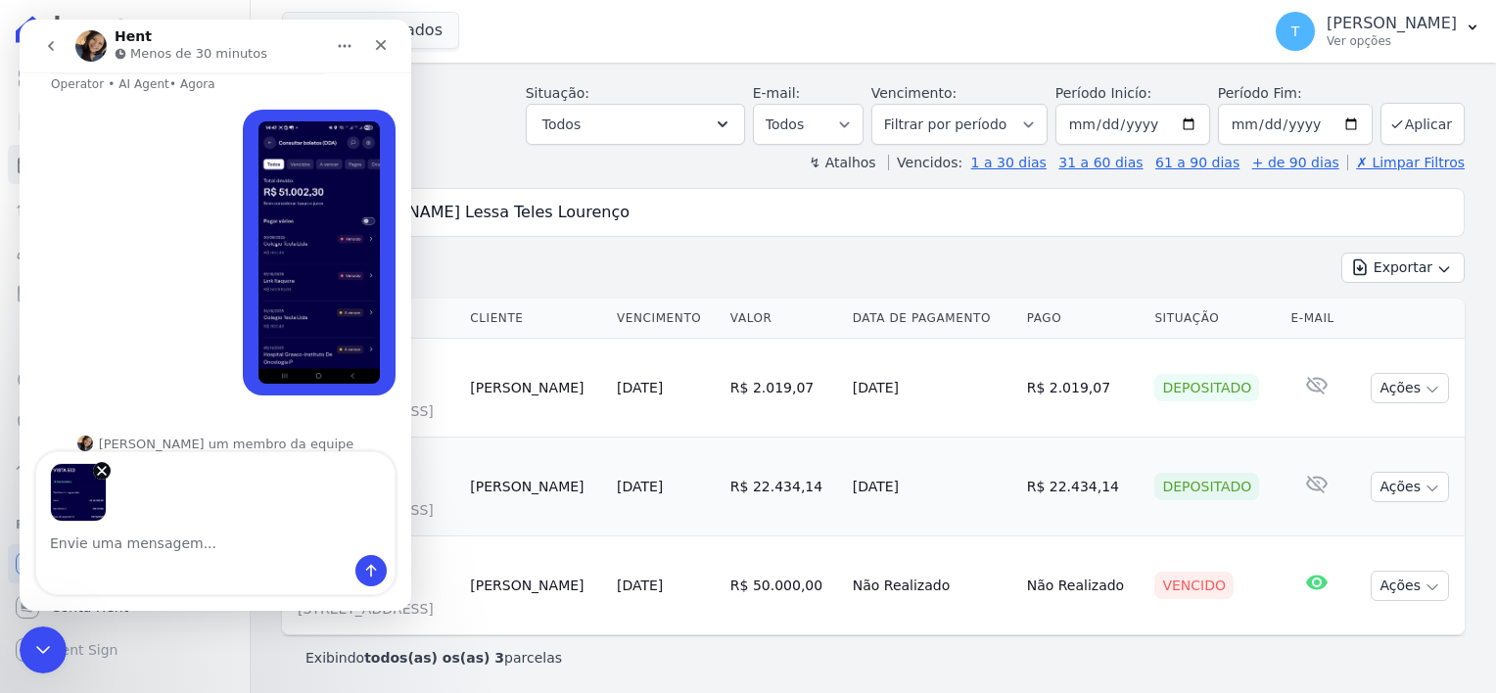
scroll to position [446, 0]
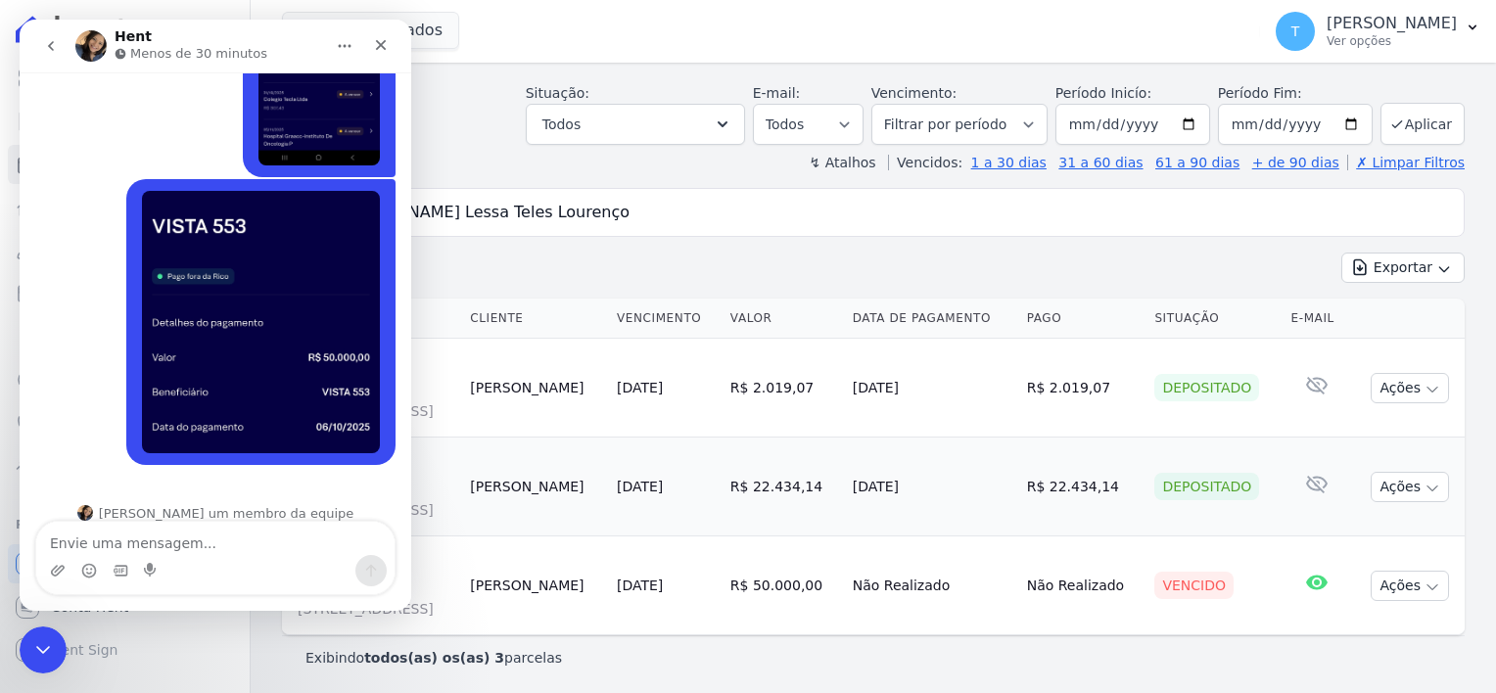
click at [96, 529] on textarea "Envie uma mensagem..." at bounding box center [215, 538] width 358 height 33
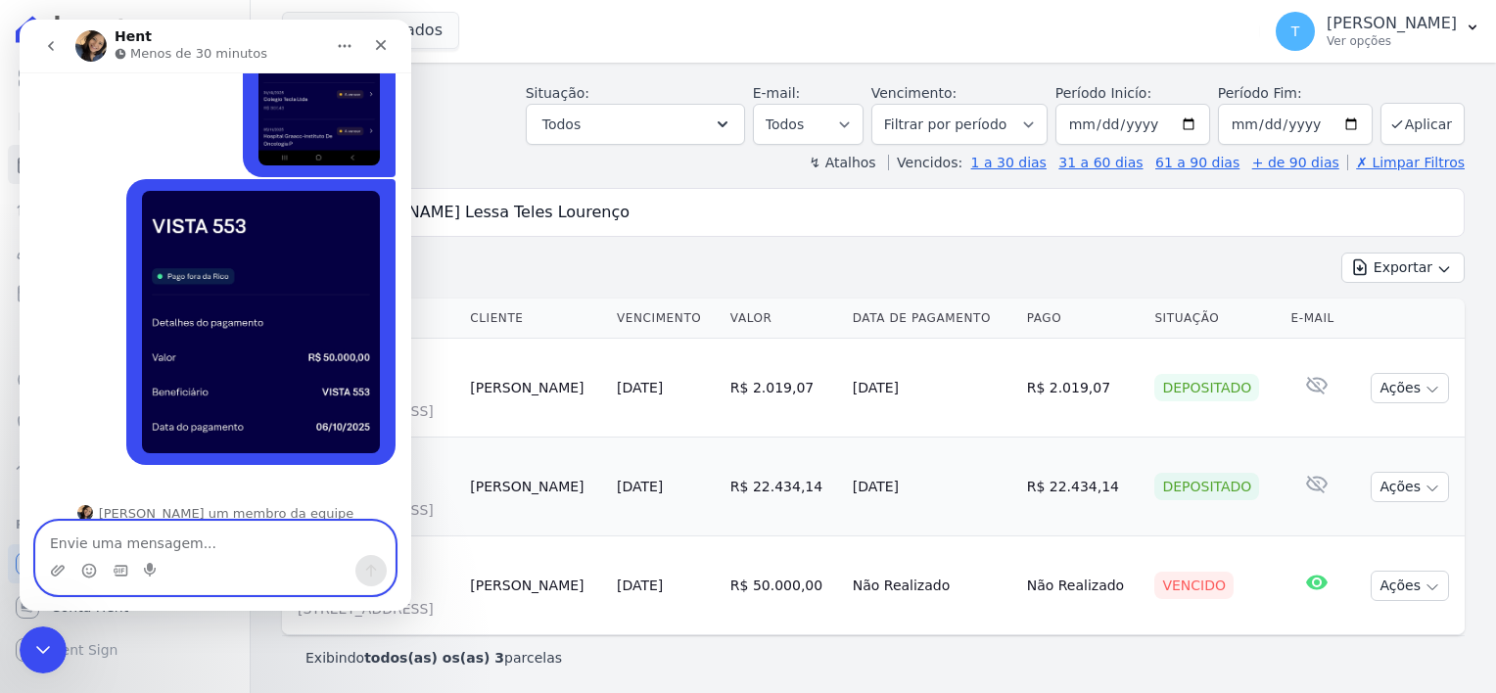
click at [116, 540] on textarea "Envie uma mensagem..." at bounding box center [215, 538] width 358 height 33
paste textarea "[PERSON_NAME] Lessa Teles Lourenço"
type textarea "[PERSON_NAME] Lessa Teles Lourenço"
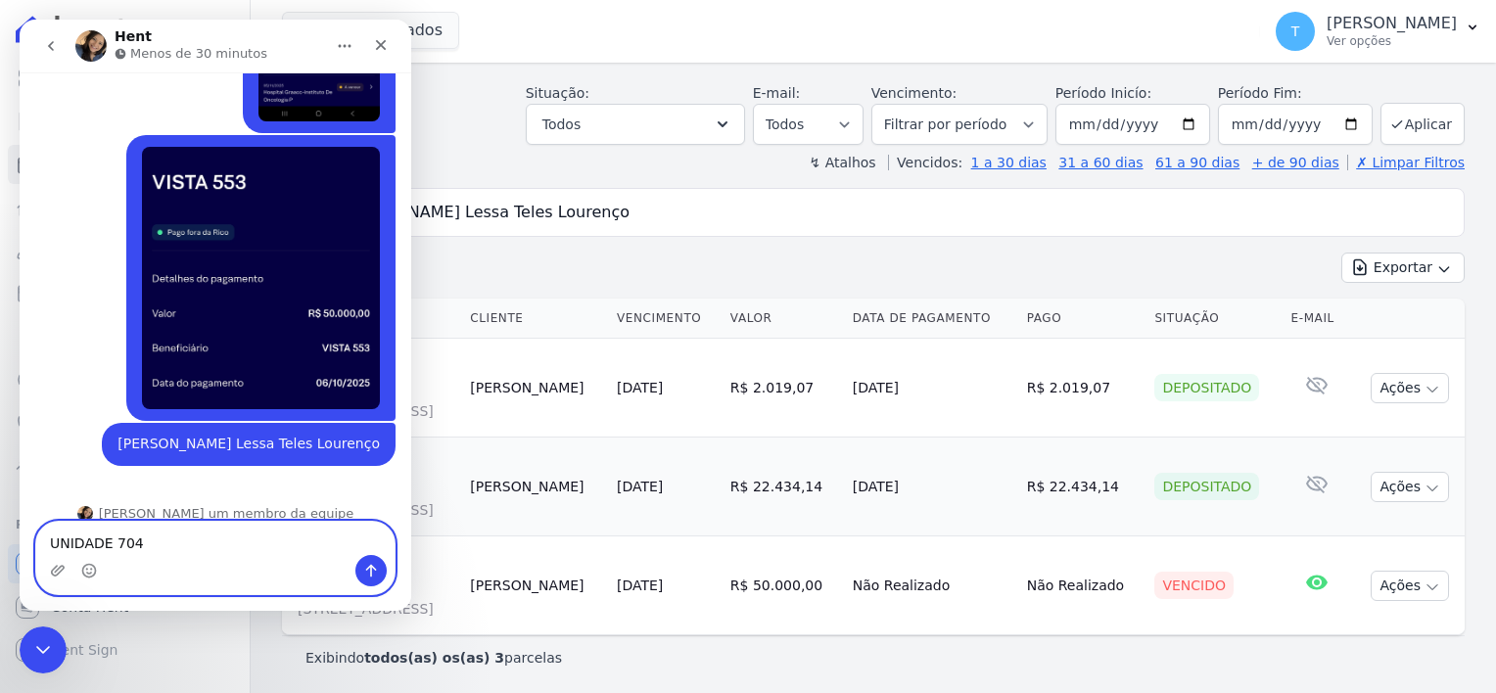
type textarea "UNIDADE 704"
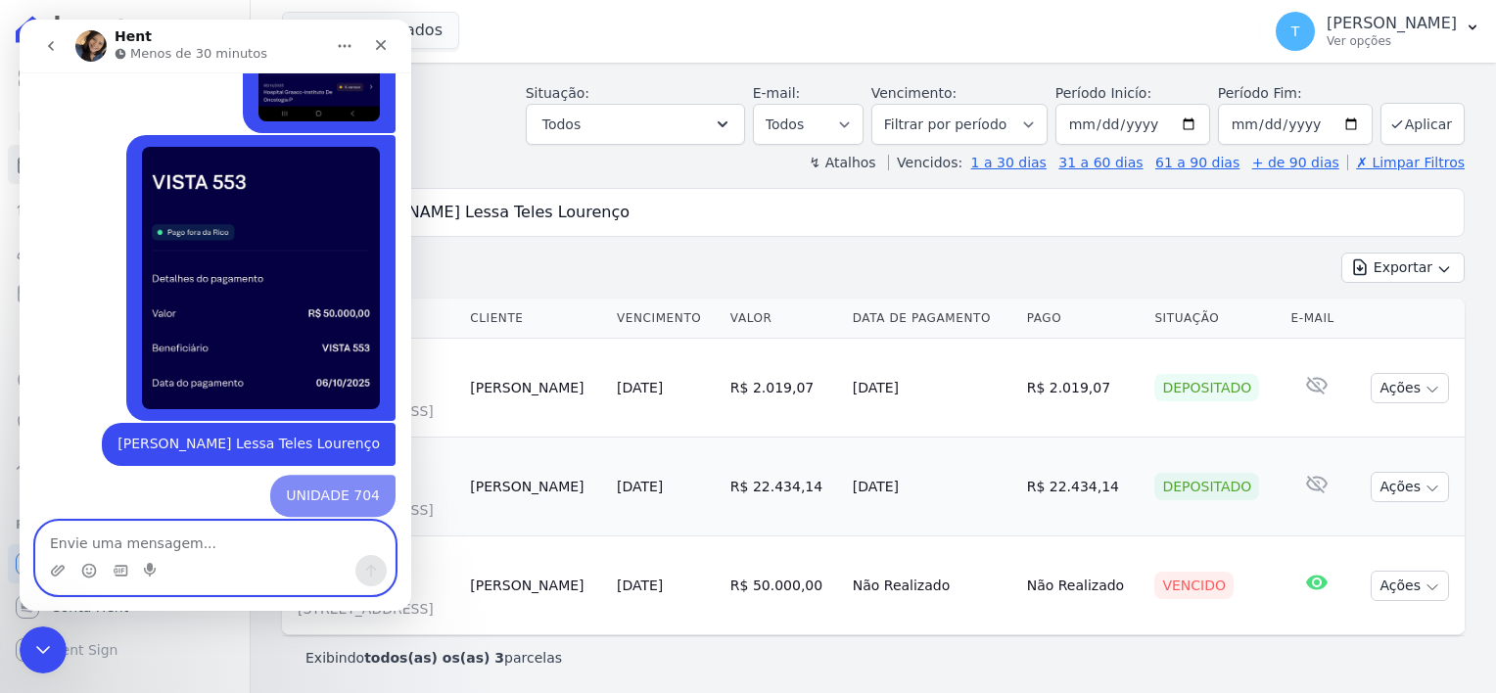
scroll to position [535, 0]
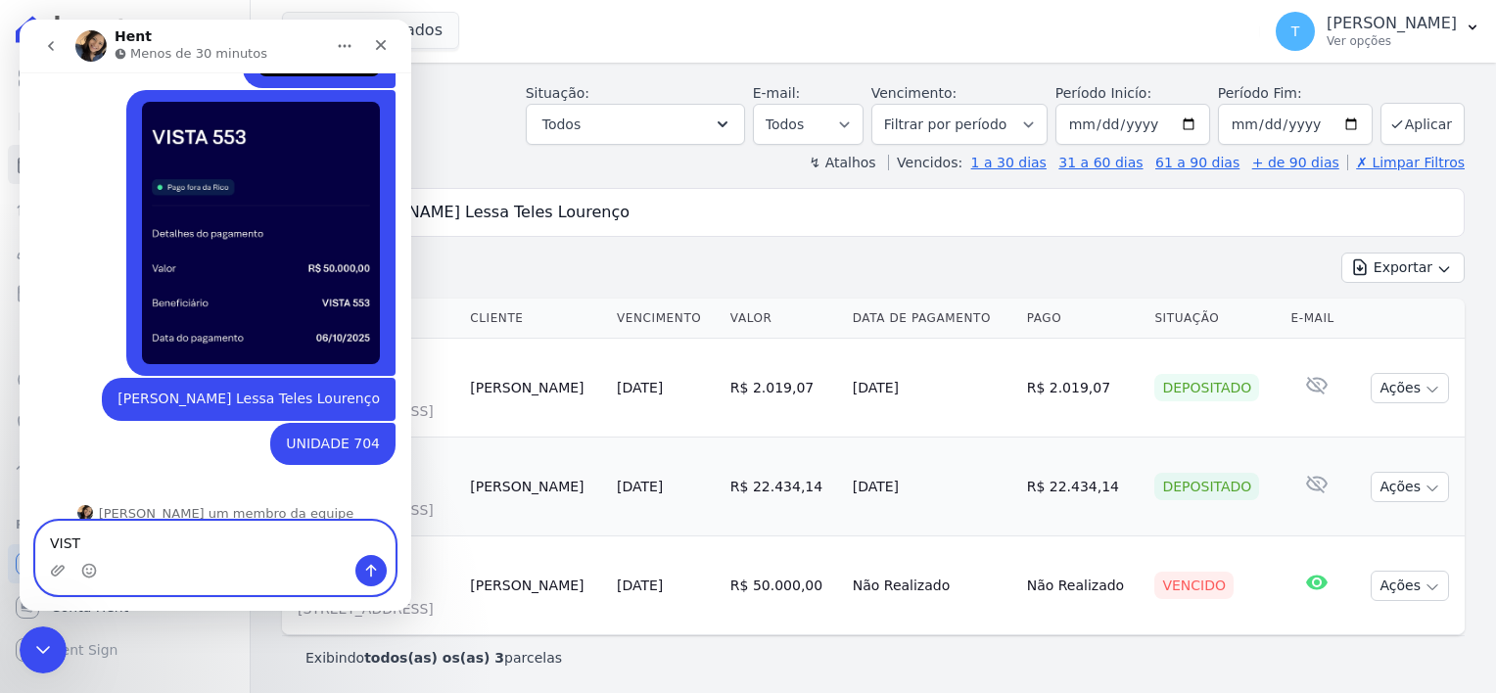
type textarea "VISTA"
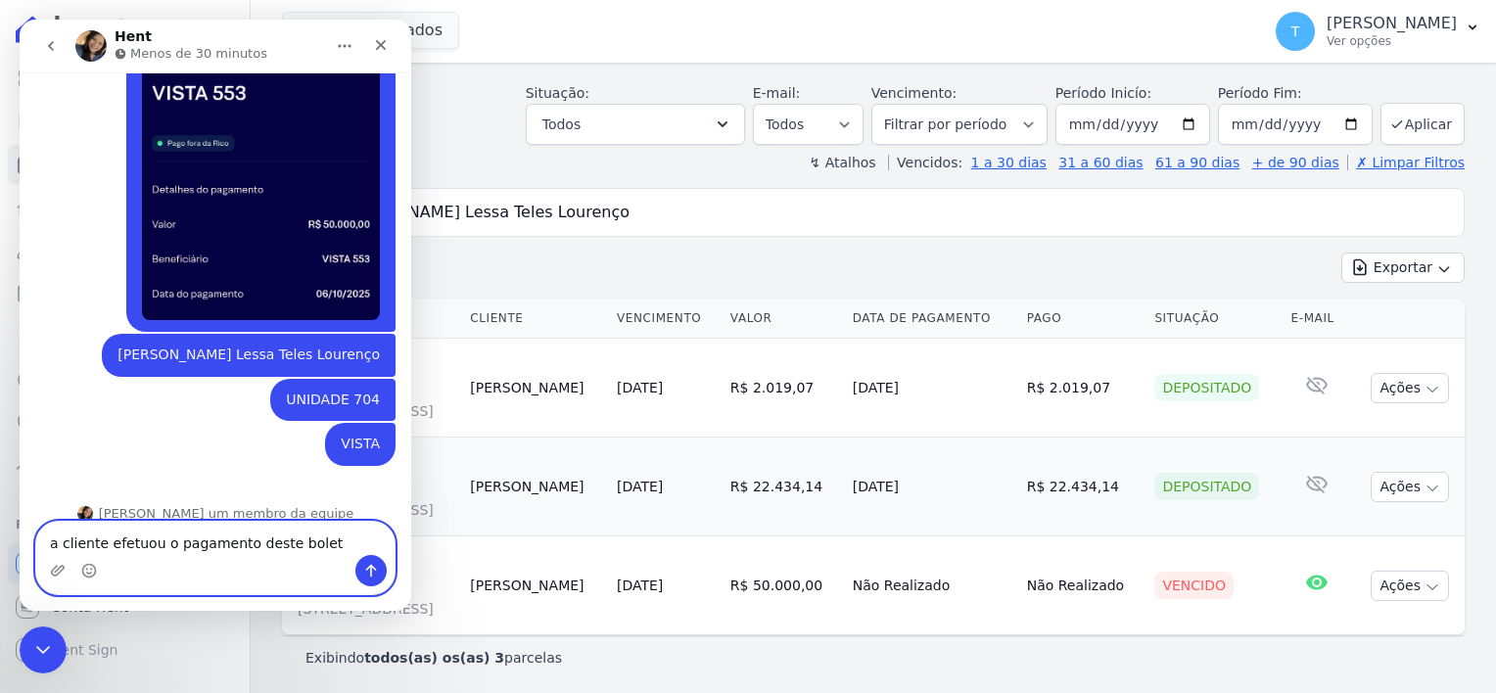
type textarea "a cliente efetuou o pagamento deste boleto"
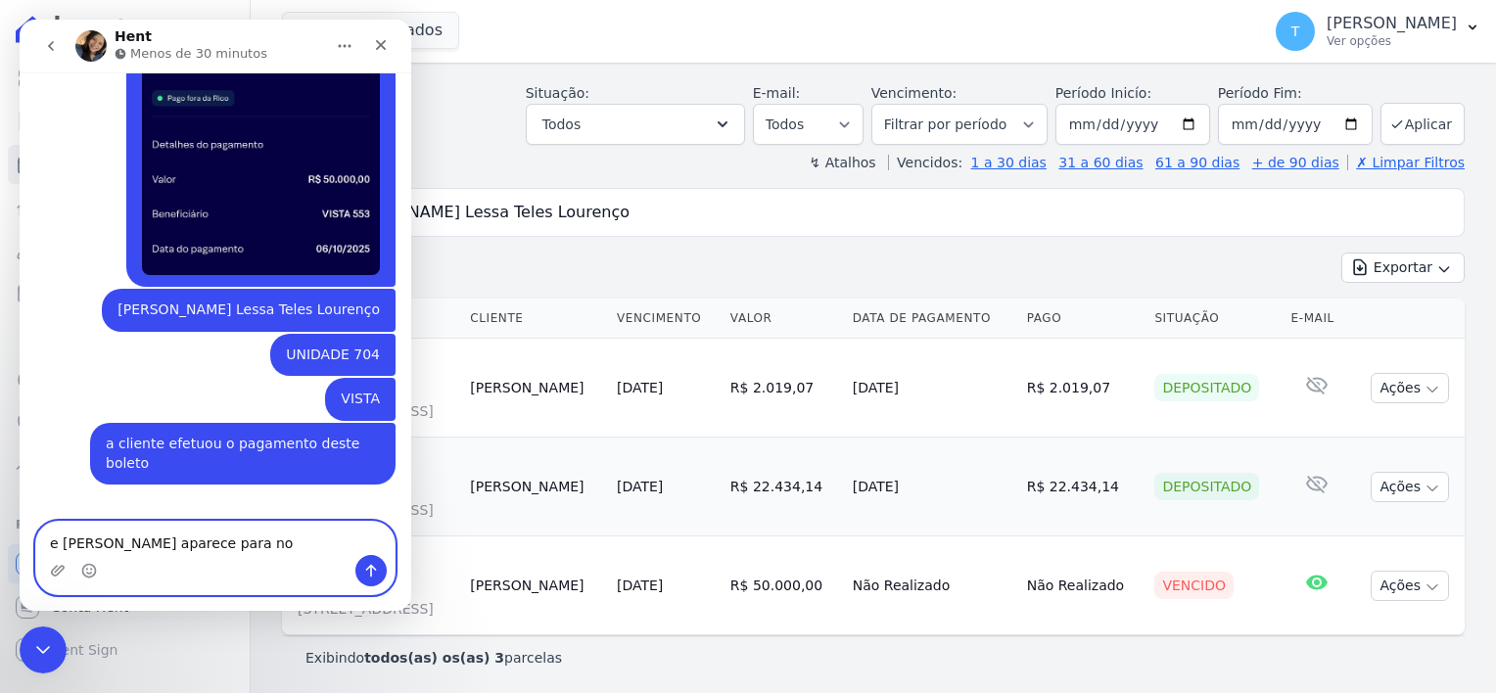
type textarea "e [PERSON_NAME] aparece para nos"
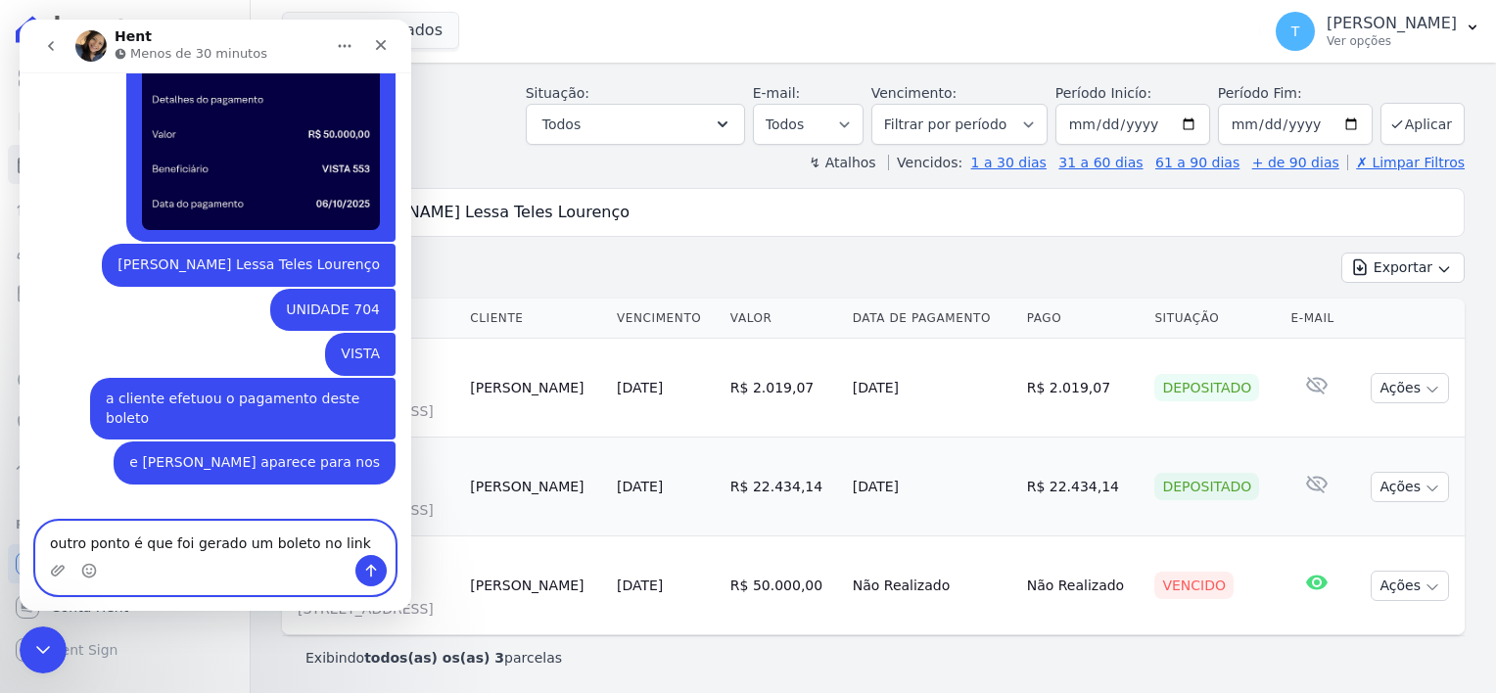
type textarea "outro ponto é que foi gerado um boleto no link"
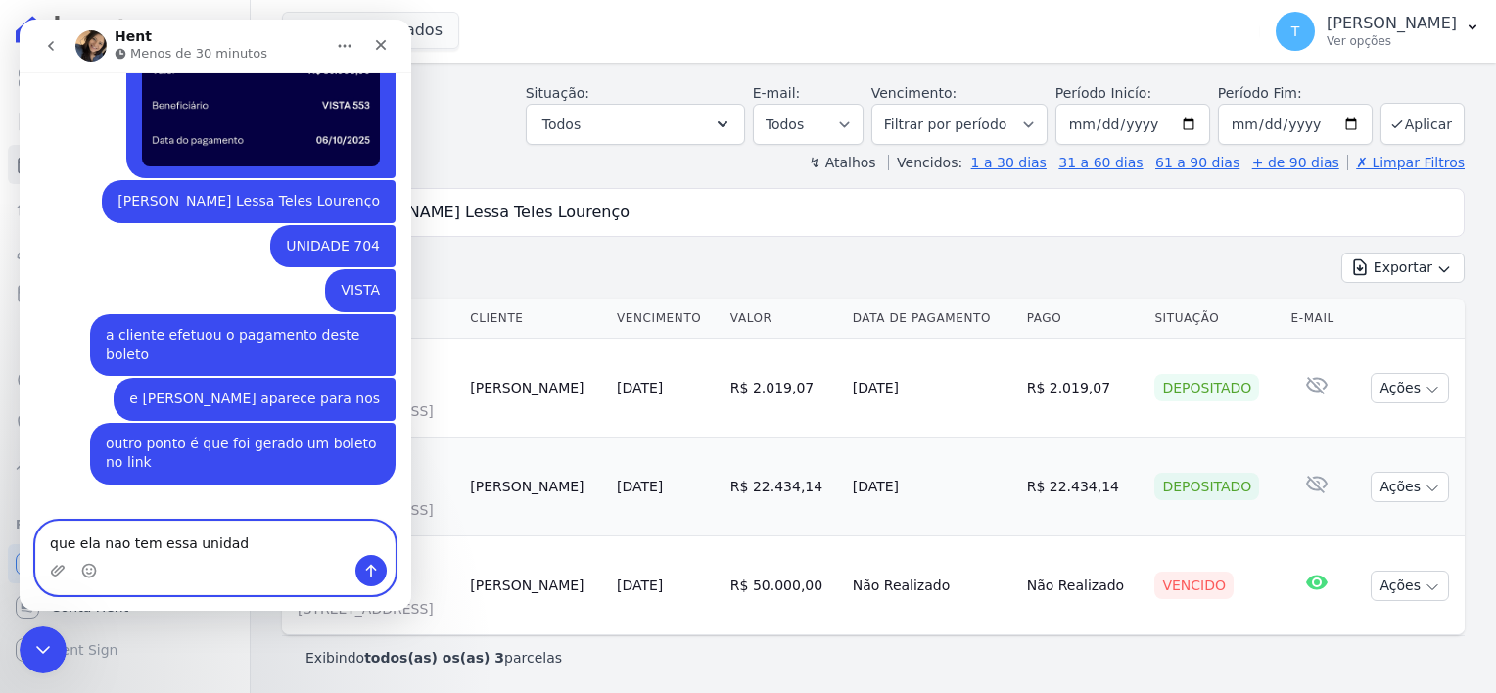
type textarea "que ela nao tem essa unidade"
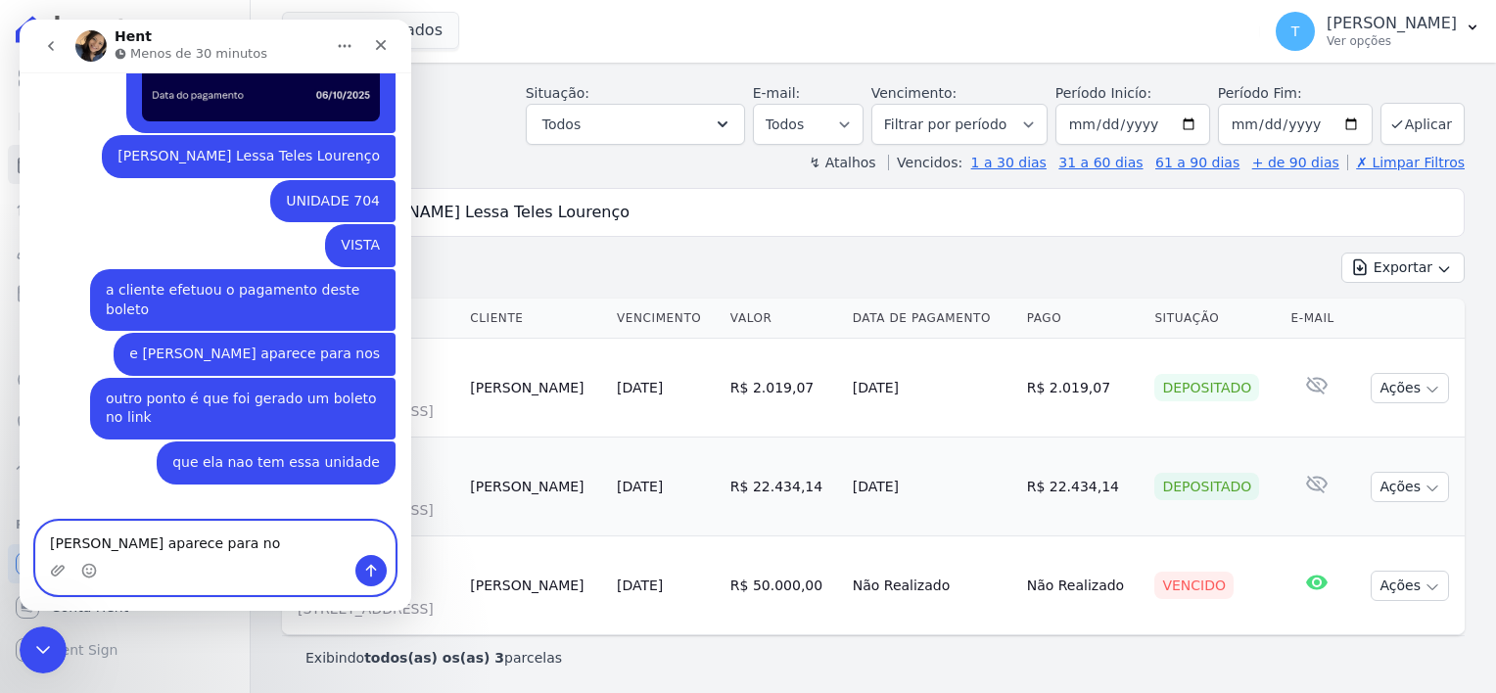
type textarea "[PERSON_NAME] aparece para nos"
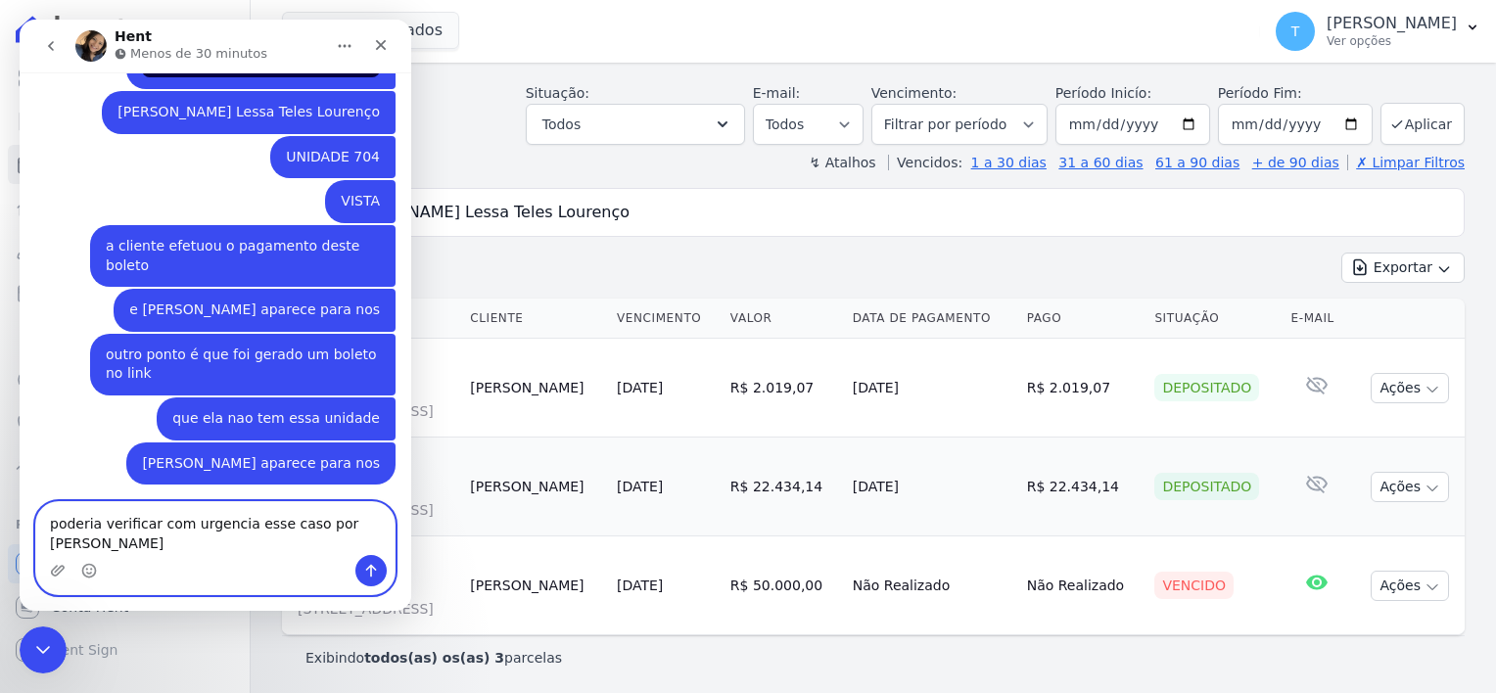
type textarea "poderia verificar com urgencia esse caso por favor"
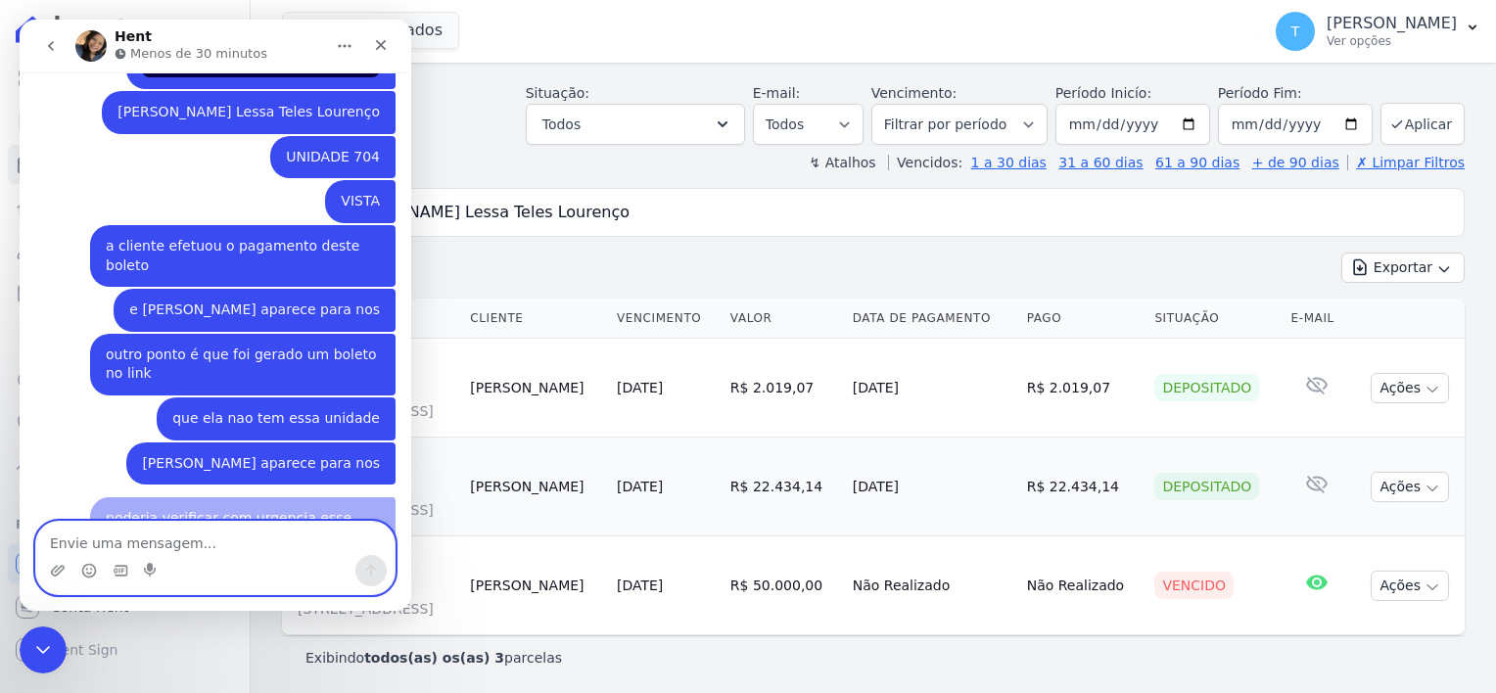
scroll to position [886, 0]
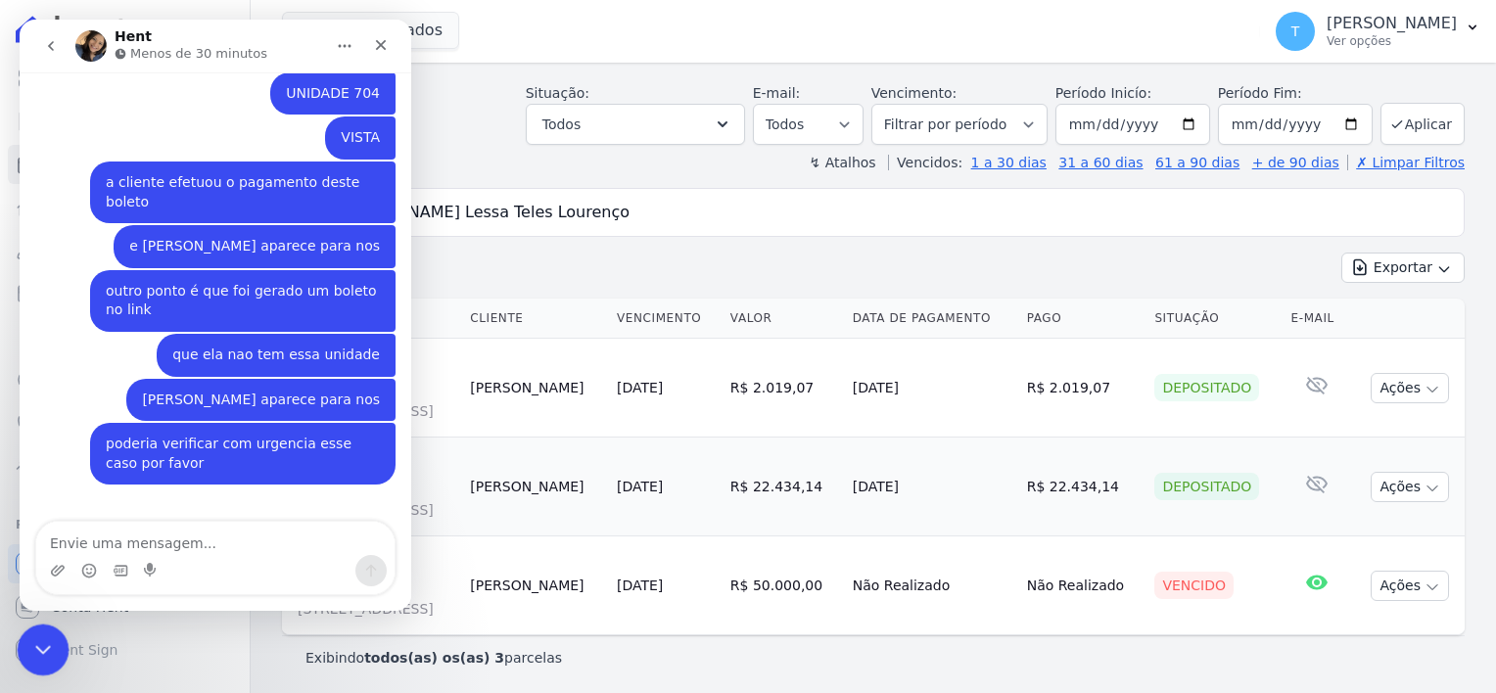
click at [28, 655] on icon "Encerramento do Messenger da Intercom" at bounding box center [39, 646] width 23 height 23
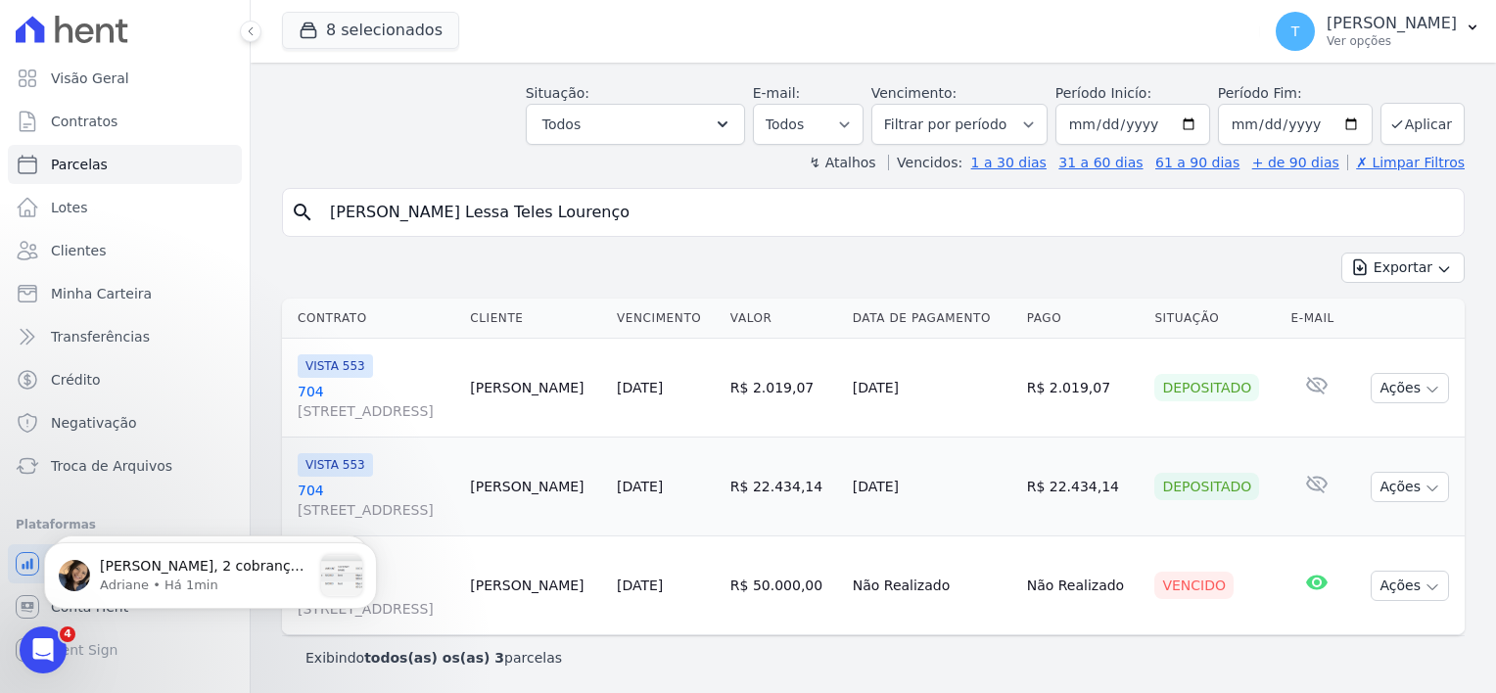
scroll to position [1100, 0]
click at [111, 468] on span "Troca de Arquivos" at bounding box center [111, 466] width 121 height 20
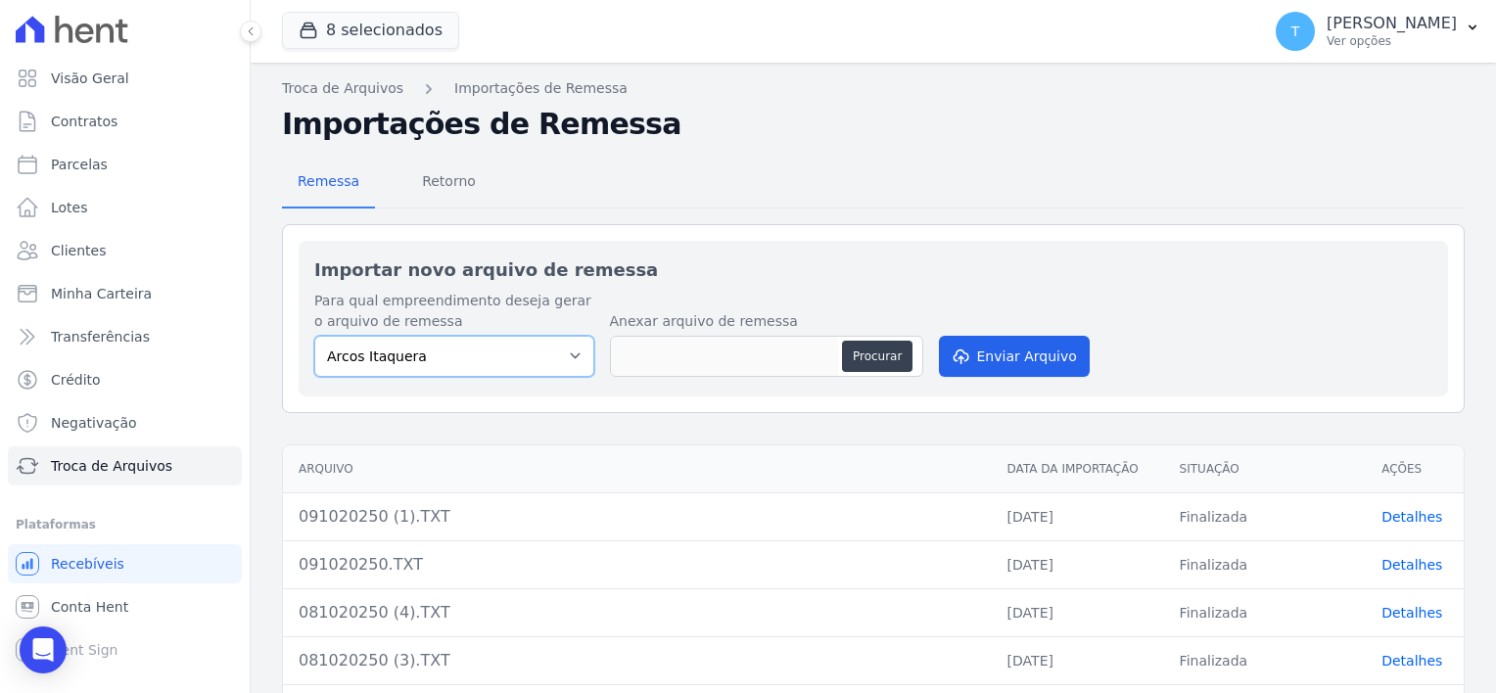
click at [583, 356] on select "Arcos Itaquera ALTOS DE SANTANA Inspire BOSQUE CLUB ARTE VILA MATILDE VISTA 553…" at bounding box center [454, 356] width 280 height 41
select select "f2036c47-f869-4cf7-aa49-d68e524f2024"
click at [314, 336] on select "Arcos Itaquera ALTOS DE SANTANA Inspire BOSQUE CLUB ARTE VILA MATILDE VISTA 553…" at bounding box center [454, 356] width 280 height 41
click at [858, 359] on button "Procurar" at bounding box center [877, 356] width 70 height 31
type input "091020250 (2).TXT"
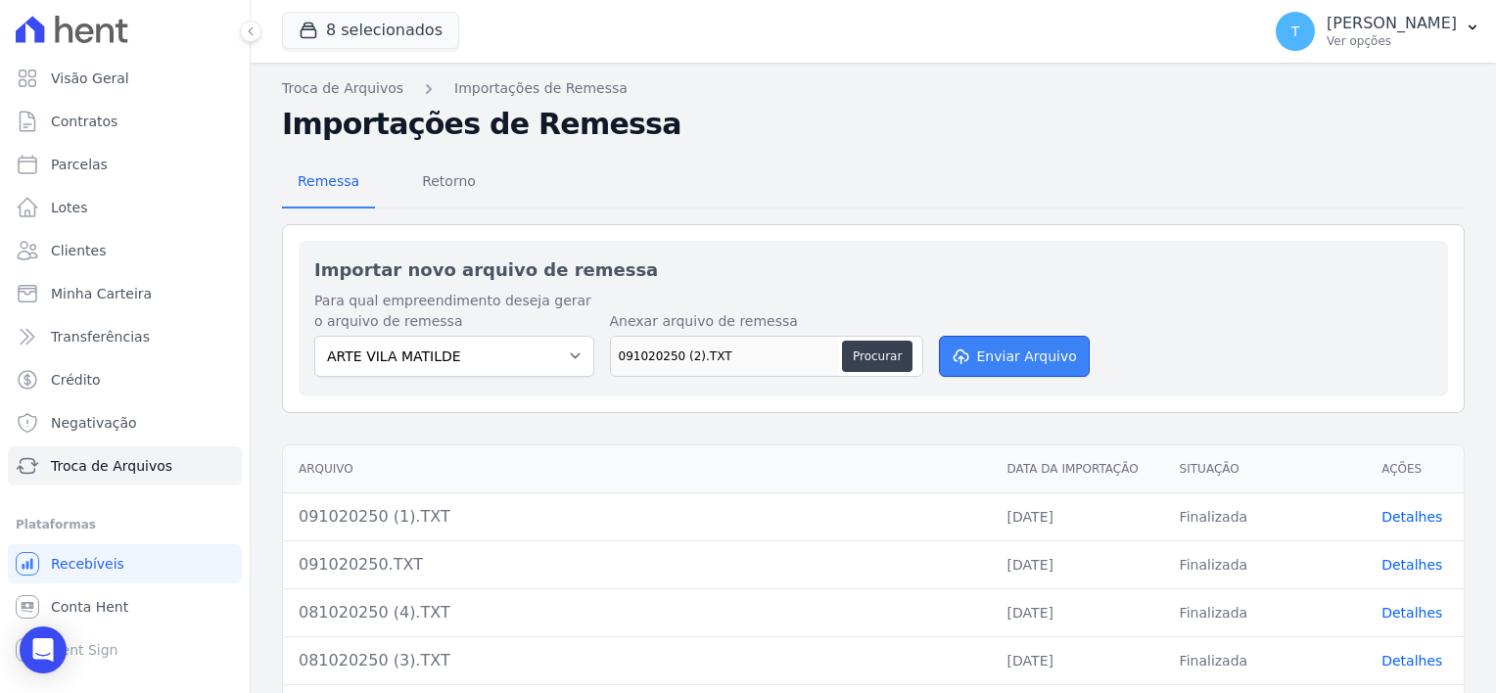
click at [985, 359] on button "Enviar Arquivo" at bounding box center [1014, 356] width 151 height 41
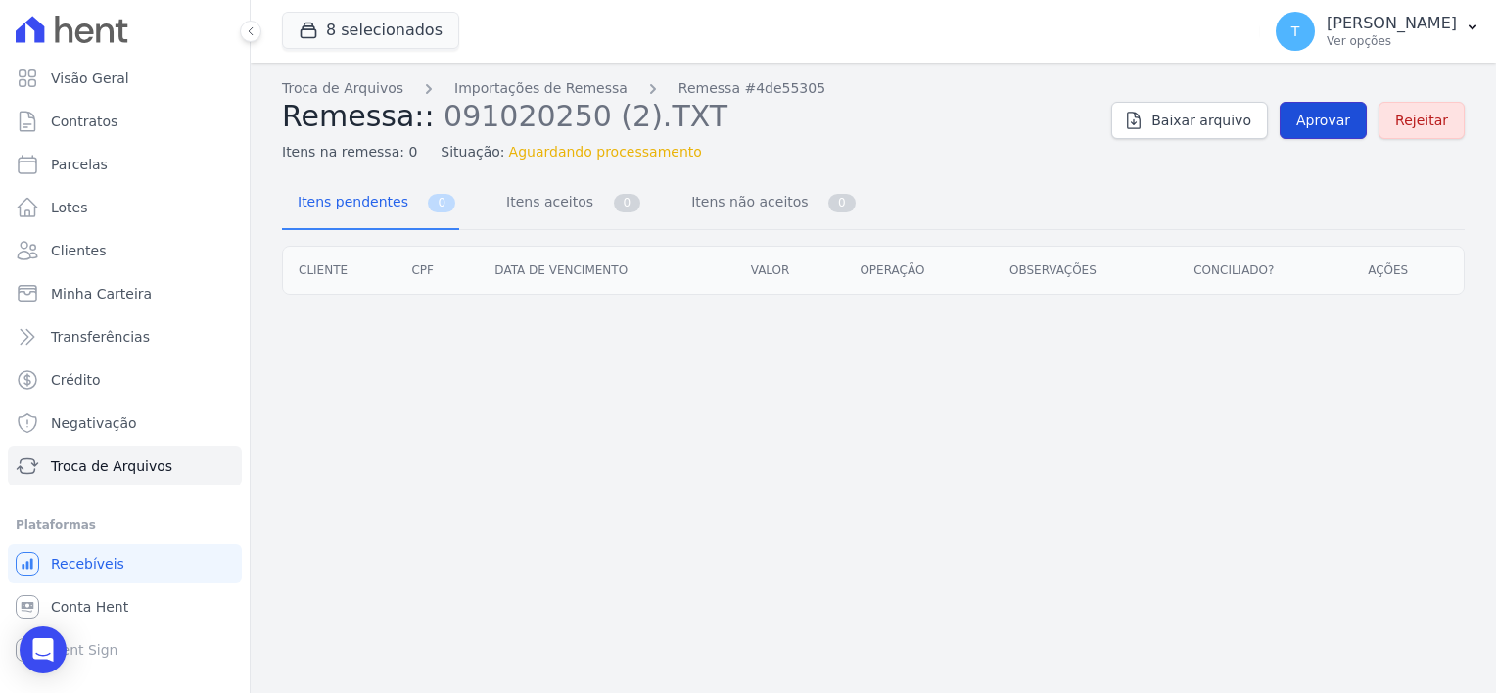
click at [1301, 119] on link "Aprovar" at bounding box center [1322, 120] width 87 height 37
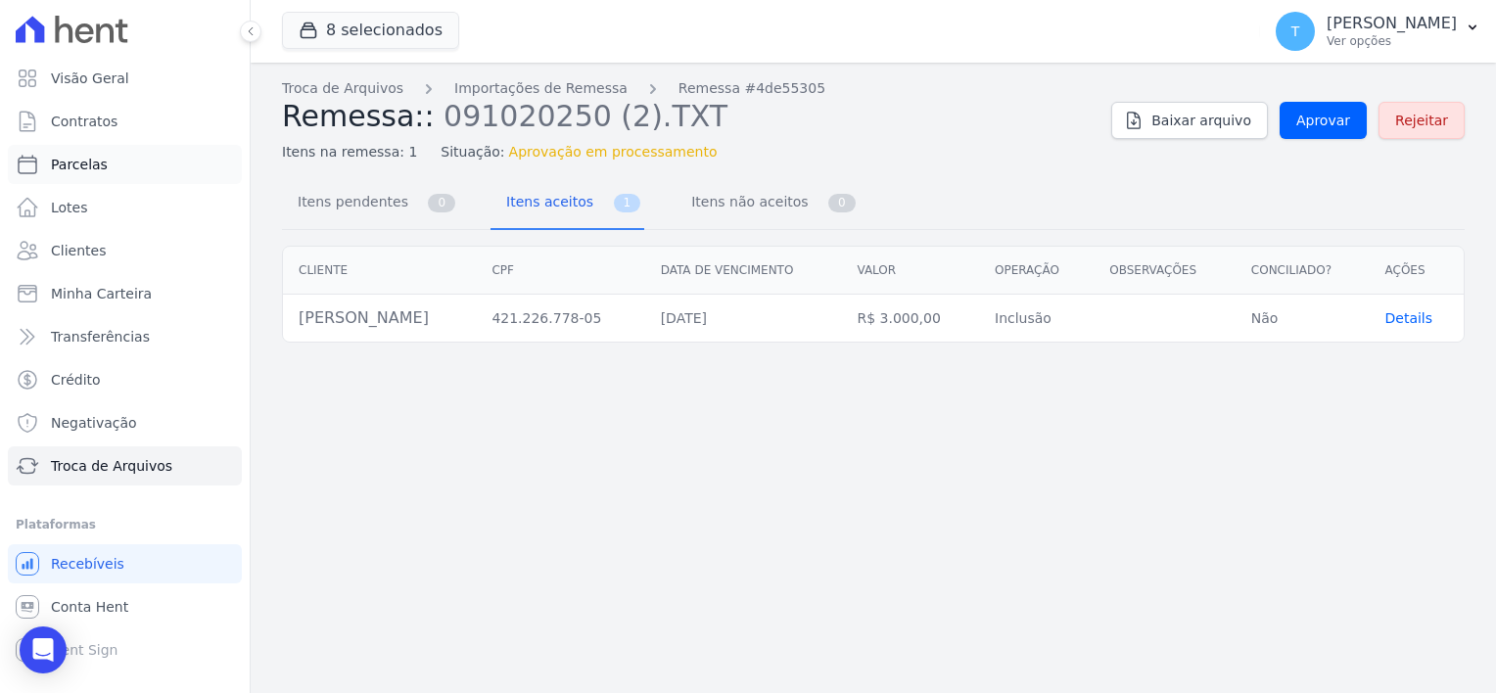
click at [107, 160] on link "Parcelas" at bounding box center [125, 164] width 234 height 39
select select
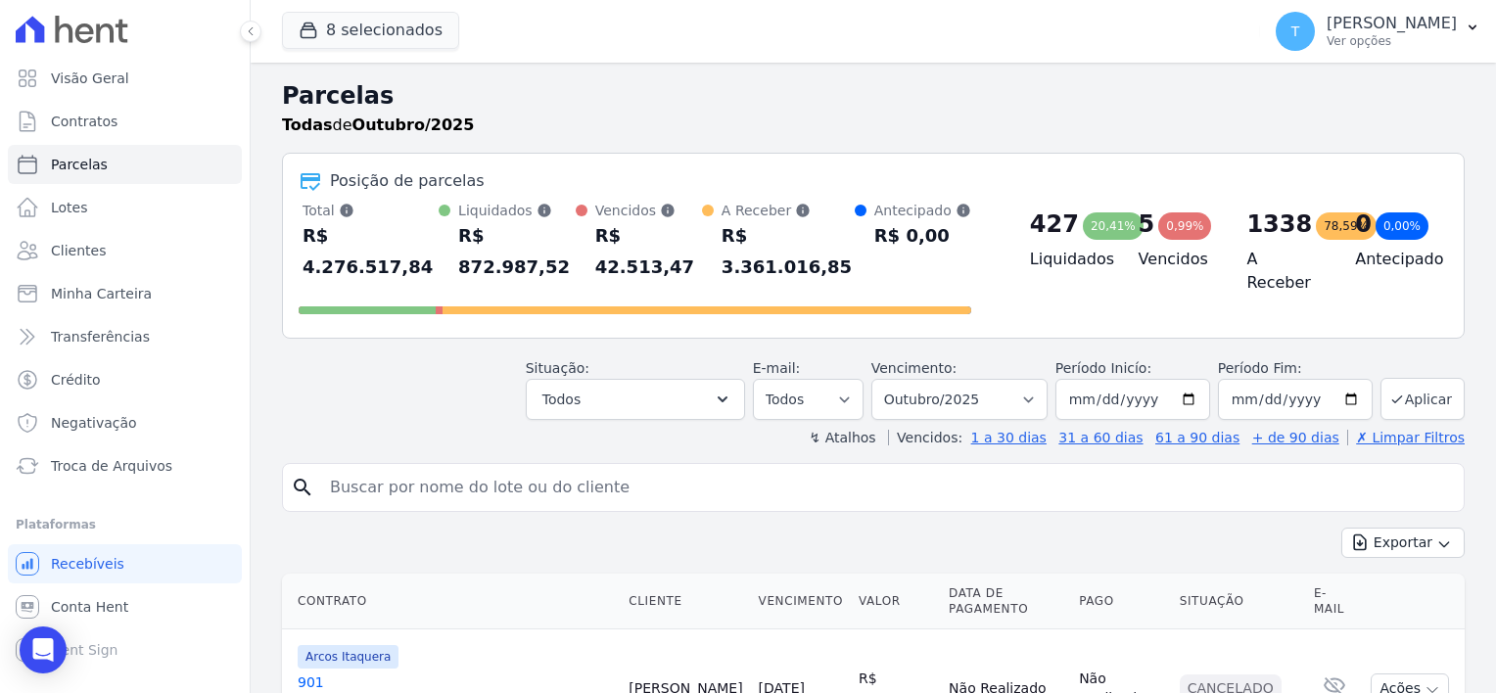
click at [348, 468] on input "search" at bounding box center [886, 487] width 1137 height 39
paste input "Tais de Souza Garcia"
type input "Tais de Souza Garcia"
select select
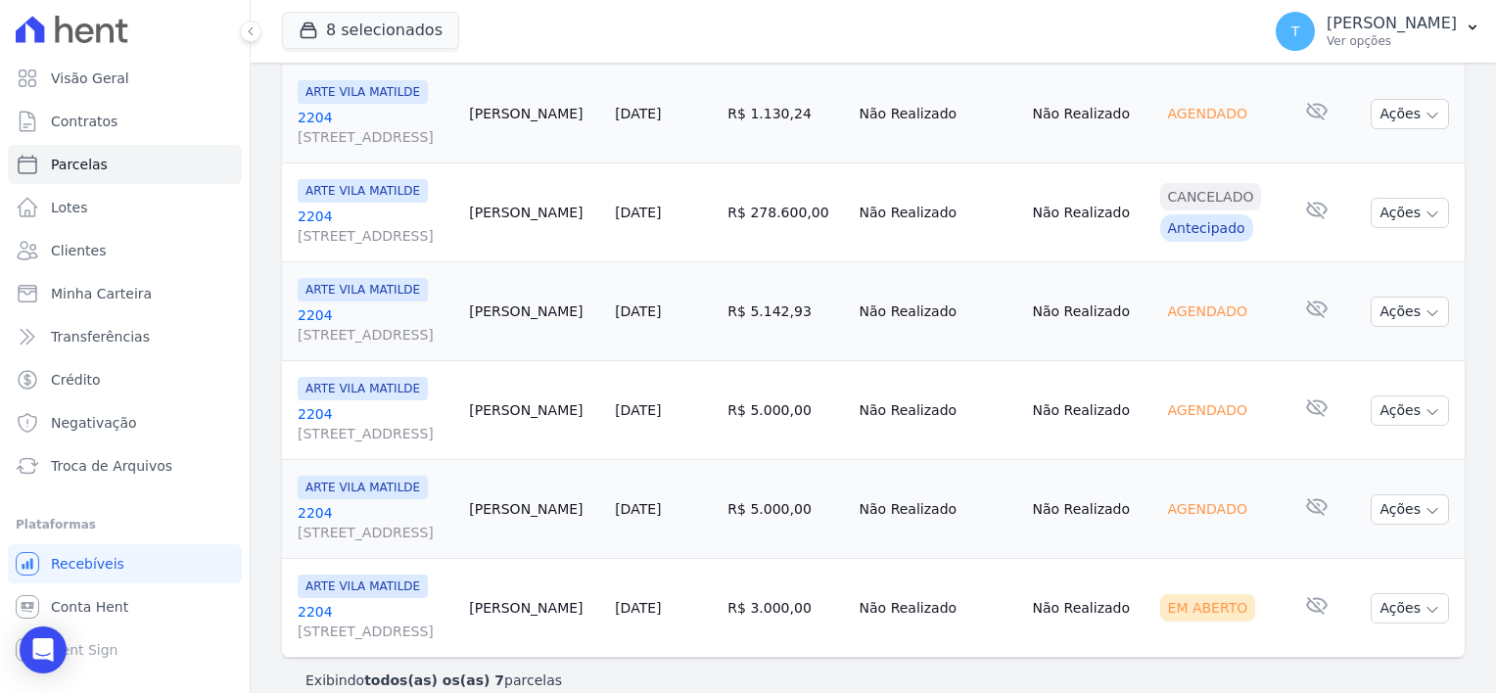
scroll to position [472, 0]
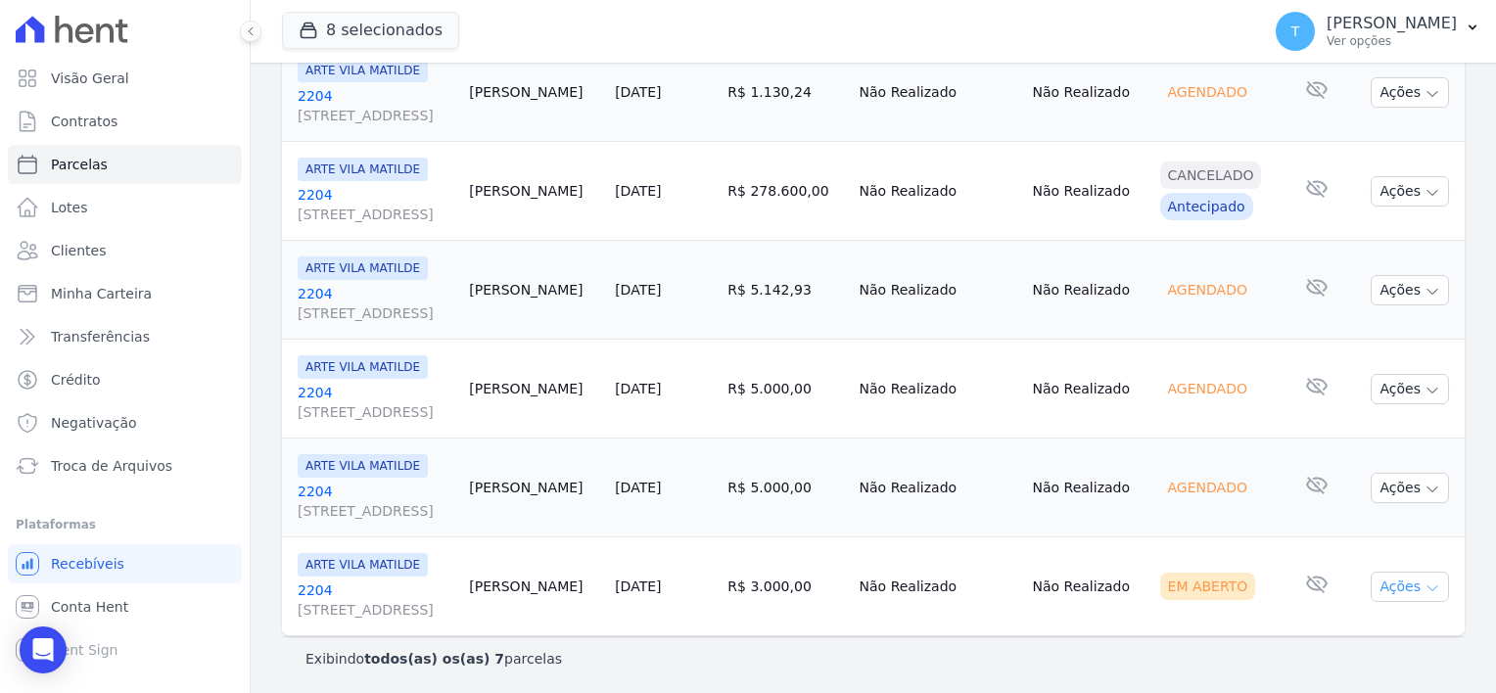
click at [1424, 580] on icon "button" at bounding box center [1432, 588] width 16 height 16
click at [1355, 632] on link "Ver boleto" at bounding box center [1402, 632] width 188 height 36
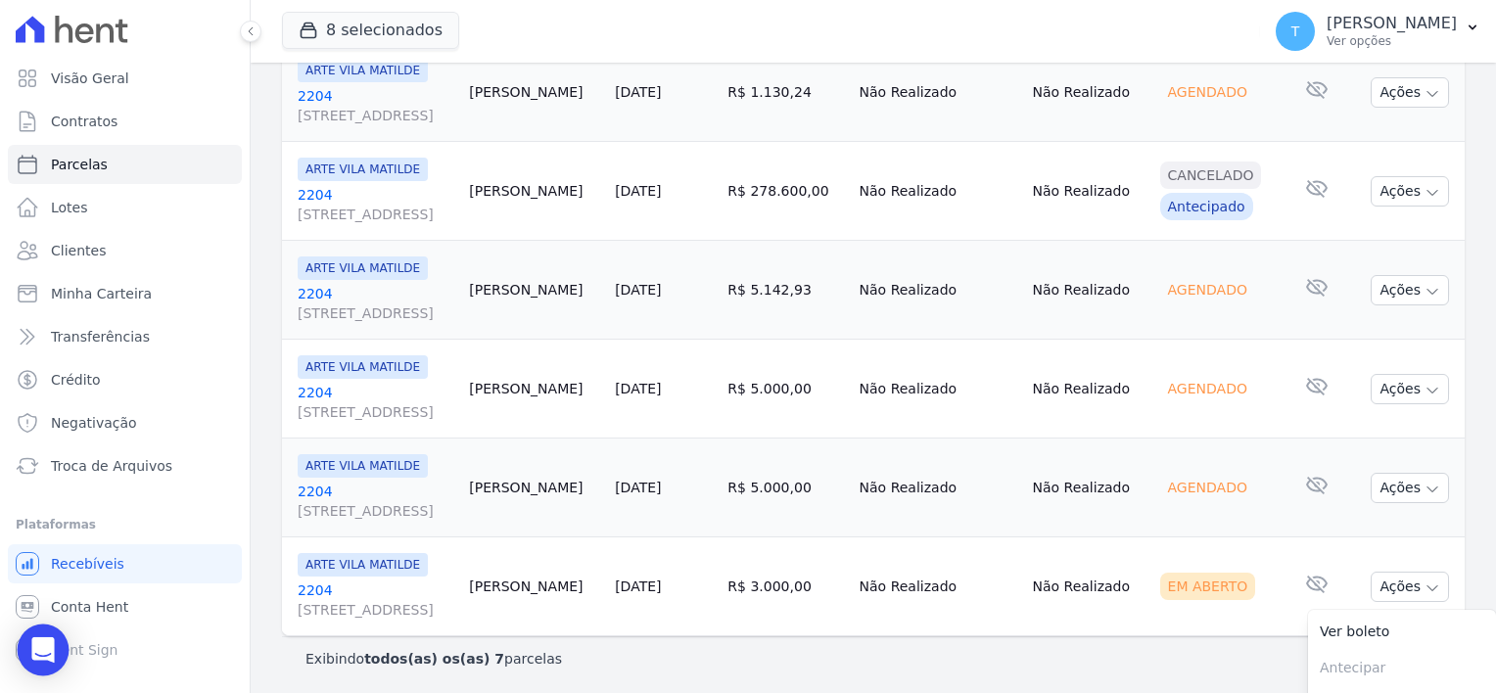
click at [39, 653] on icon "Open Intercom Messenger" at bounding box center [42, 649] width 23 height 25
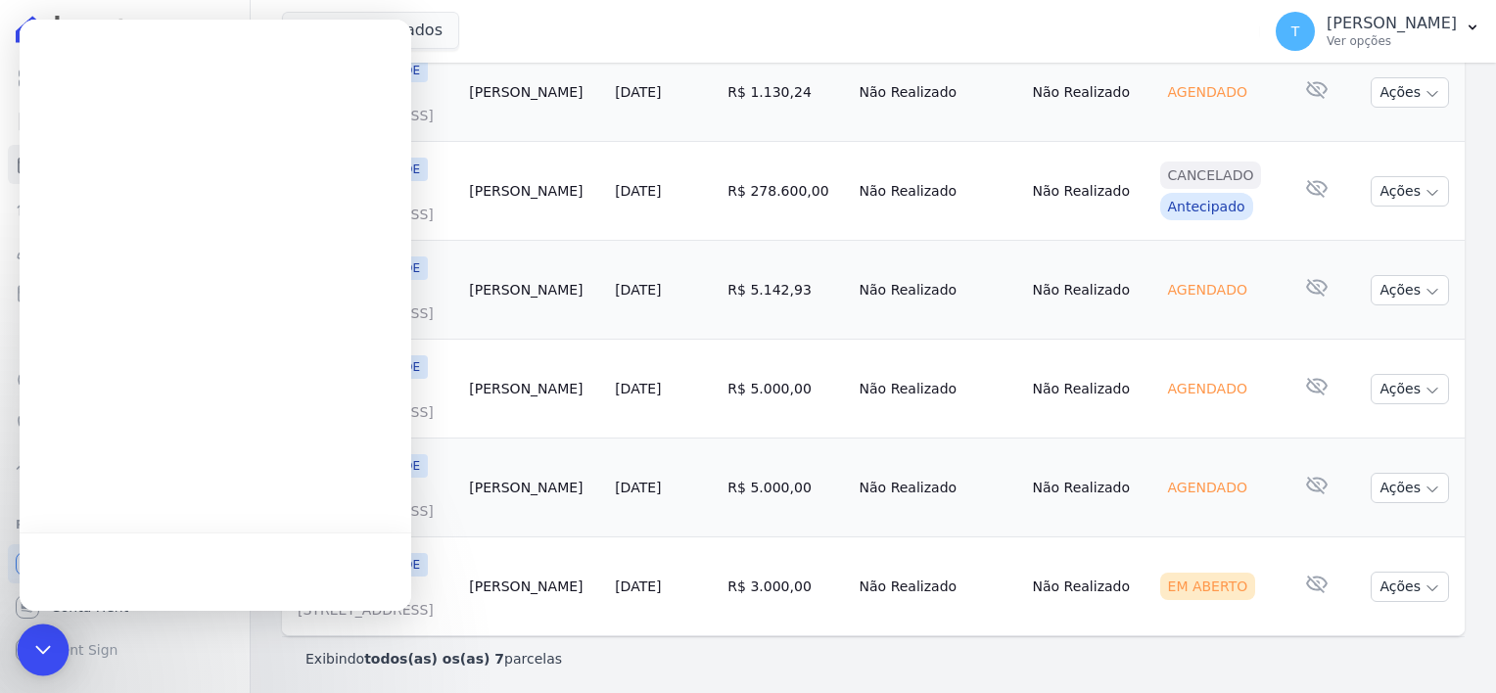
scroll to position [0, 0]
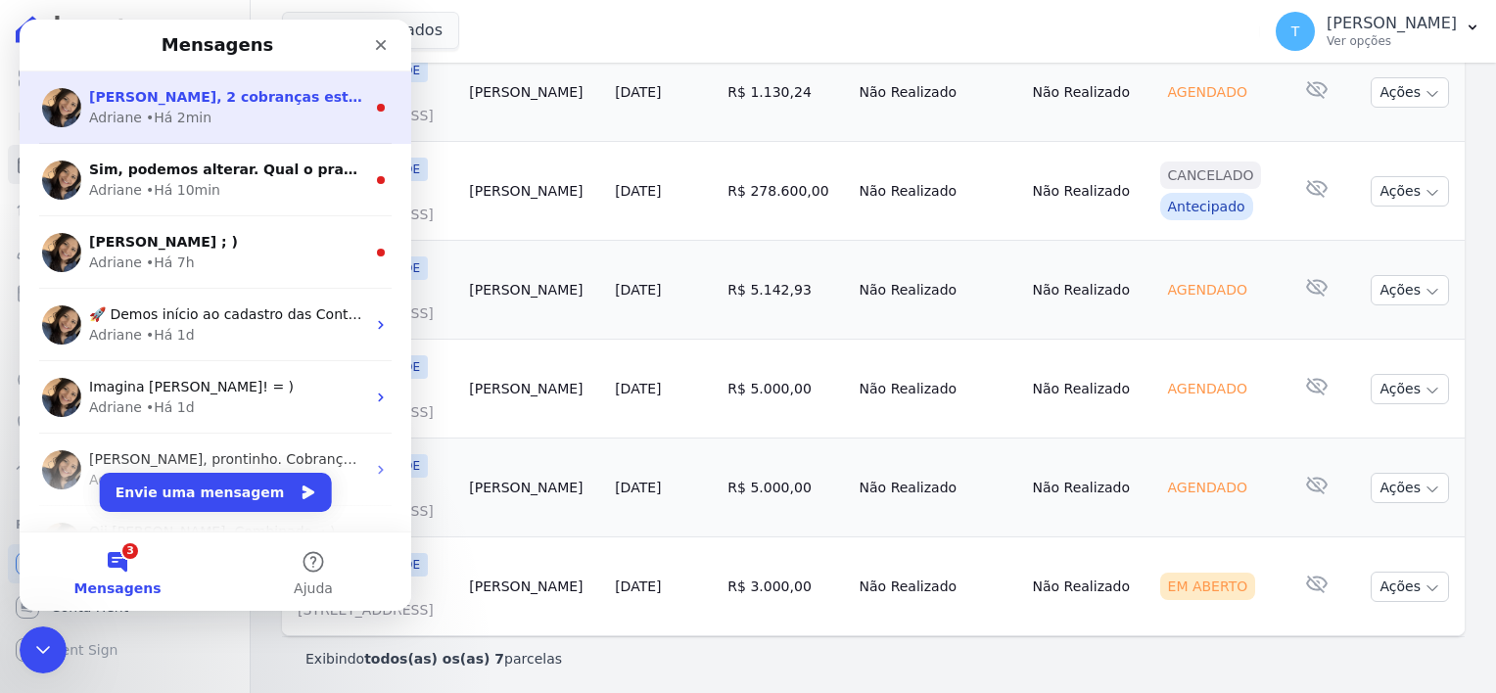
click at [222, 113] on div "Adriane • Há 2min" at bounding box center [227, 118] width 276 height 21
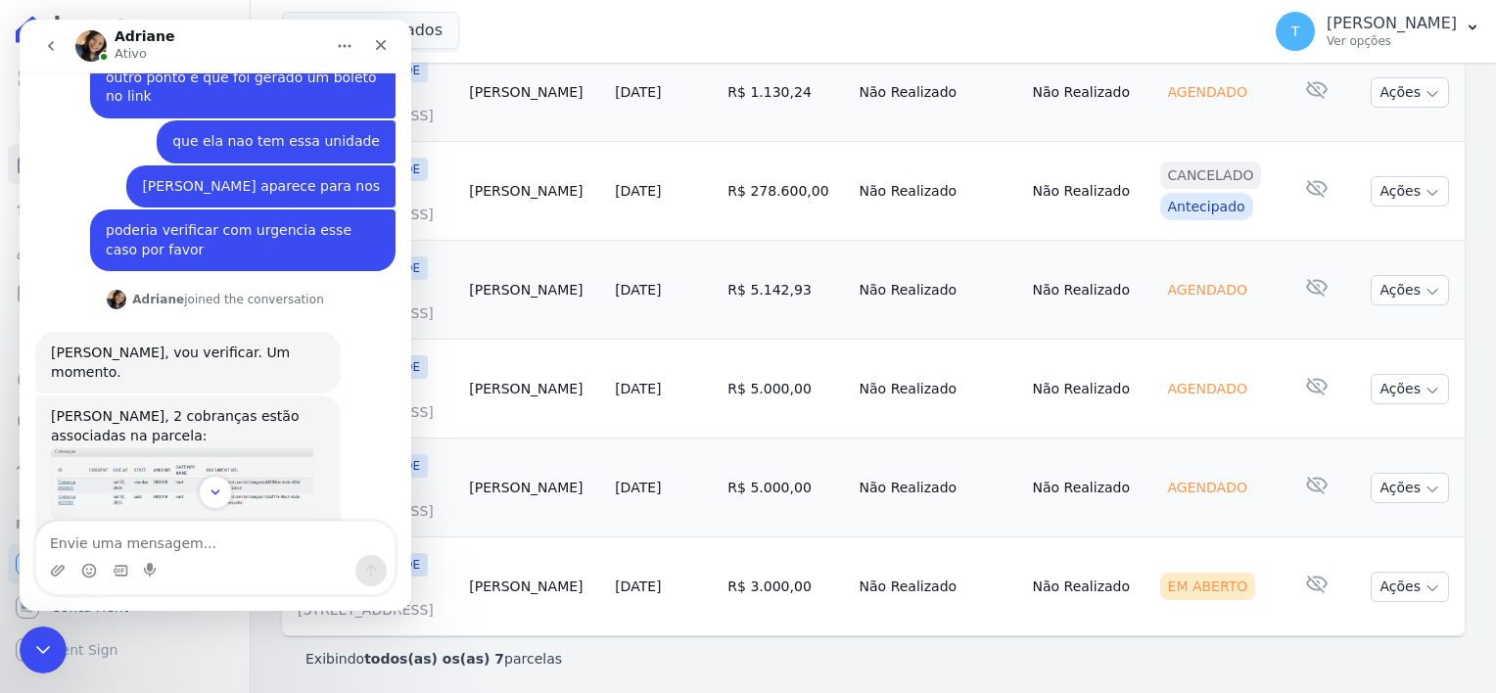
scroll to position [1100, 0]
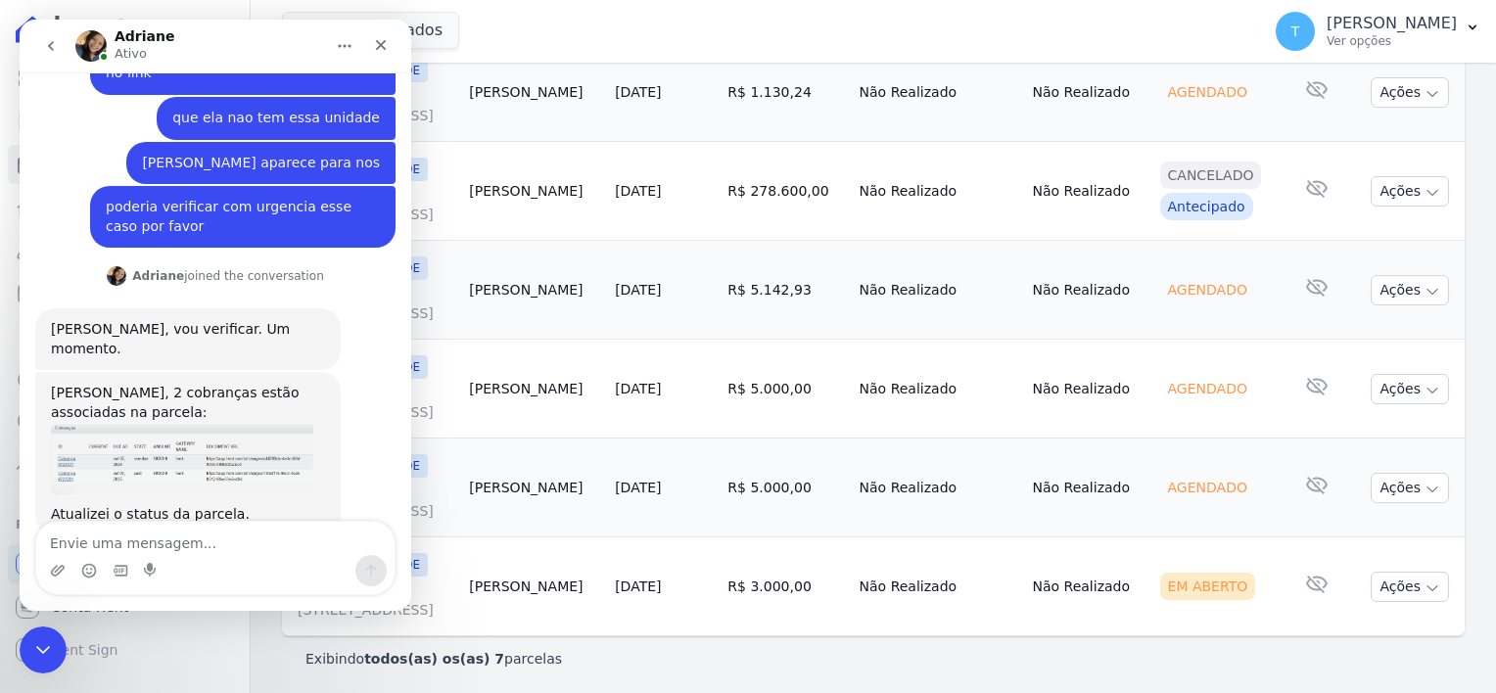
click at [187, 544] on textarea "Envie uma mensagem..." at bounding box center [215, 538] width 358 height 33
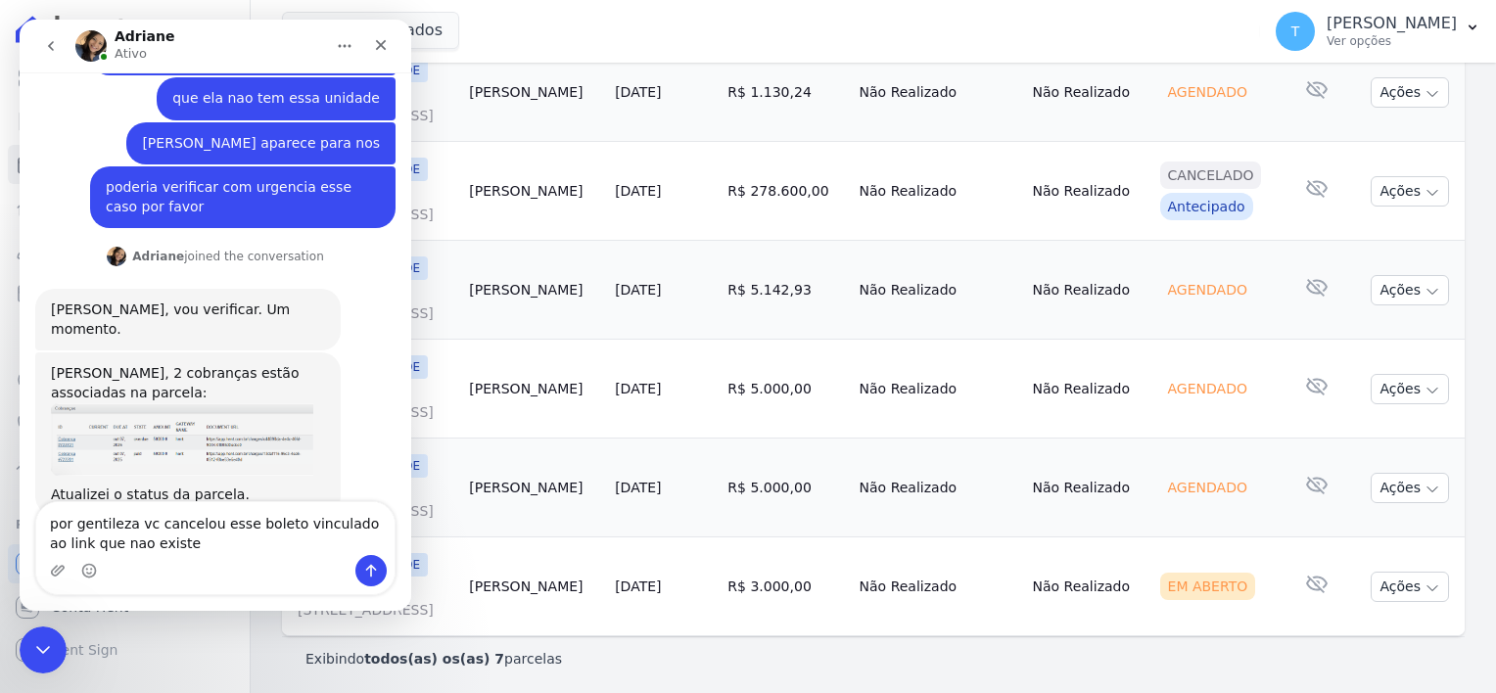
type textarea "por gentileza vc cancelou esse boleto vinculado ao link que nao existe?"
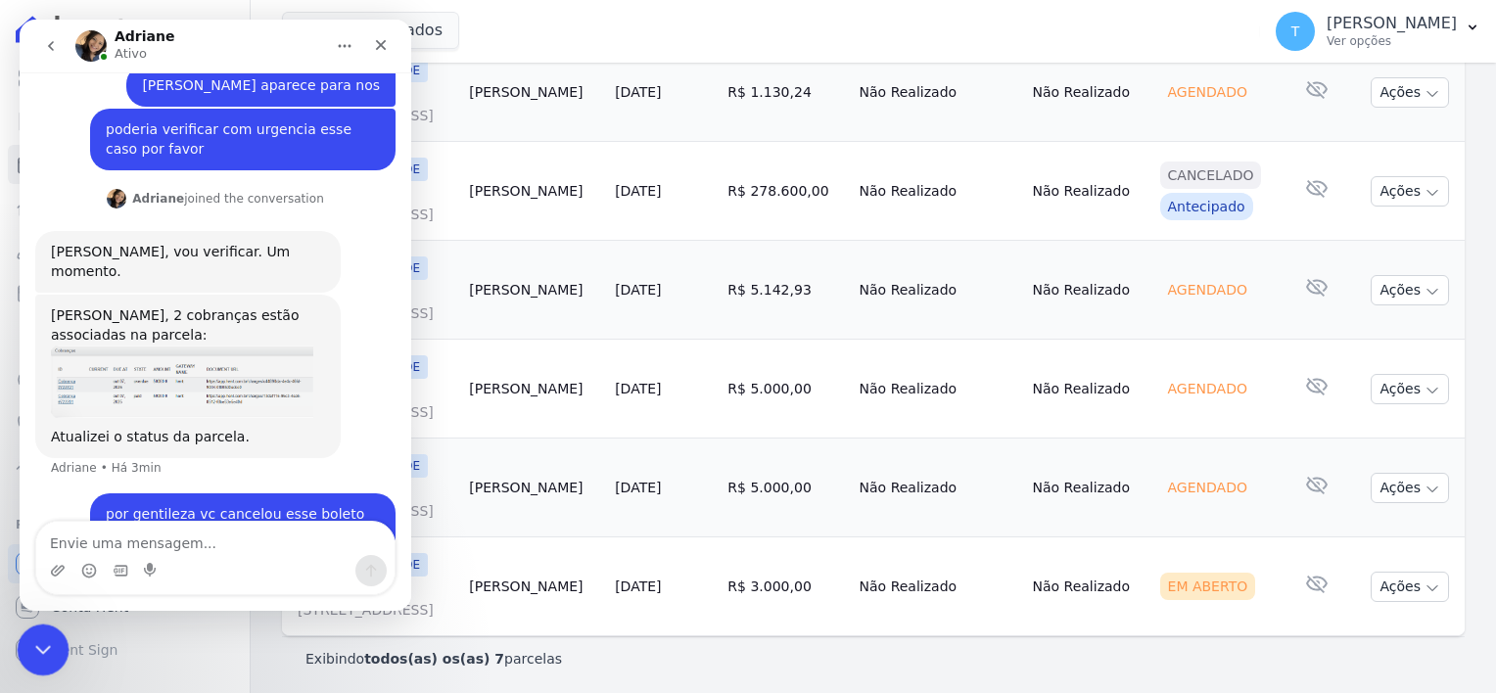
drag, startPoint x: 82, startPoint y: 1247, endPoint x: 42, endPoint y: 644, distance: 604.3
click at [42, 643] on icon "Encerramento do Messenger da Intercom" at bounding box center [39, 646] width 23 height 23
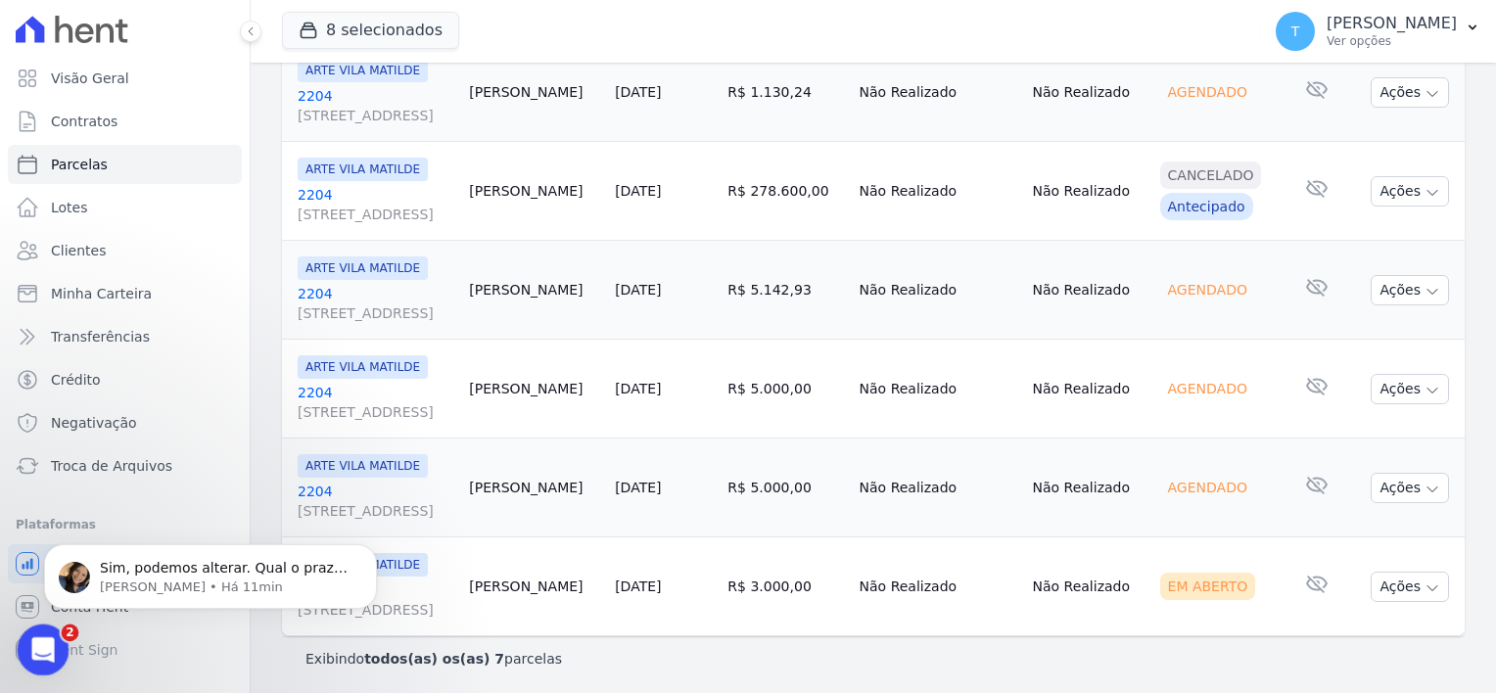
click at [47, 633] on div "Abertura do Messenger da Intercom" at bounding box center [40, 647] width 65 height 65
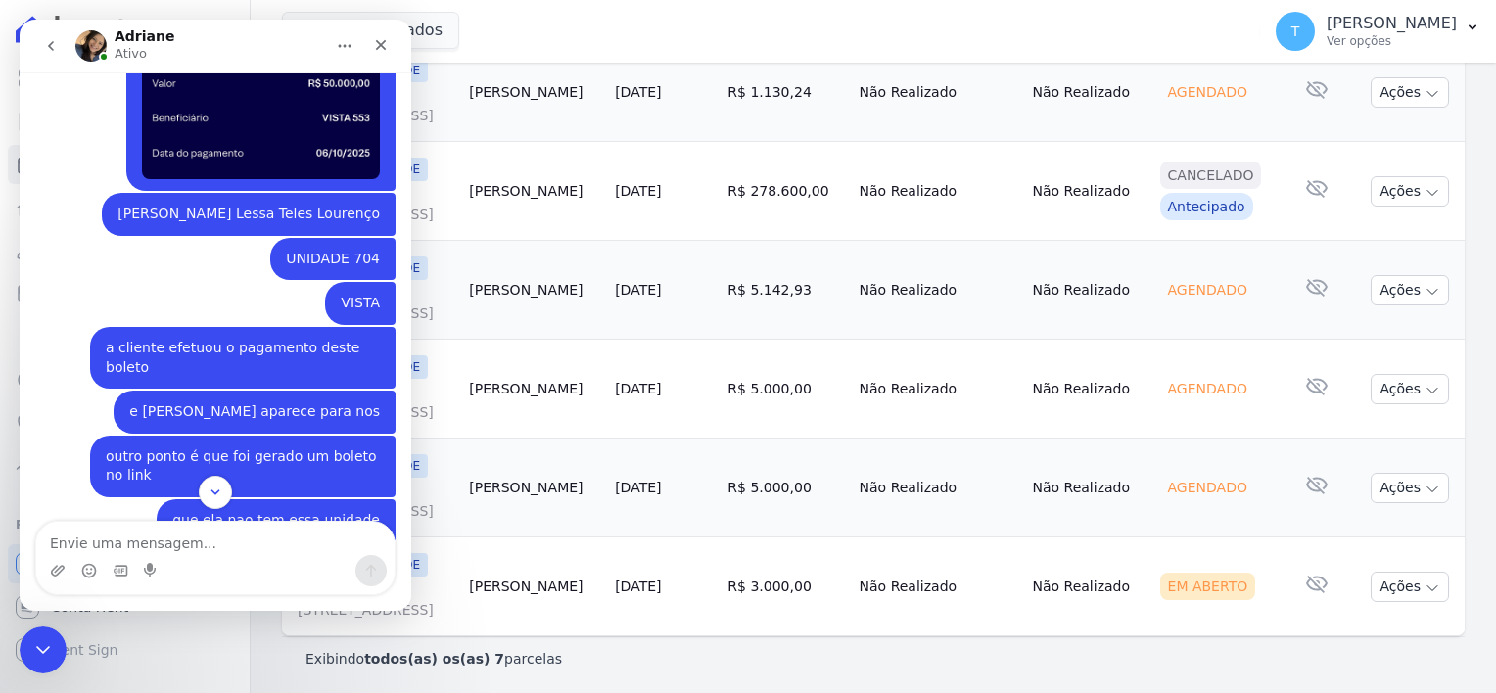
scroll to position [688, 0]
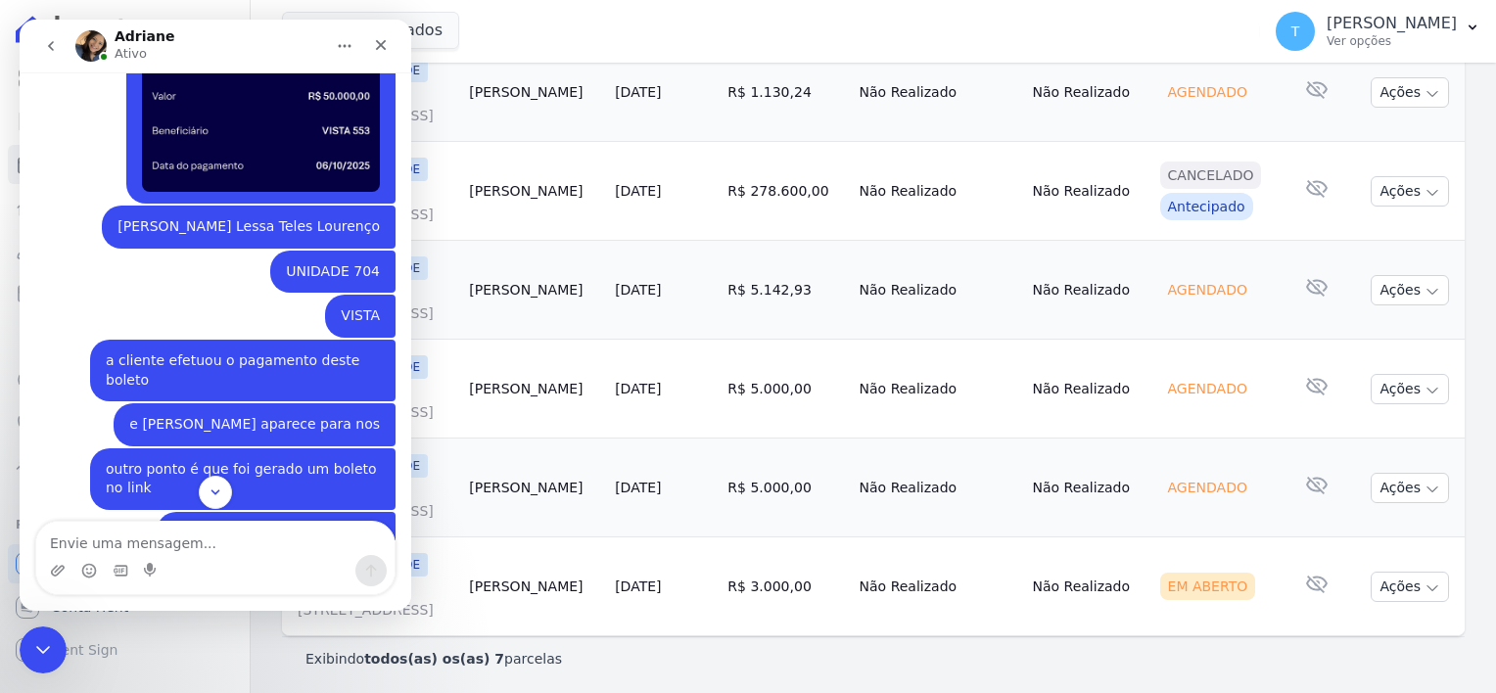
drag, startPoint x: 135, startPoint y: 204, endPoint x: 379, endPoint y: 202, distance: 243.7
click at [379, 206] on div "Renata Aparecida Lessa Teles Lourenço Thayna • Há 11min" at bounding box center [249, 227] width 294 height 43
copy div "[PERSON_NAME] Lessa Teles Lourenço"
click at [32, 655] on icon "Encerramento do Messenger da Intercom" at bounding box center [39, 646] width 23 height 23
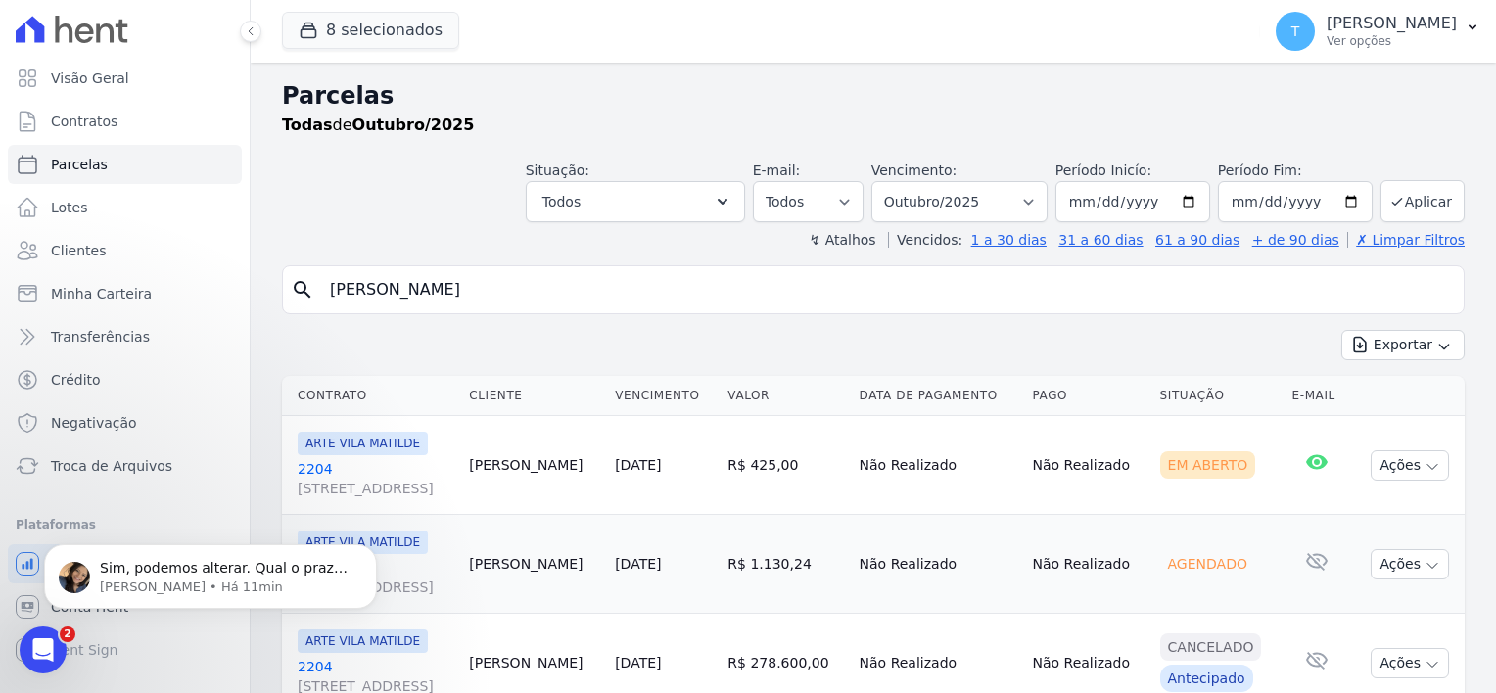
scroll to position [0, 0]
click at [120, 301] on span "Minha Carteira" at bounding box center [101, 294] width 101 height 20
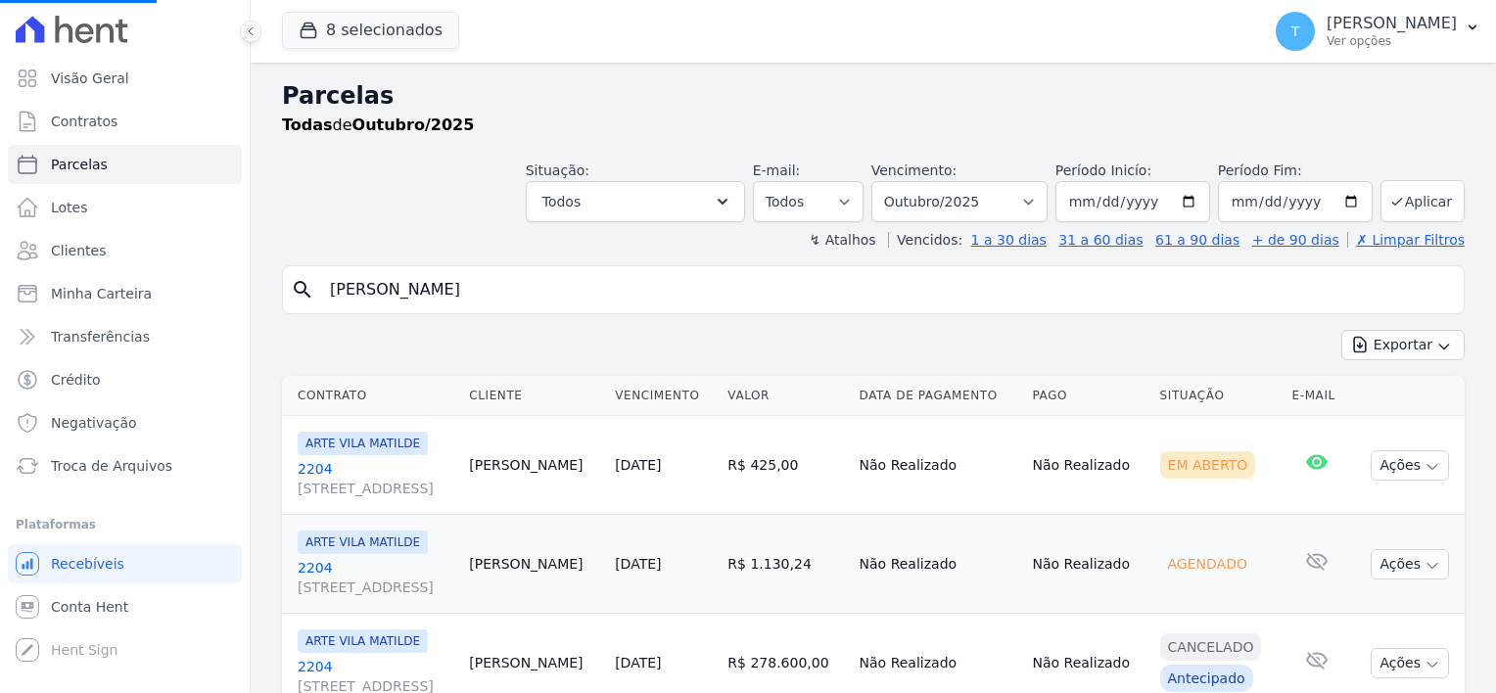
drag, startPoint x: 513, startPoint y: 282, endPoint x: 334, endPoint y: 279, distance: 179.2
click at [334, 279] on input "Tais de Souza Garcia" at bounding box center [886, 289] width 1137 height 39
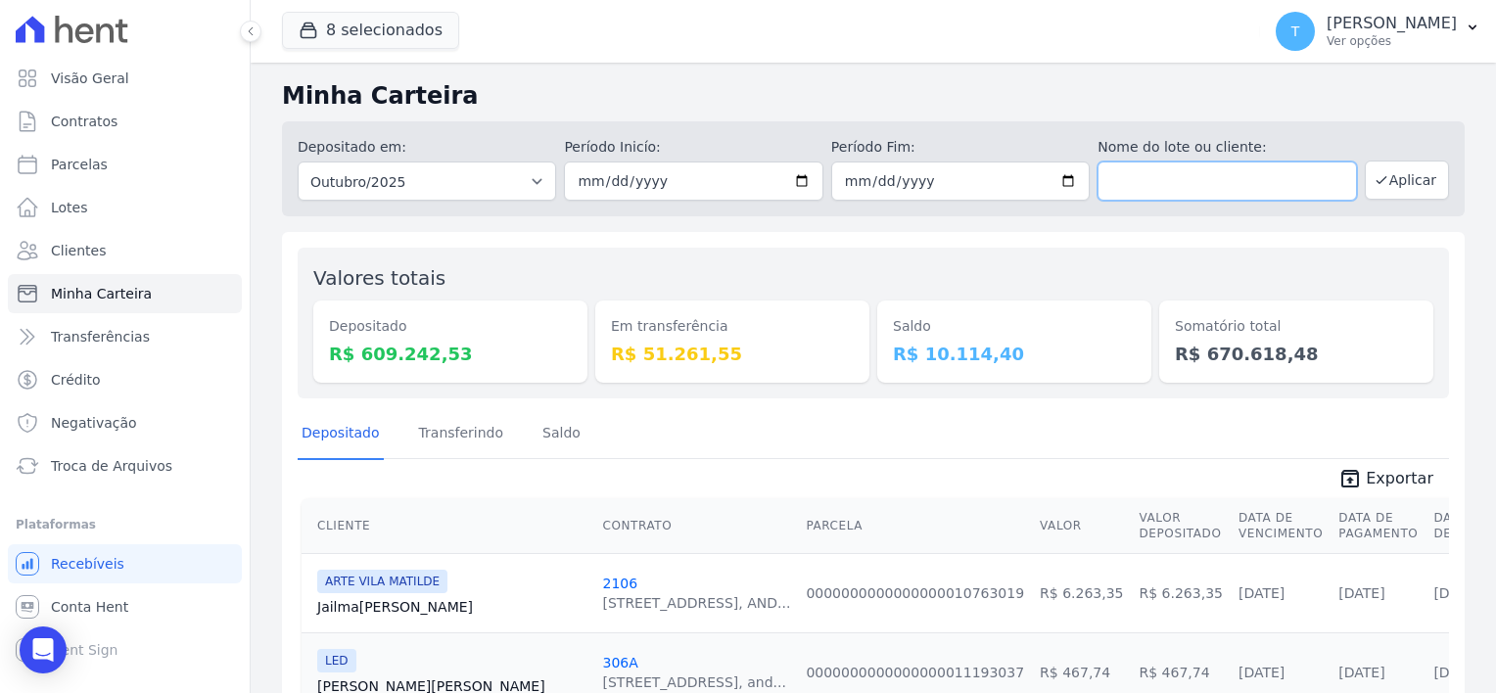
click at [1166, 189] on input "text" at bounding box center [1226, 181] width 258 height 39
paste input "[PERSON_NAME] Lessa Teles Lourenço"
type input "[PERSON_NAME] Lessa Teles Lourenço"
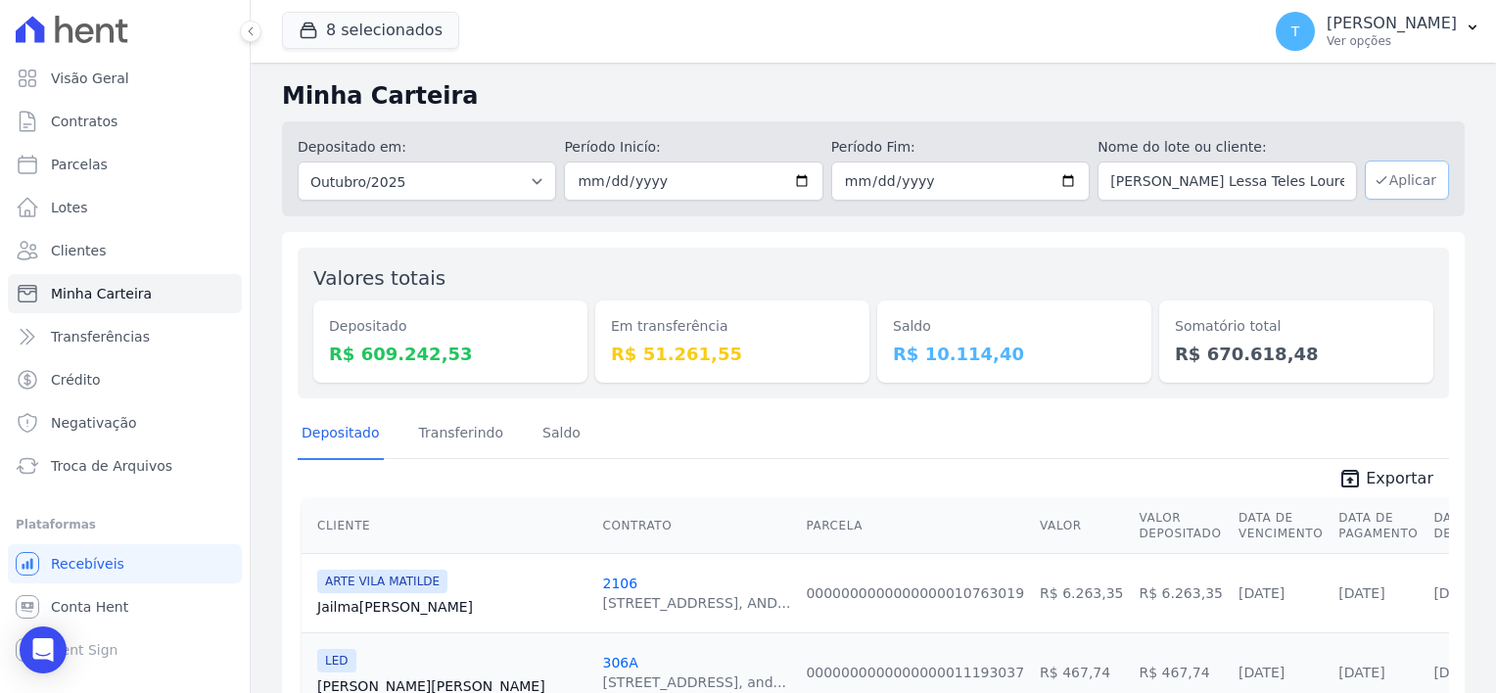
click at [1406, 175] on button "Aplicar" at bounding box center [1406, 180] width 84 height 39
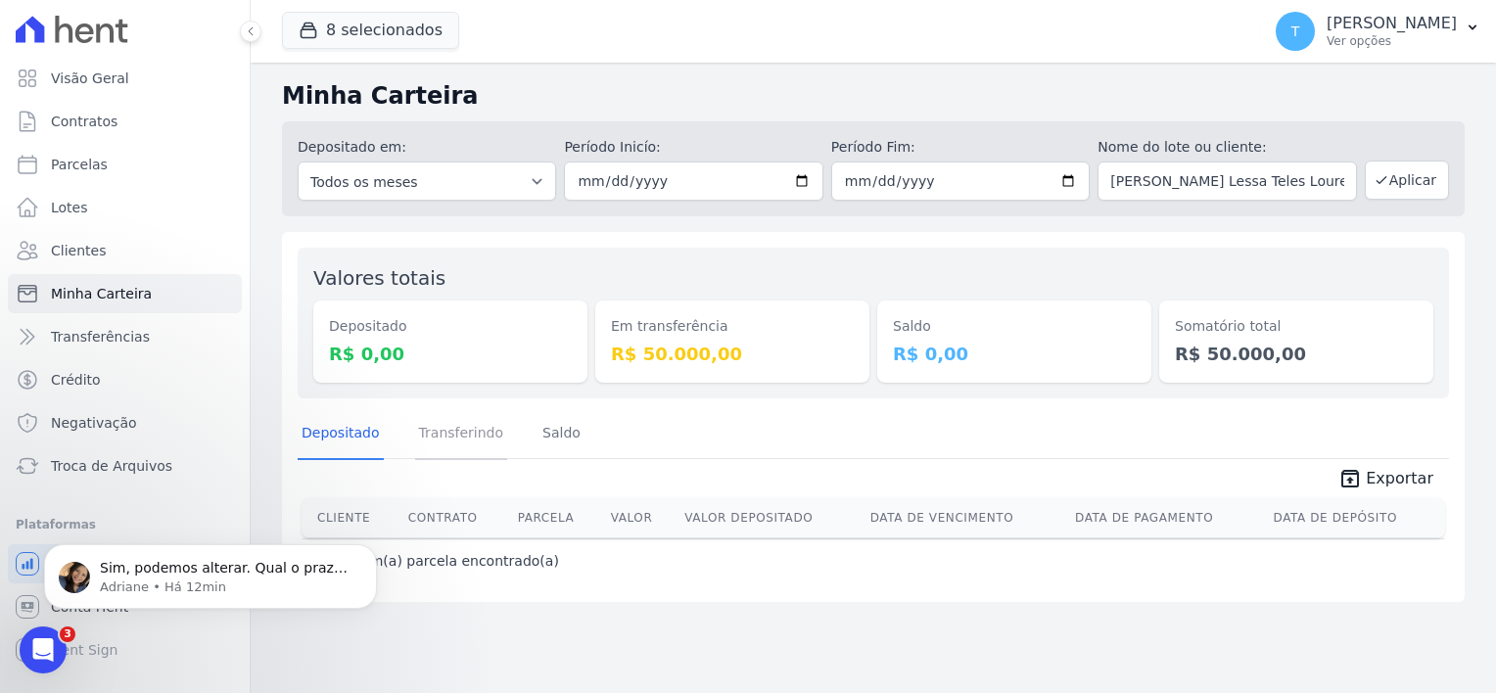
click at [476, 432] on link "Transferindo" at bounding box center [461, 434] width 93 height 51
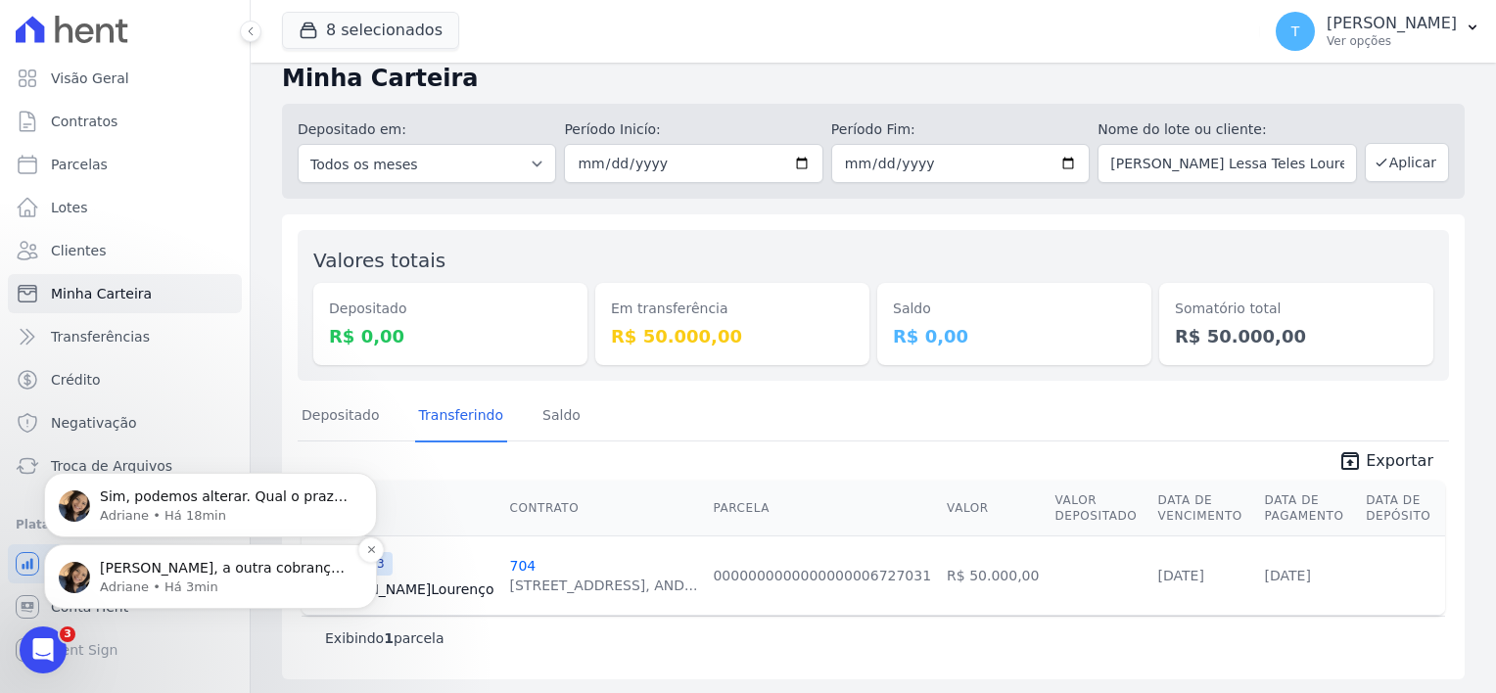
click at [115, 583] on p "Adriane • Há 3min" at bounding box center [226, 587] width 253 height 18
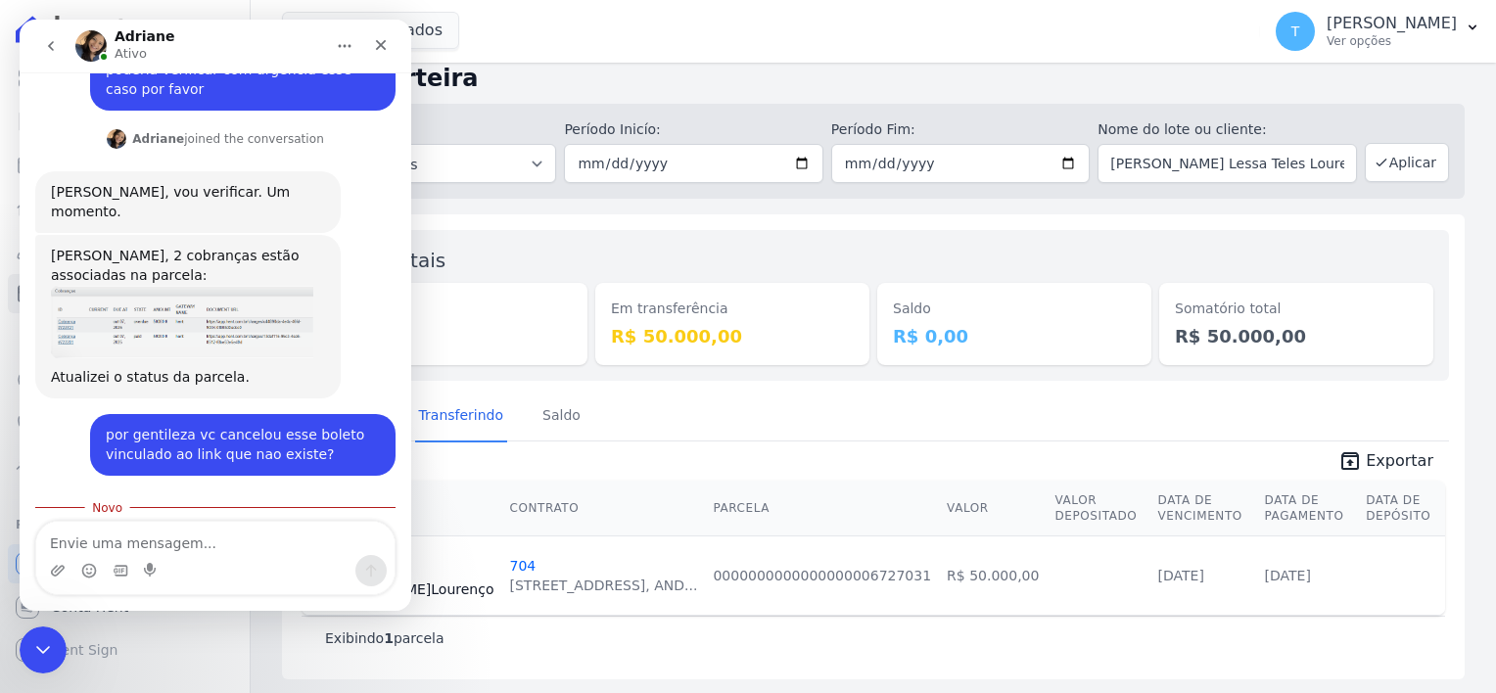
scroll to position [1269, 0]
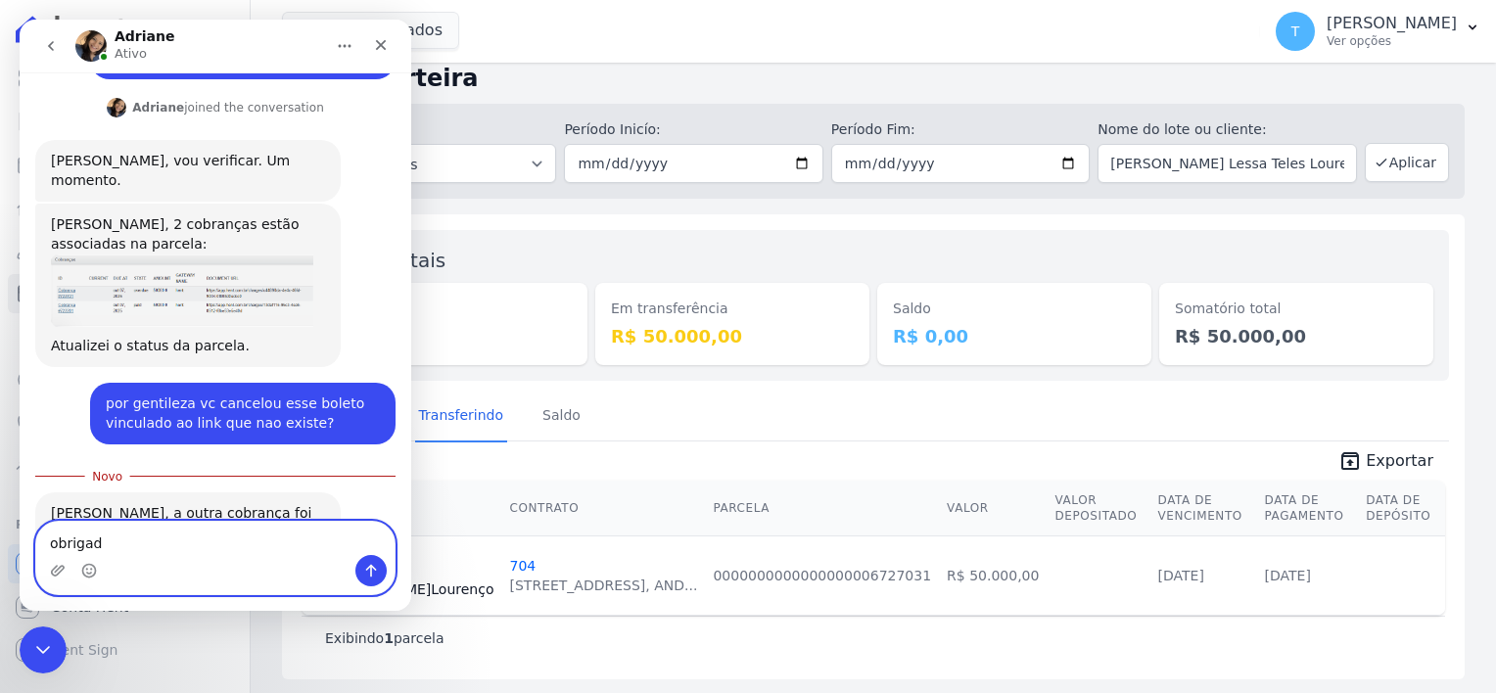
type textarea "obrigada"
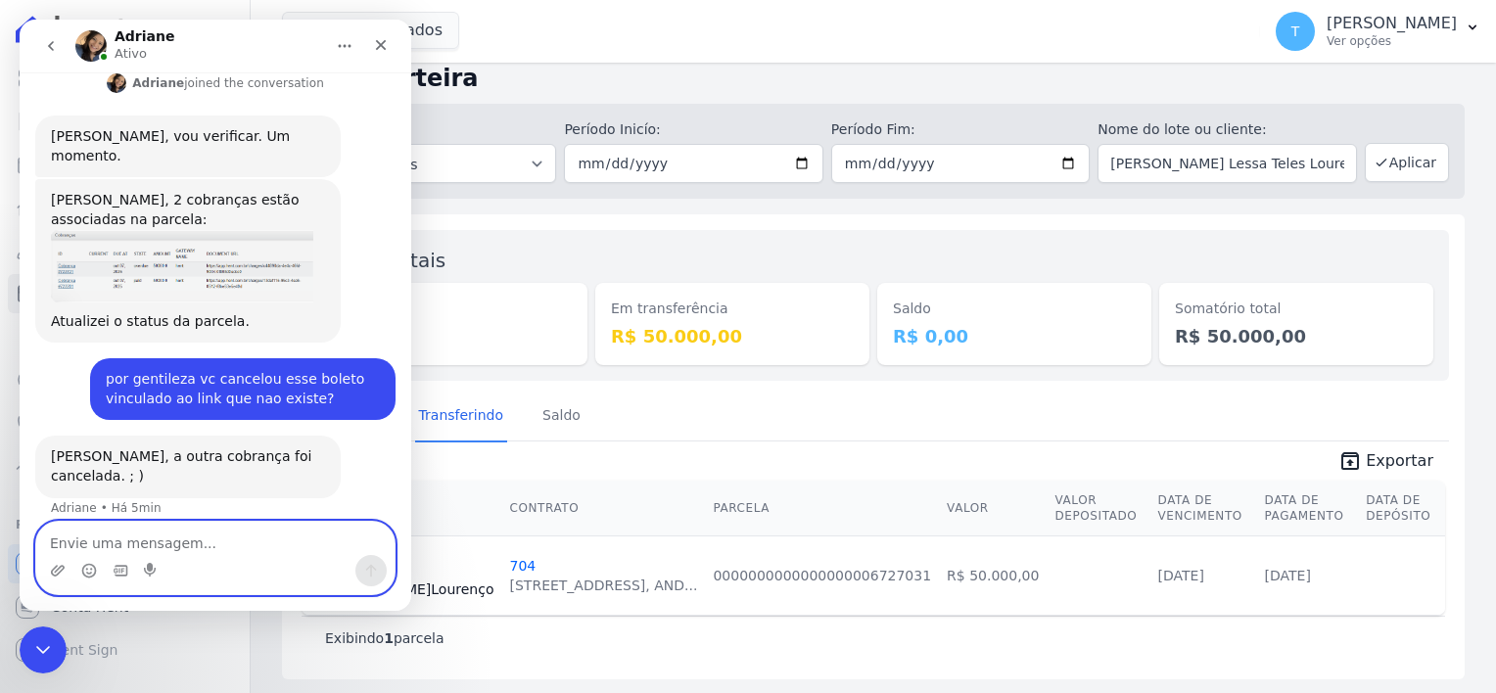
scroll to position [1294, 0]
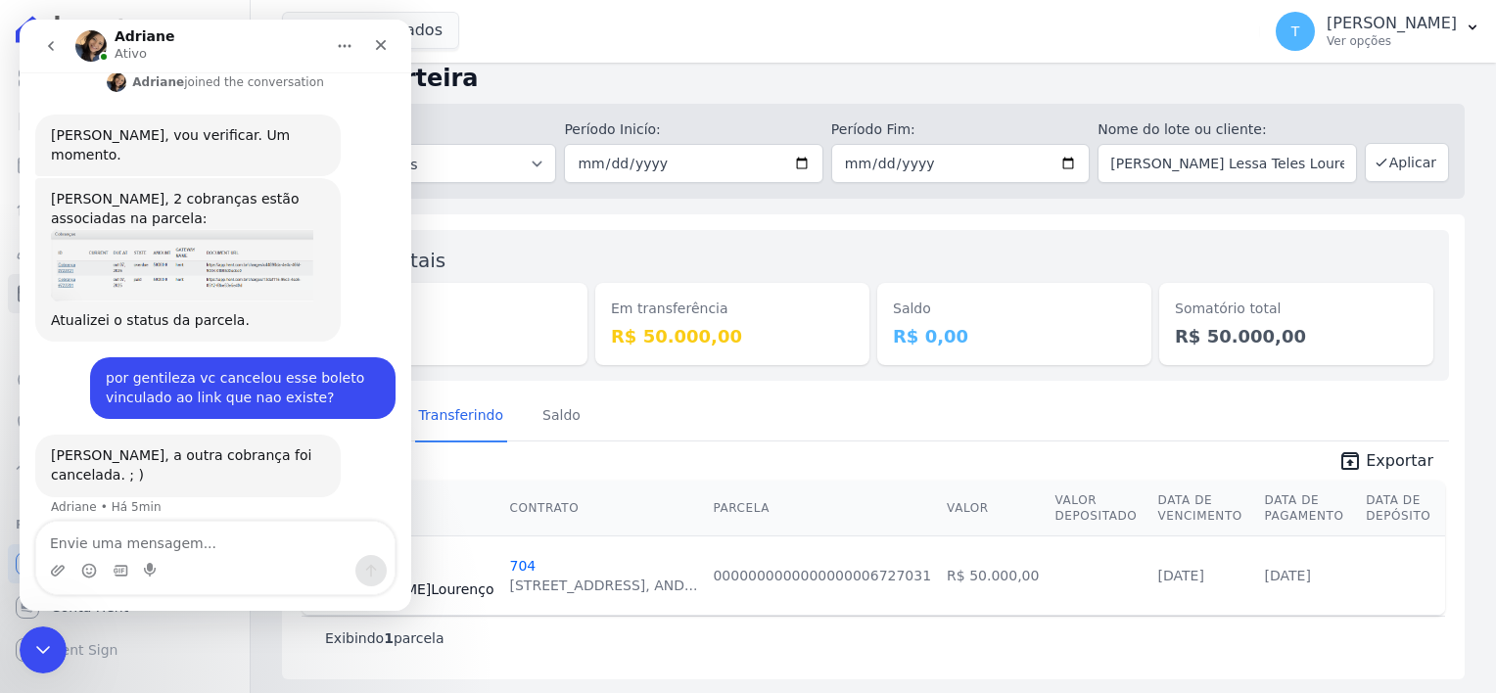
click at [54, 51] on icon "go back" at bounding box center [51, 46] width 16 height 16
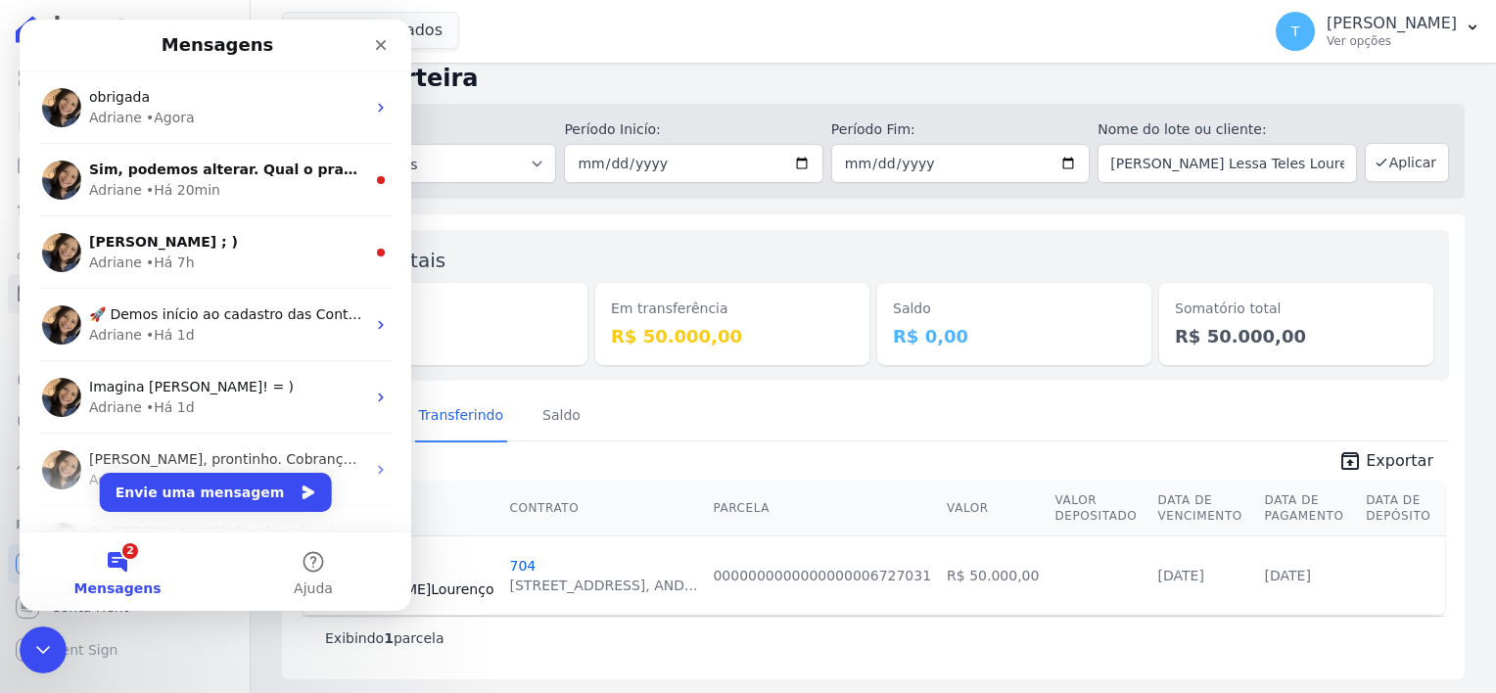
scroll to position [0, 0]
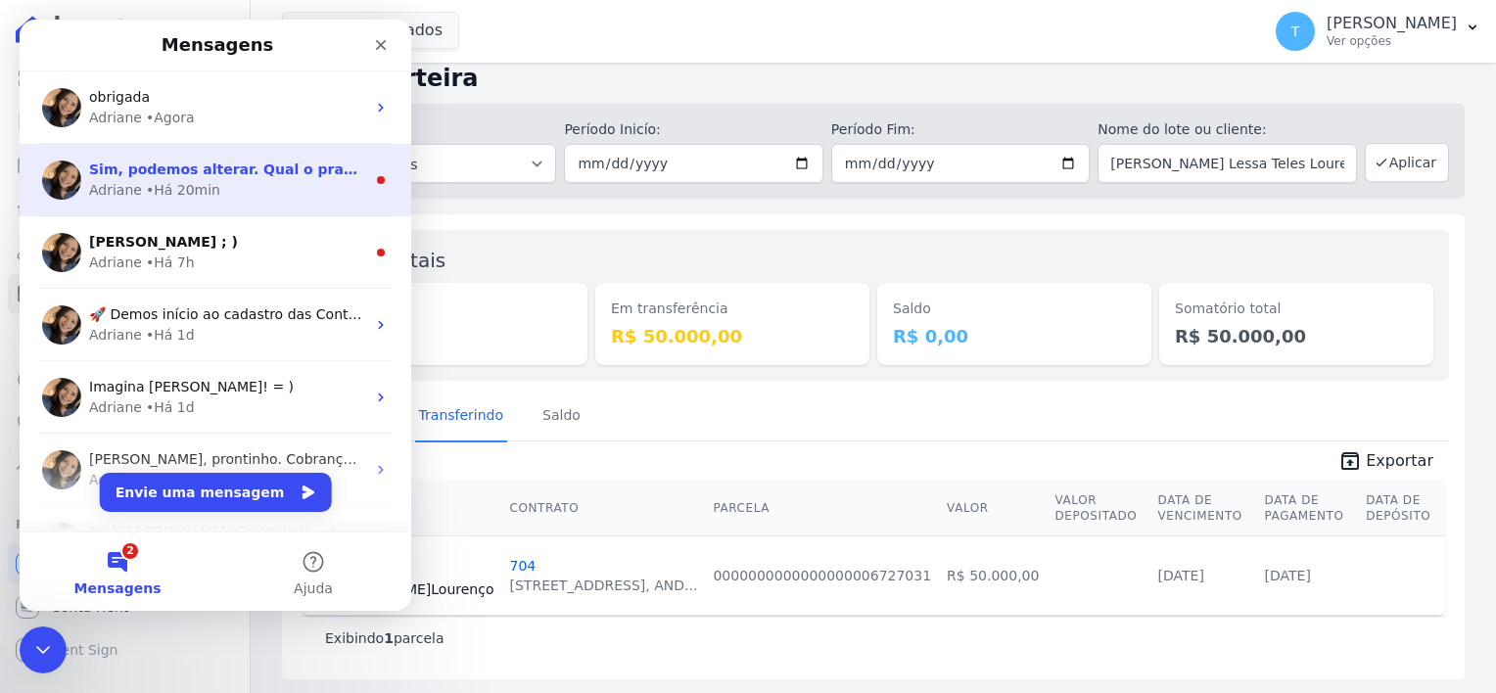
click at [205, 203] on div "Sim, podemos alterar. Qual o prazo? Em todos os empreendimentos? [PERSON_NAME] …" at bounding box center [216, 180] width 392 height 72
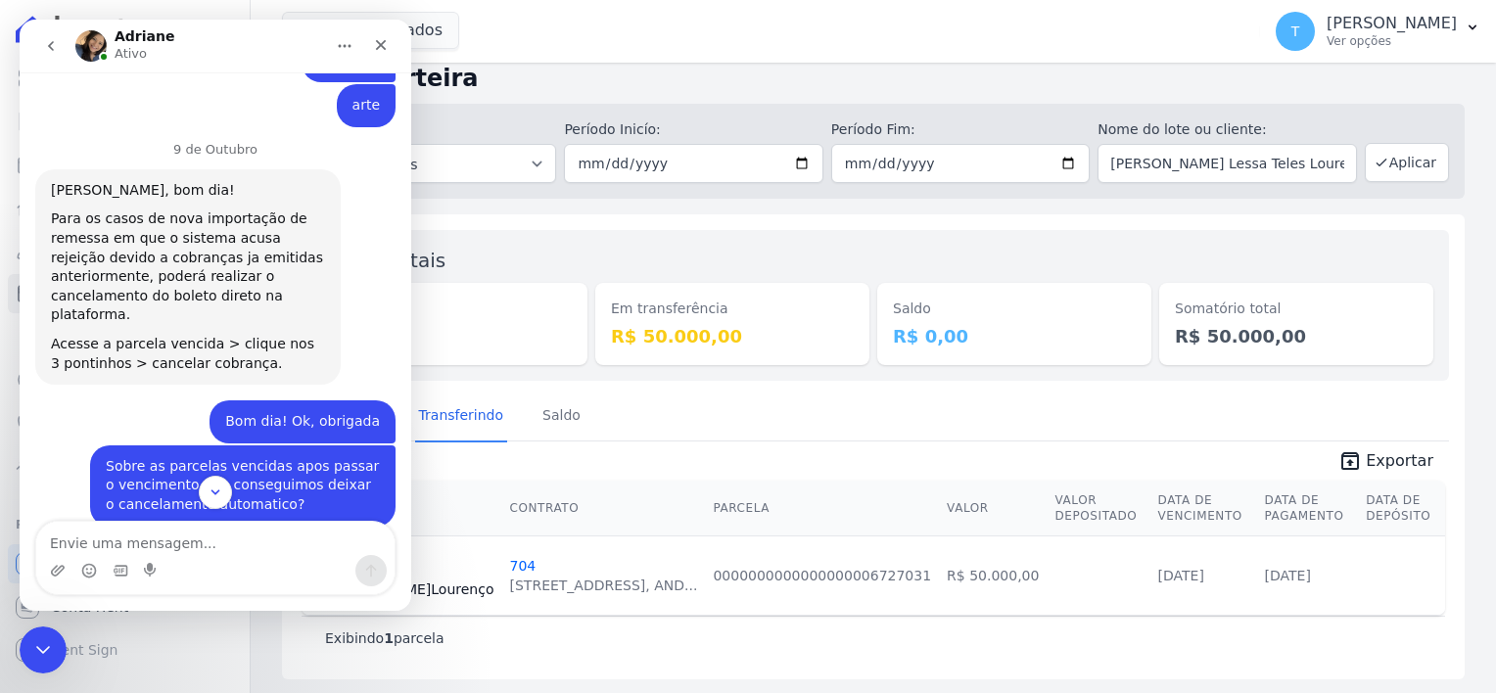
scroll to position [2713, 0]
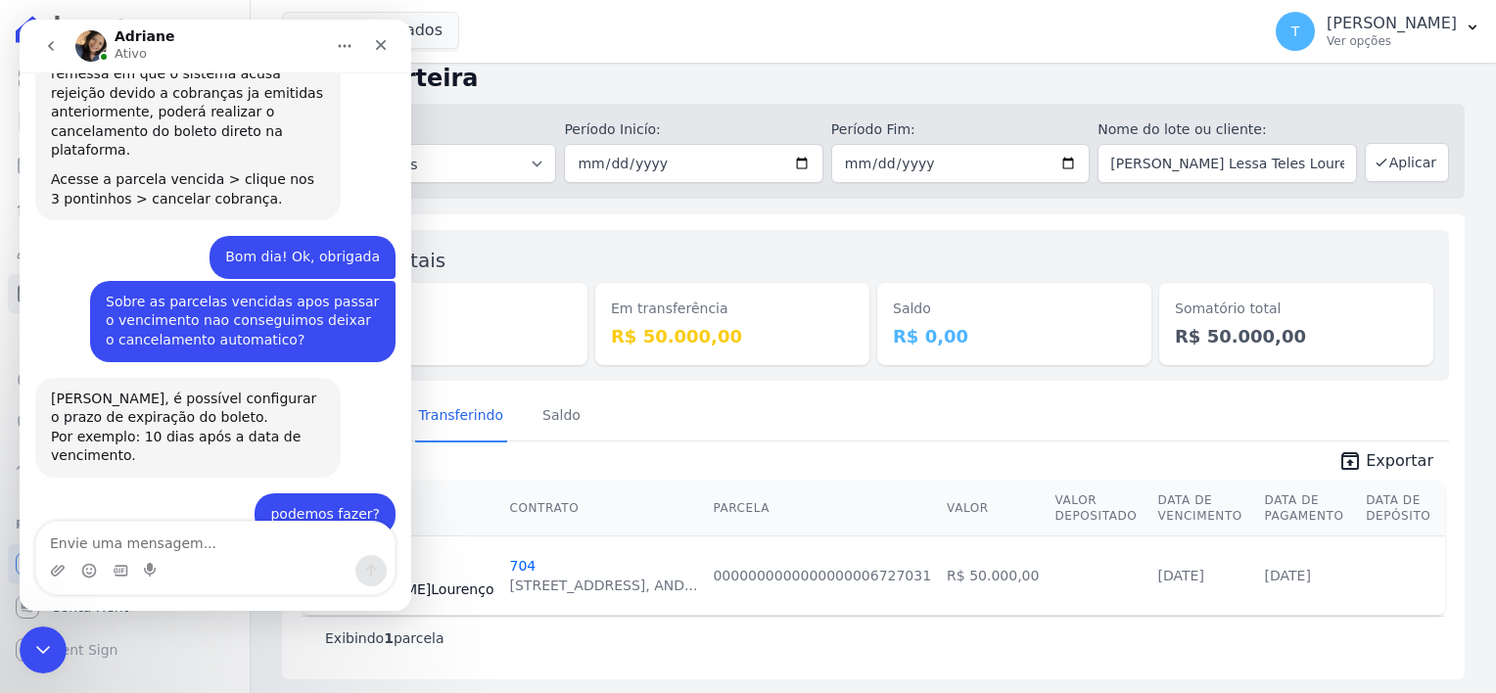
click at [215, 544] on textarea "Envie uma mensagem..." at bounding box center [215, 538] width 358 height 33
type textarea "deixa eu verificar e te confirmo"
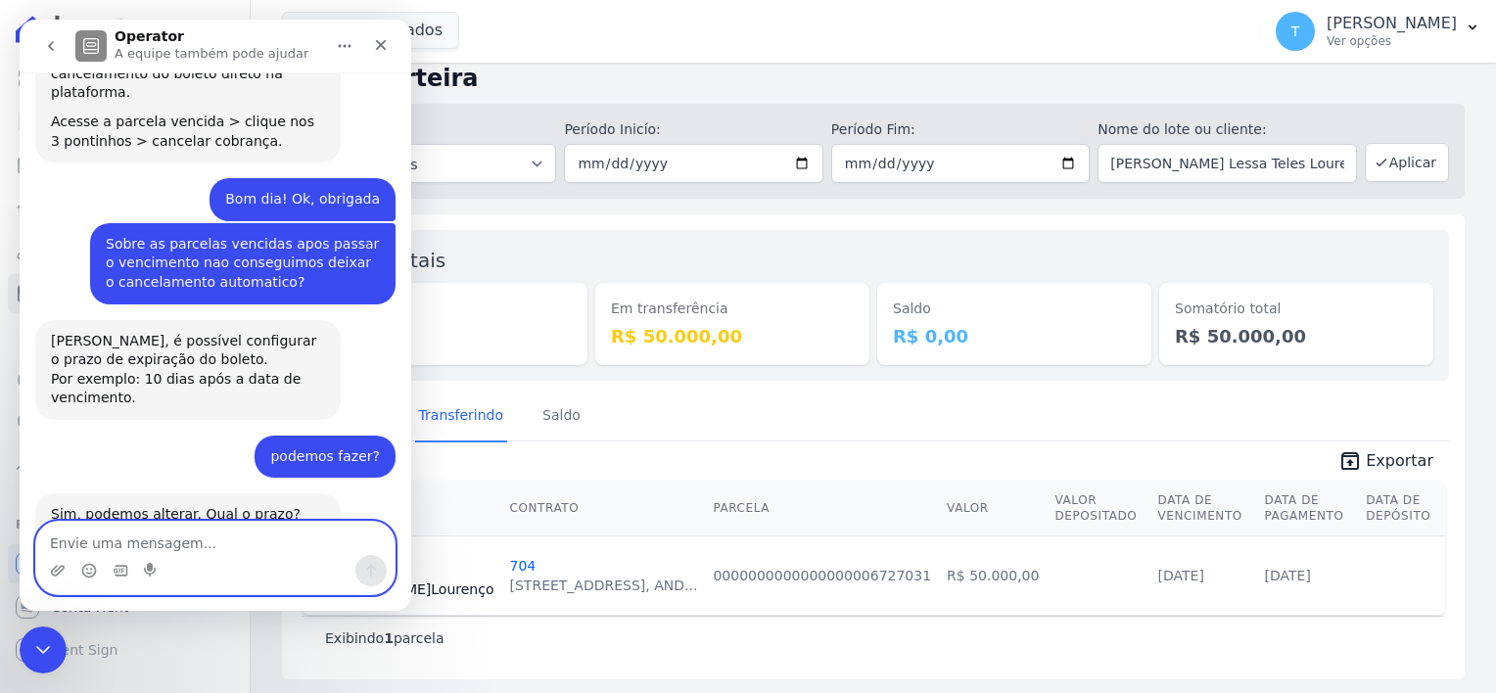
scroll to position [2831, 0]
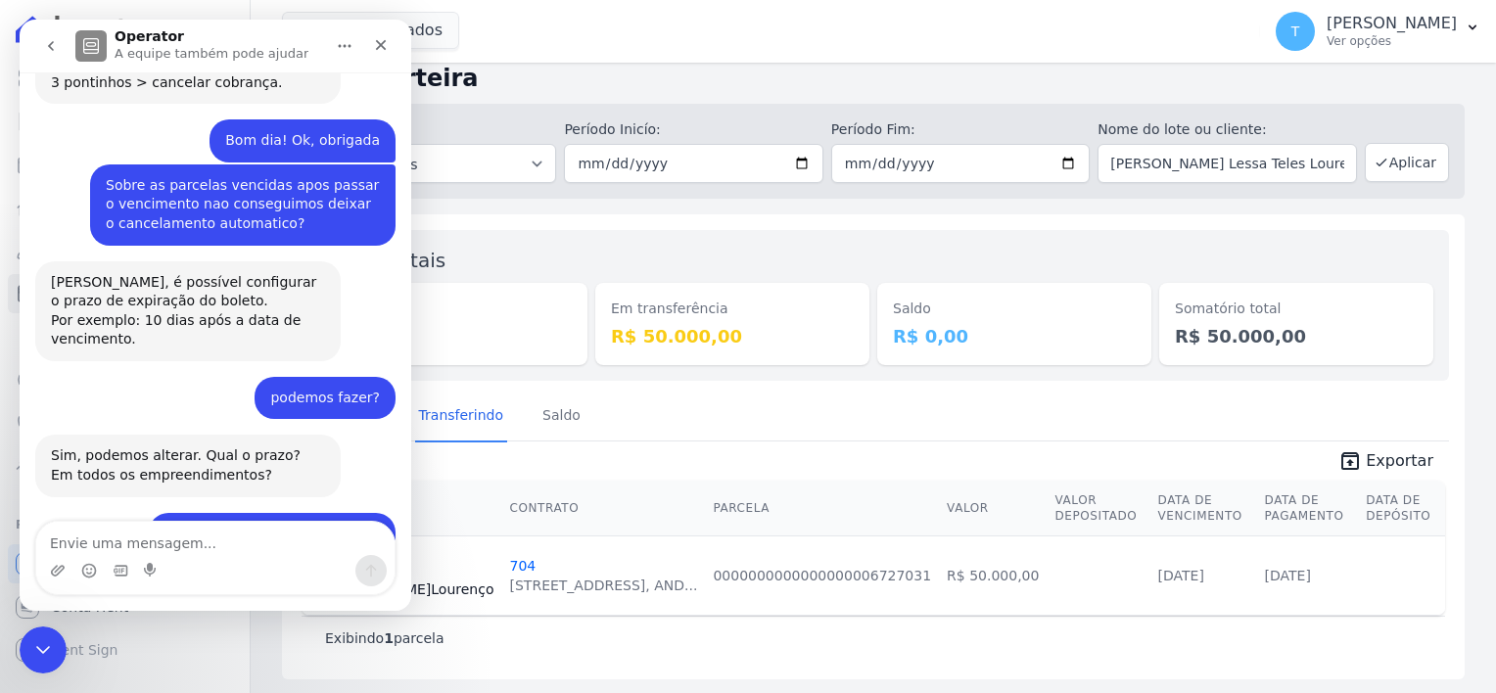
click at [55, 59] on button "go back" at bounding box center [50, 45] width 37 height 37
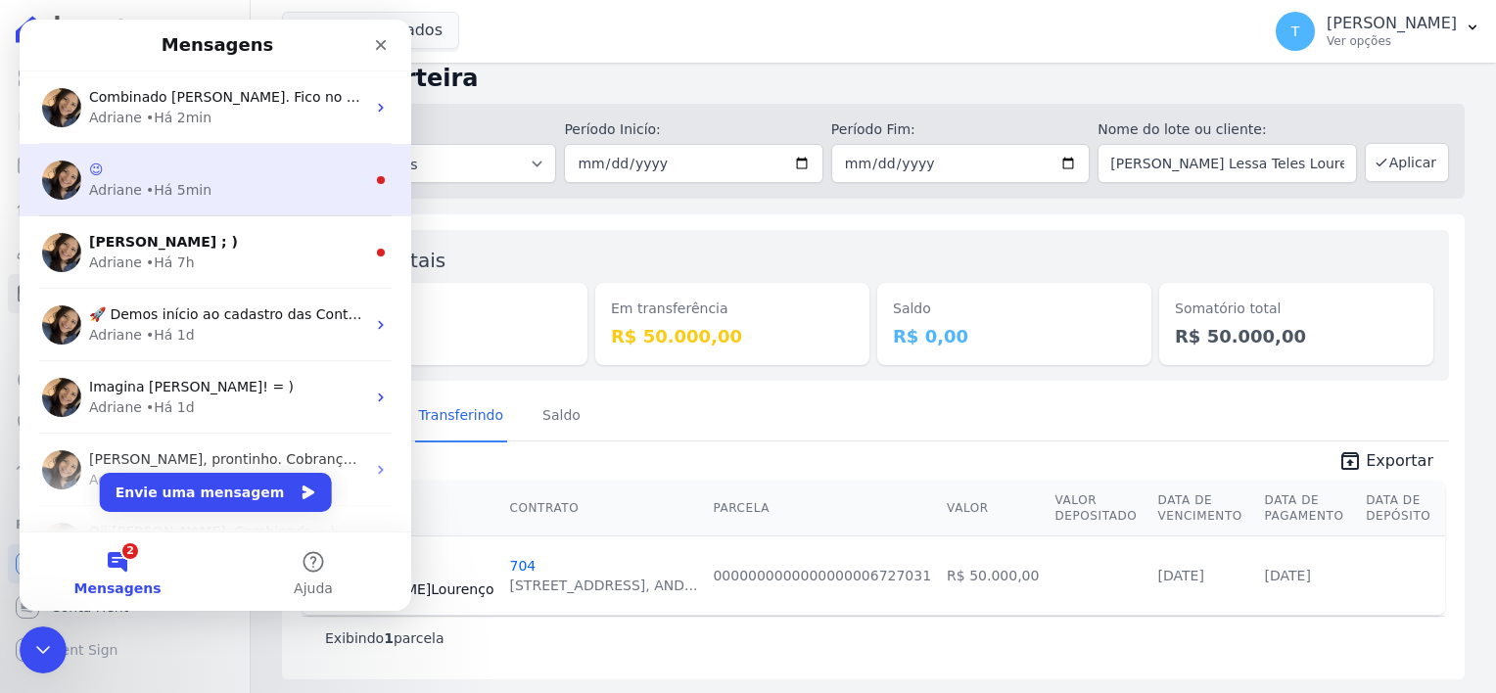
click at [163, 190] on div "• Há 5min" at bounding box center [179, 190] width 66 height 21
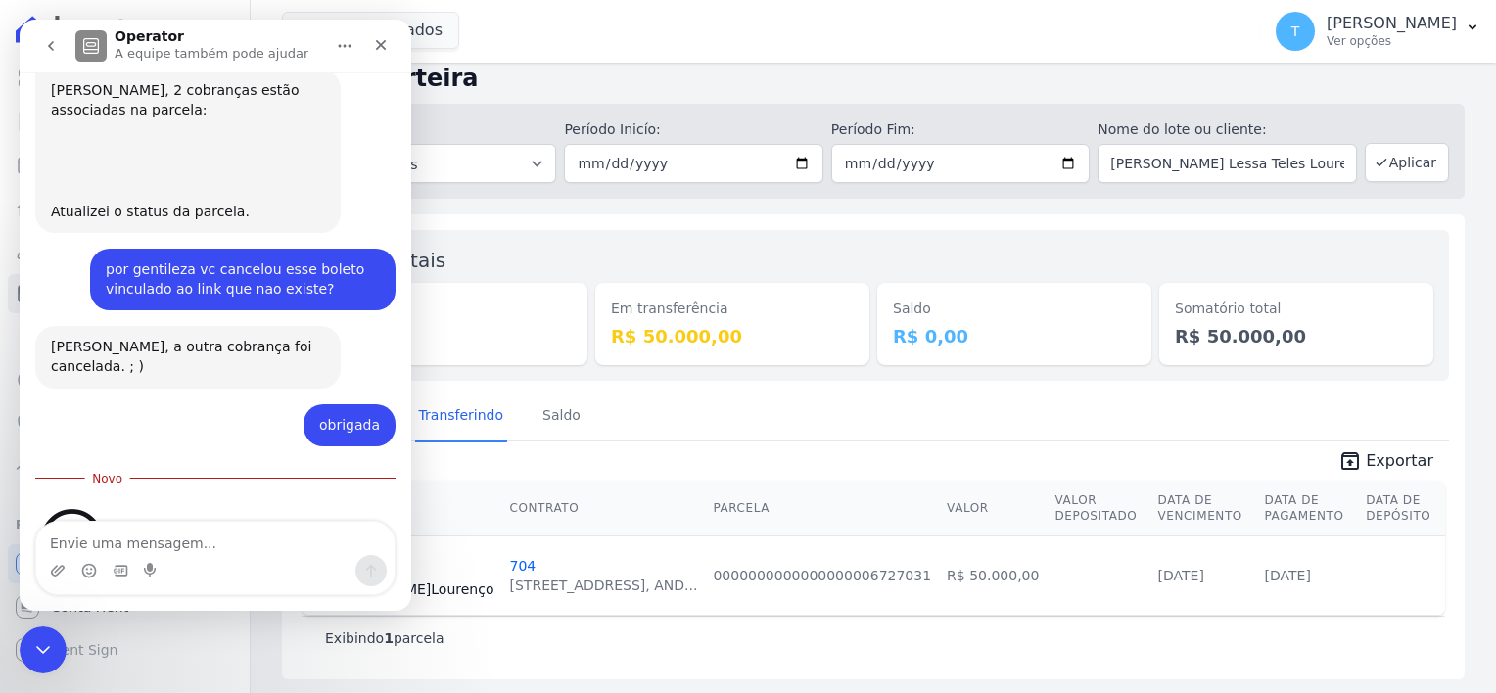
scroll to position [1436, 0]
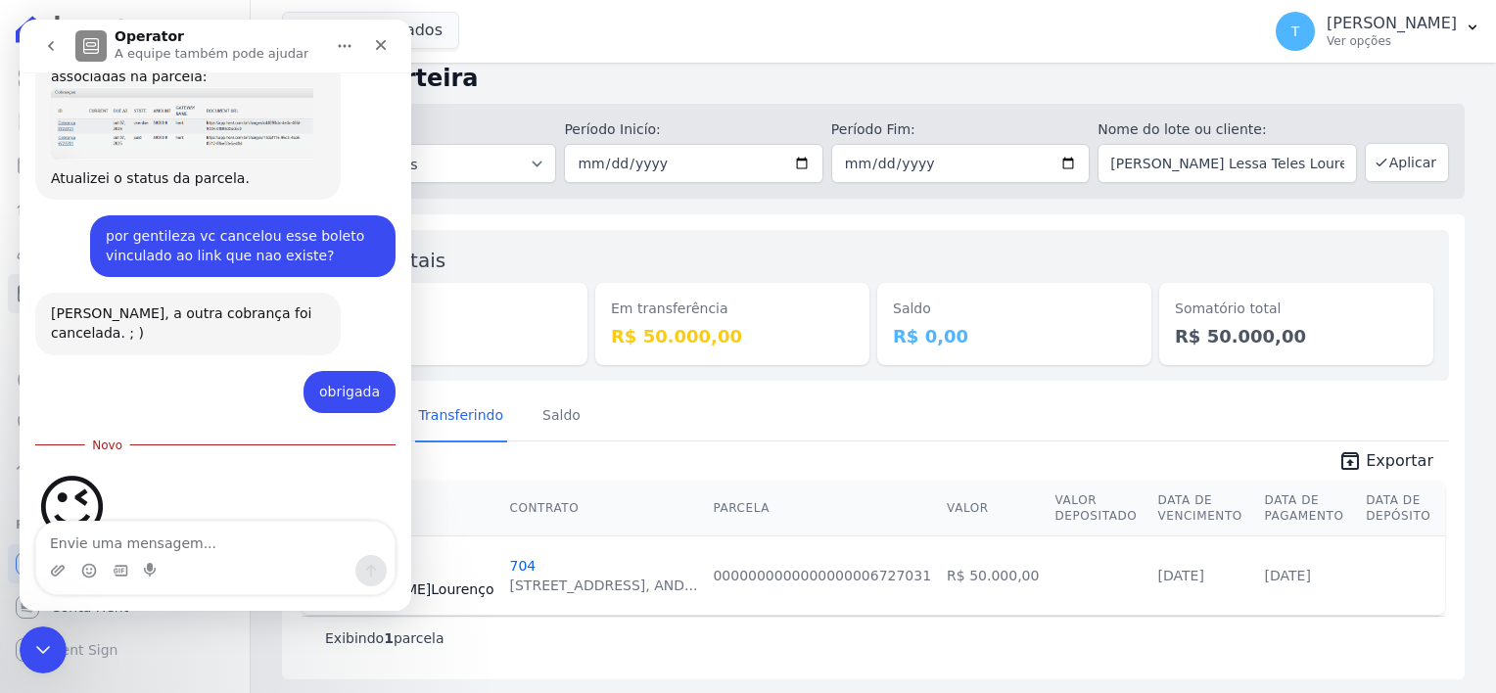
click at [47, 49] on icon "go back" at bounding box center [51, 46] width 16 height 16
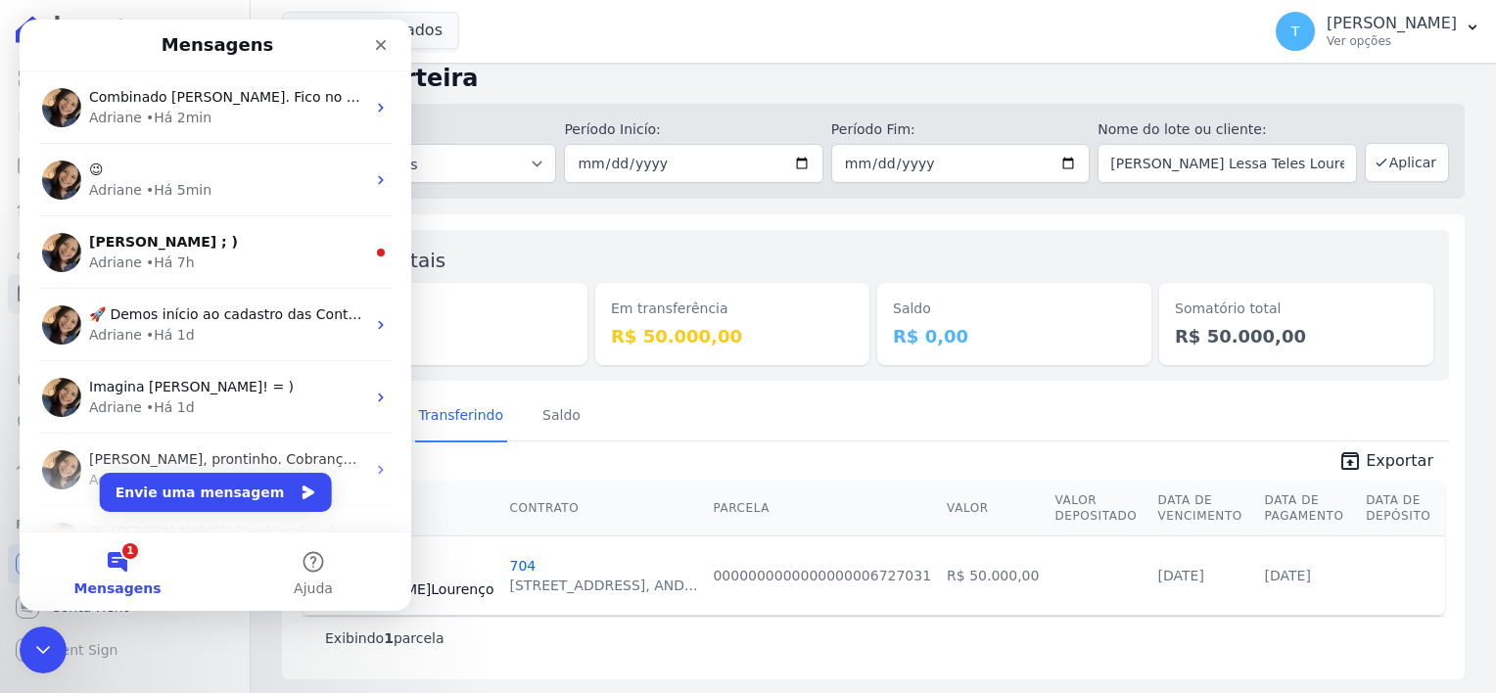
scroll to position [0, 0]
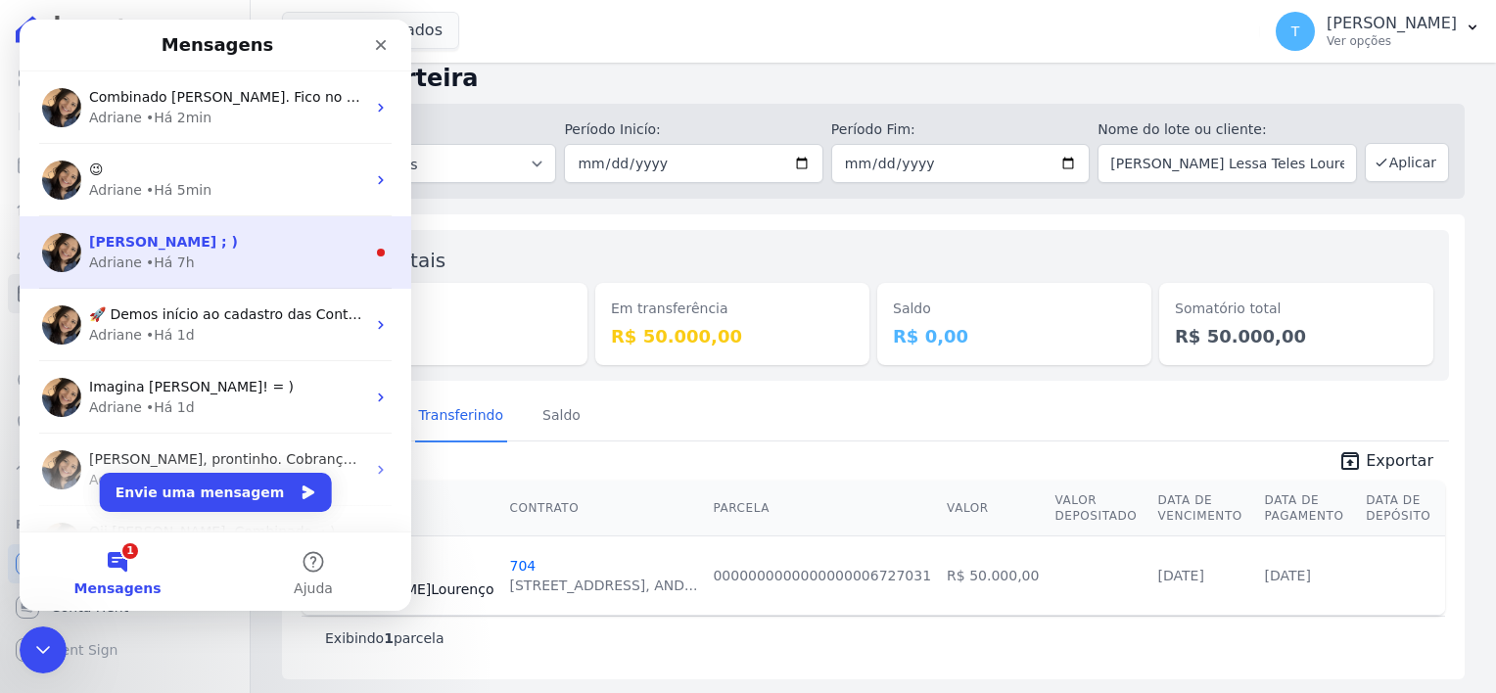
click at [212, 274] on div "[PERSON_NAME] ; ) [PERSON_NAME] • Há 7h" at bounding box center [216, 252] width 392 height 72
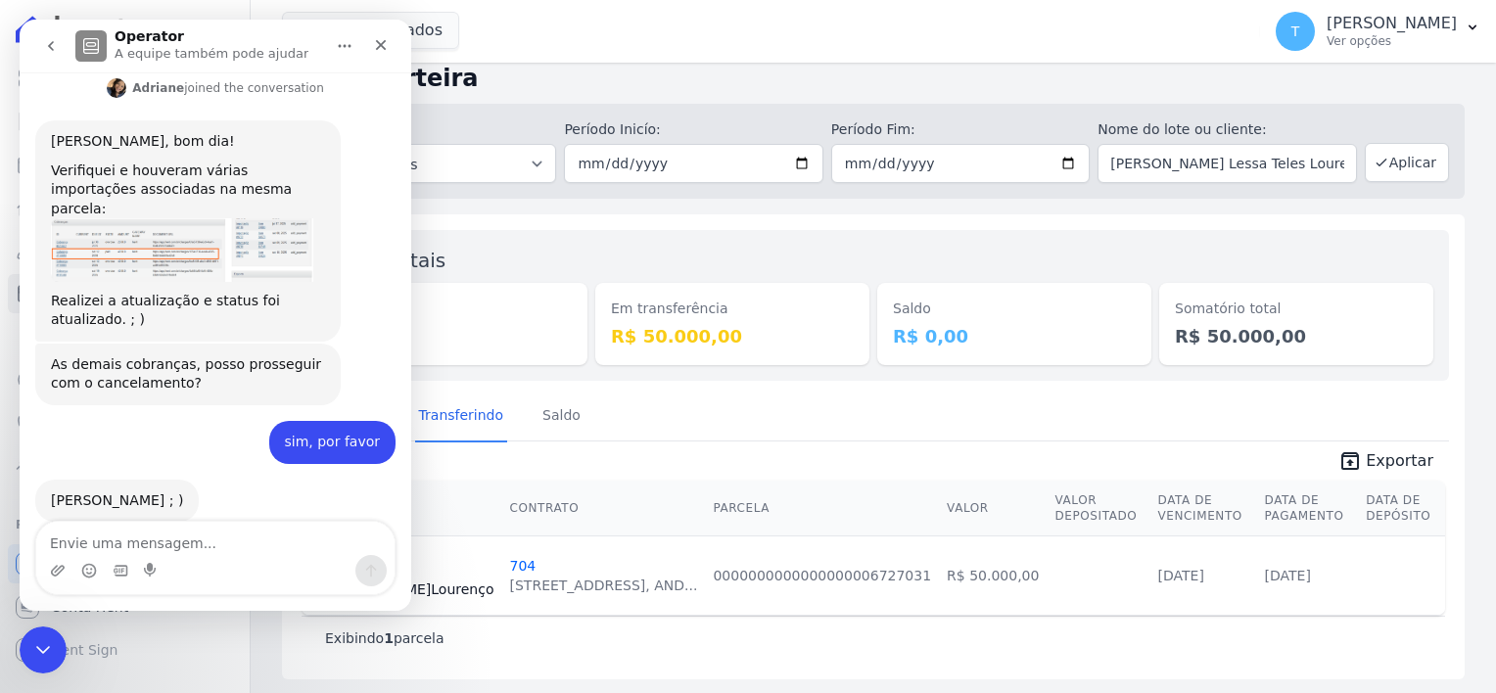
scroll to position [733, 0]
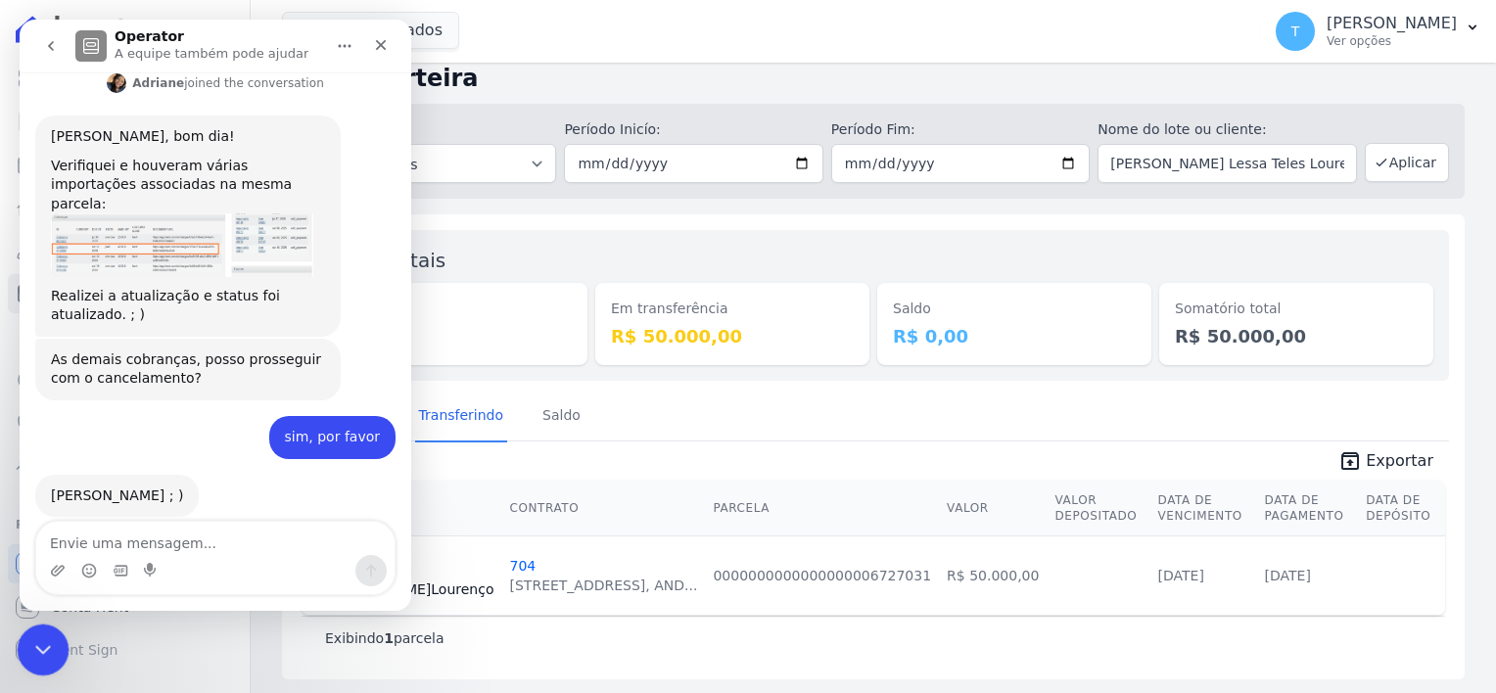
drag, startPoint x: 35, startPoint y: 649, endPoint x: 36, endPoint y: 639, distance: 9.8
click at [36, 647] on icon "Encerramento do Messenger da Intercom" at bounding box center [39, 646] width 23 height 23
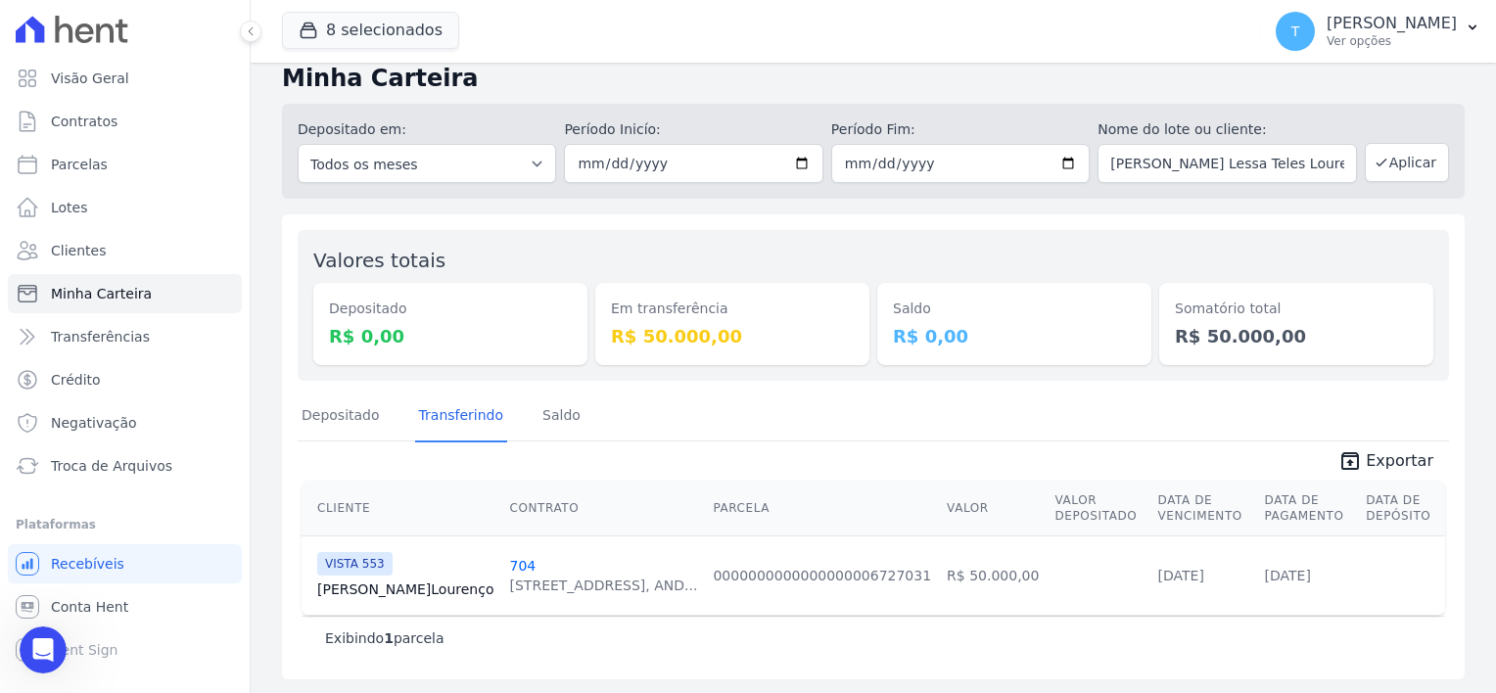
click at [1153, 657] on div "Exibindo 1 parcela" at bounding box center [872, 638] width 1143 height 44
click at [28, 637] on div "Abertura do Messenger da Intercom" at bounding box center [40, 647] width 65 height 65
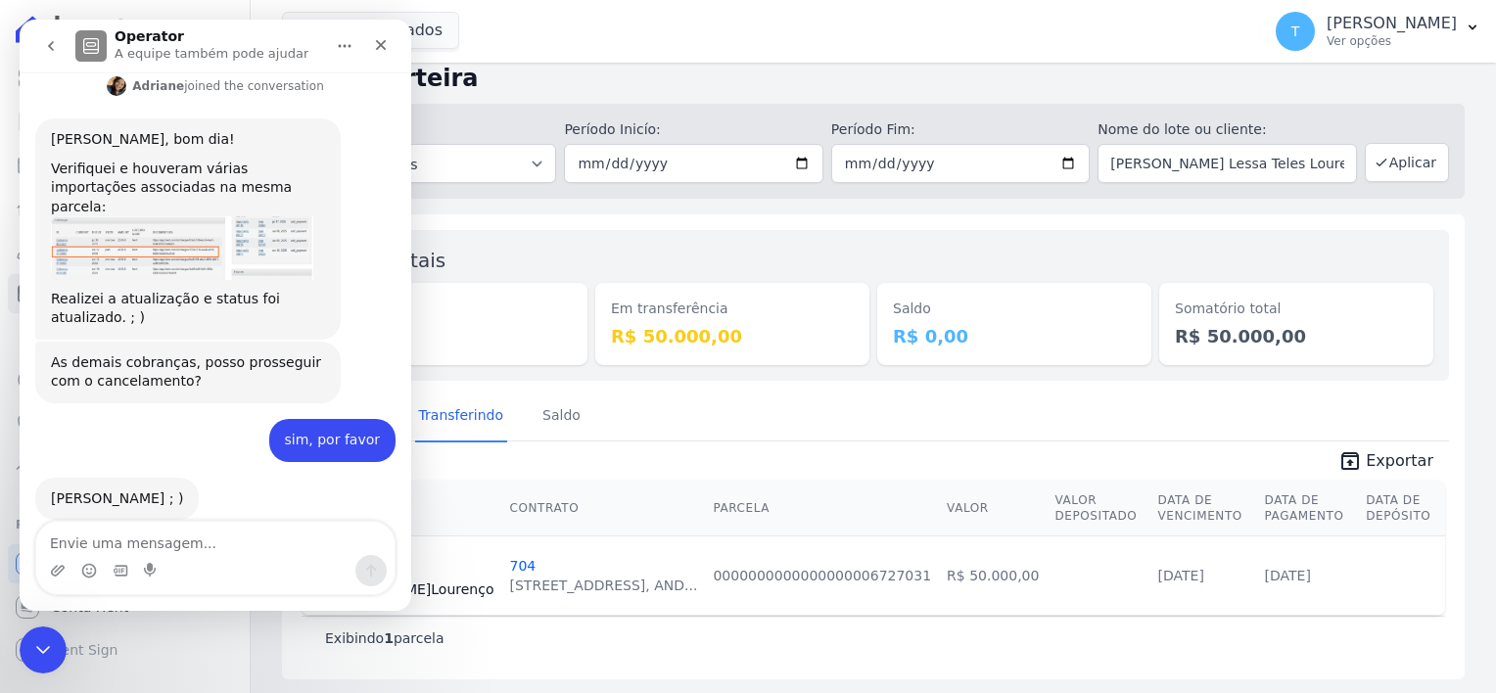
click at [56, 47] on icon "go back" at bounding box center [51, 46] width 16 height 16
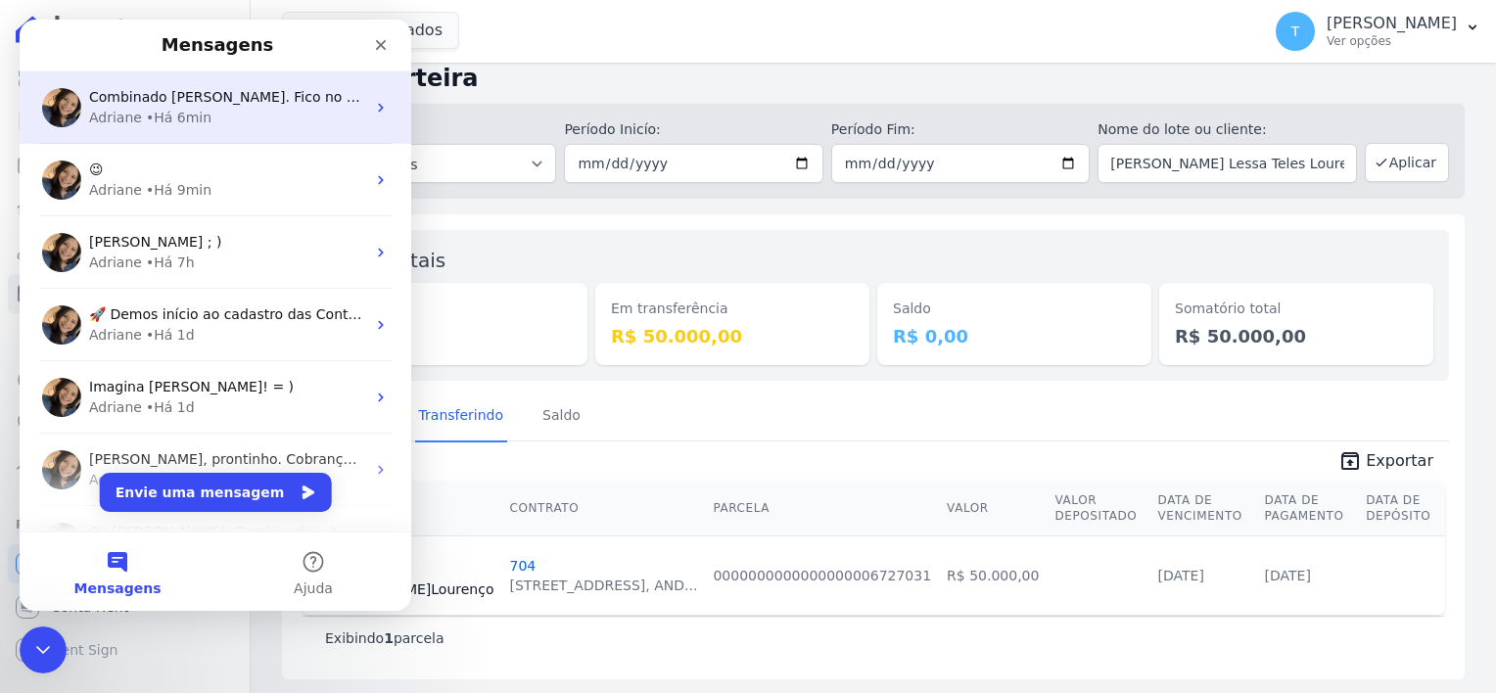
click at [194, 114] on div "• Há 6min" at bounding box center [179, 118] width 66 height 21
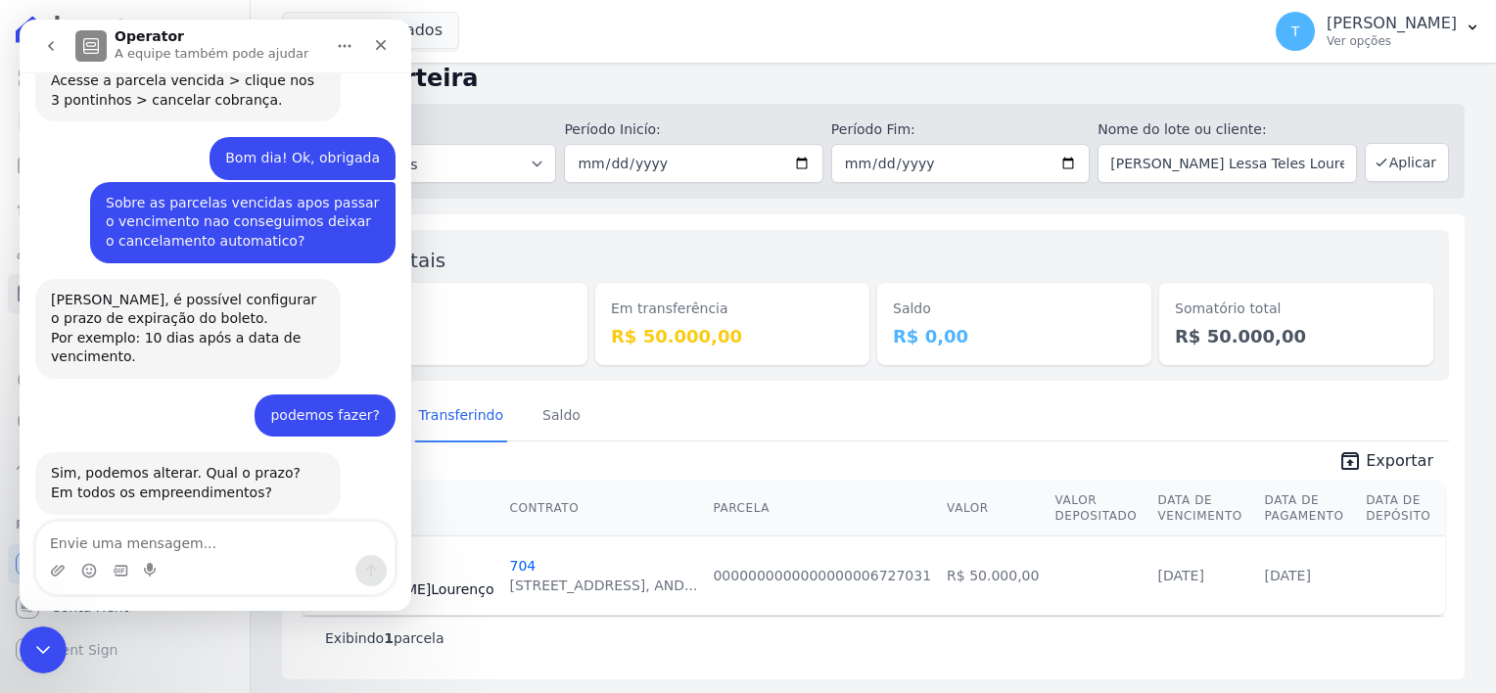
scroll to position [2831, 0]
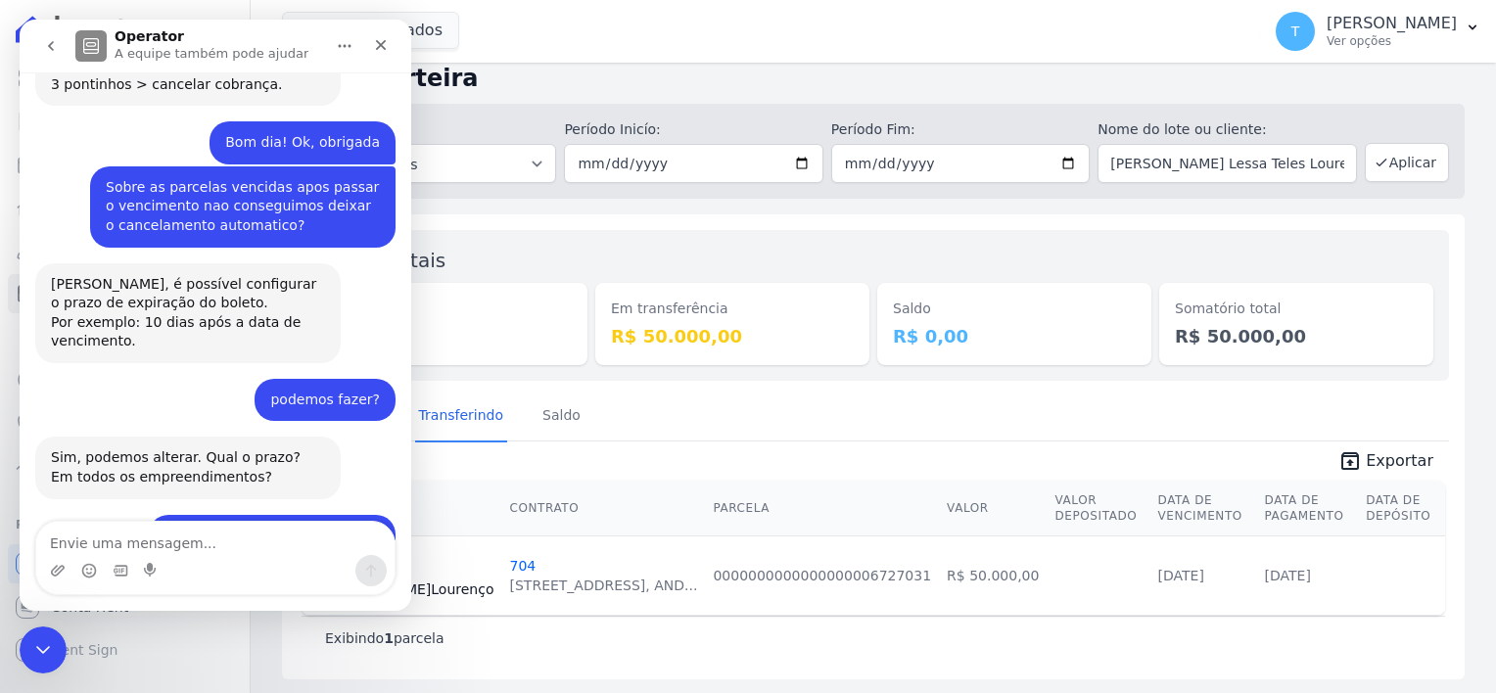
click at [51, 45] on icon "go back" at bounding box center [51, 46] width 16 height 16
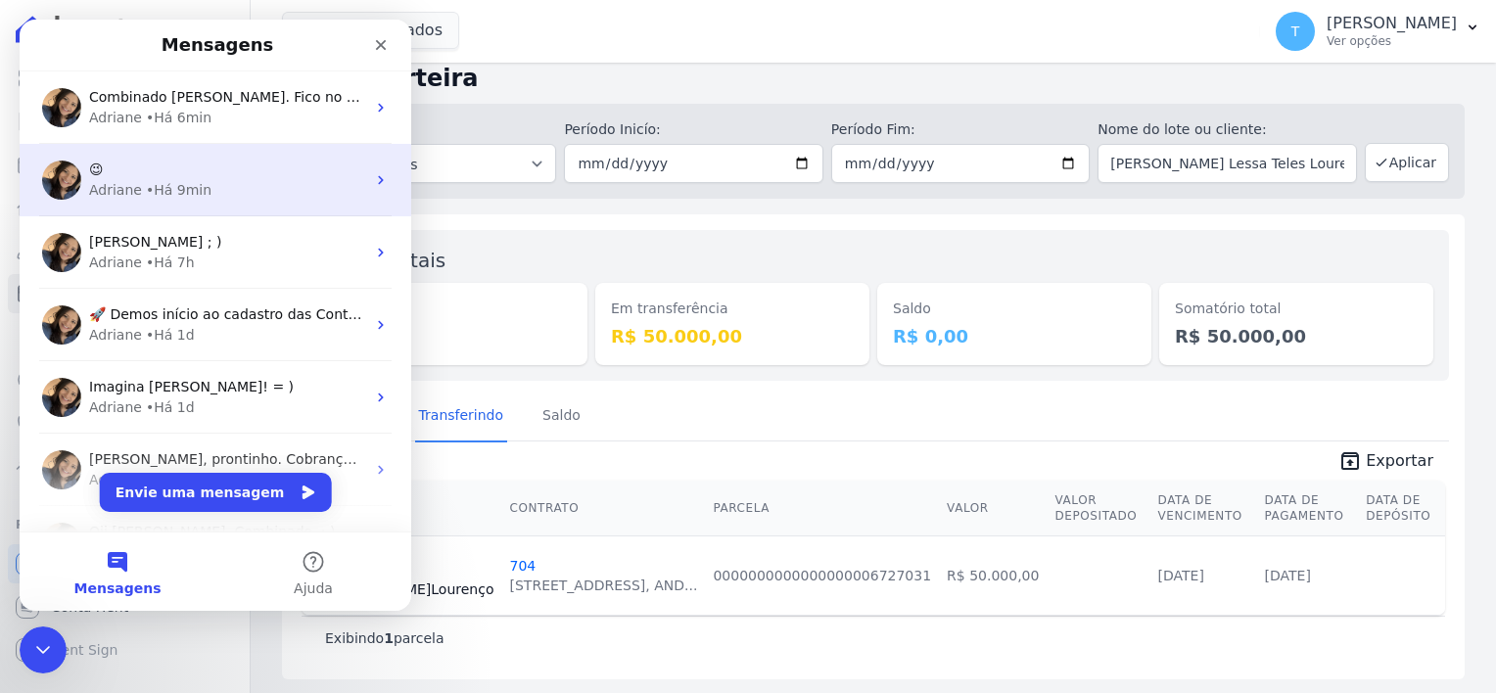
click at [205, 184] on div "Adriane • Há 9min" at bounding box center [227, 190] width 276 height 21
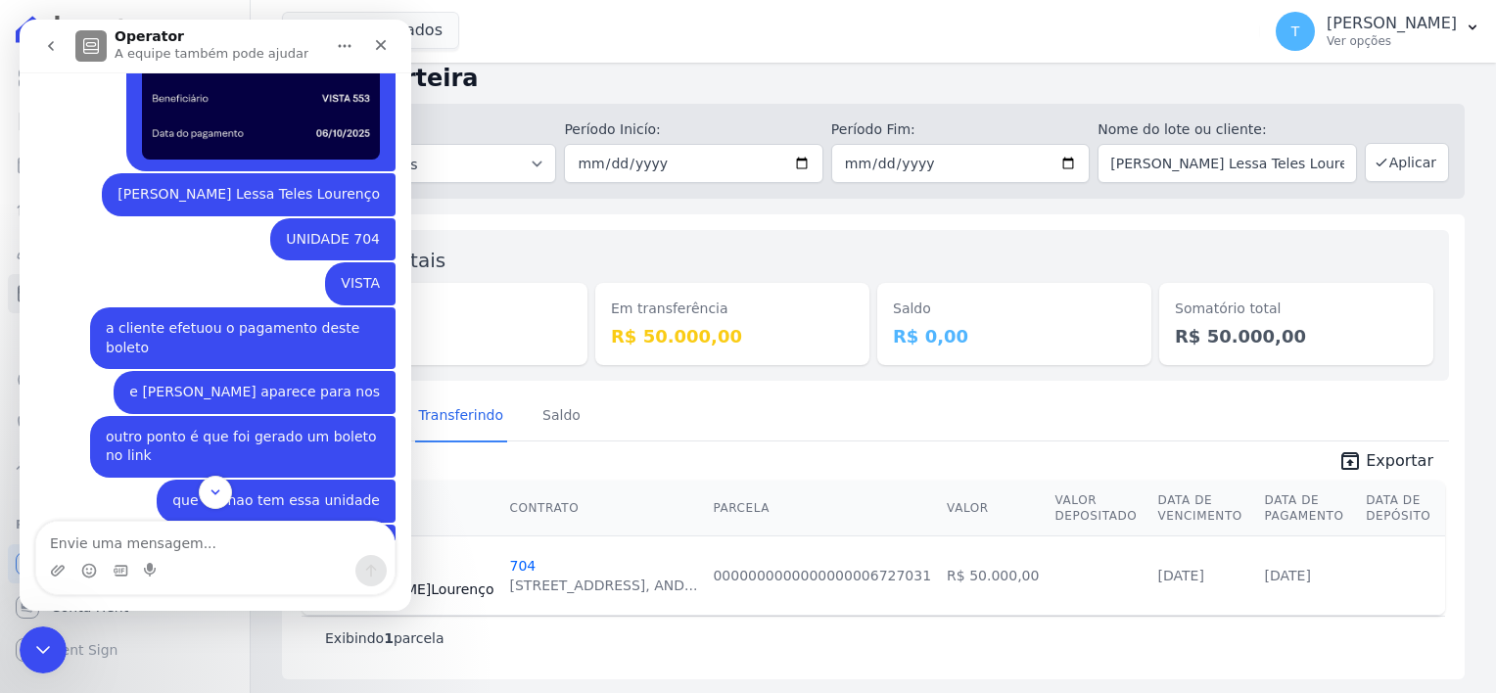
scroll to position [718, 0]
drag, startPoint x: 137, startPoint y: 174, endPoint x: 372, endPoint y: 183, distance: 235.1
click at [372, 183] on div "[PERSON_NAME] Lessa Teles Lourenço Thayna • Há 31min" at bounding box center [249, 196] width 294 height 43
copy div "[PERSON_NAME] Lessa Teles Lourenço"
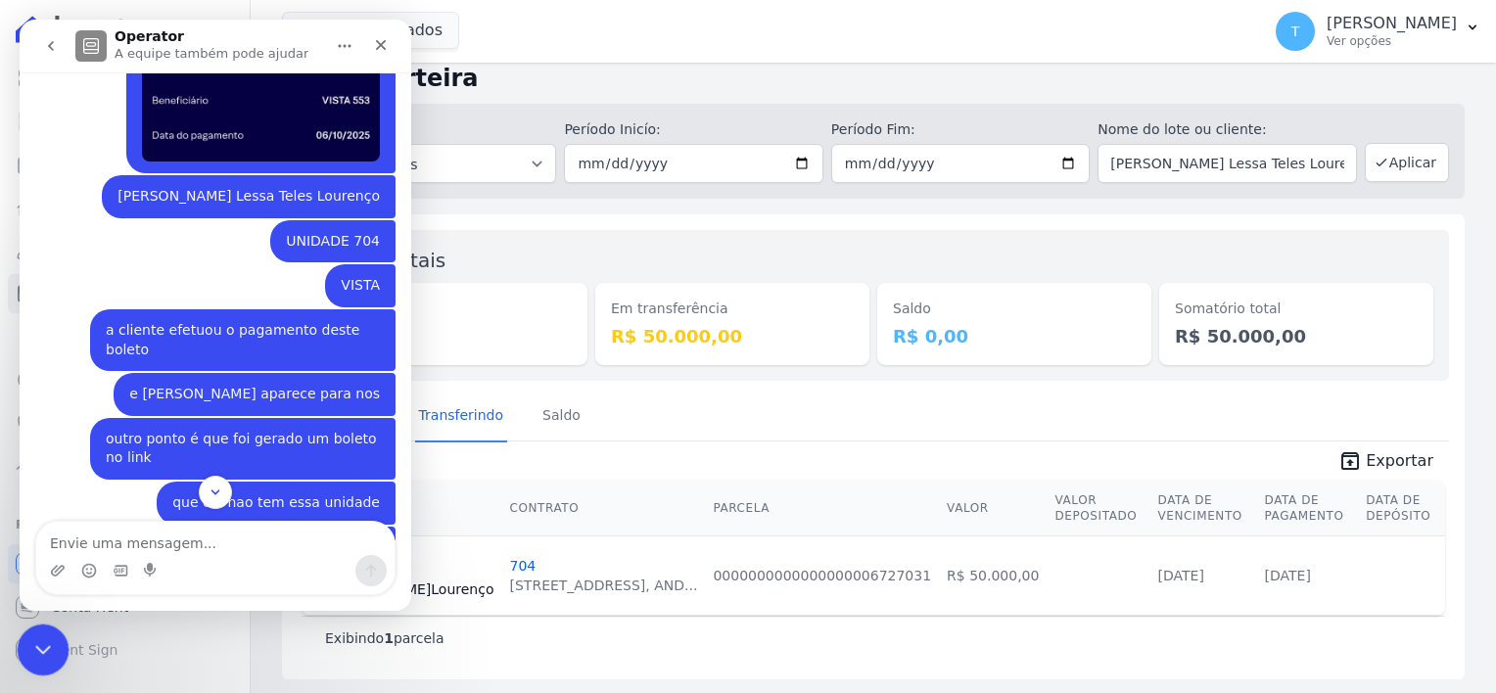
click at [44, 650] on icon "Encerramento do Messenger da Intercom" at bounding box center [39, 646] width 23 height 23
